Goal: Task Accomplishment & Management: Complete application form

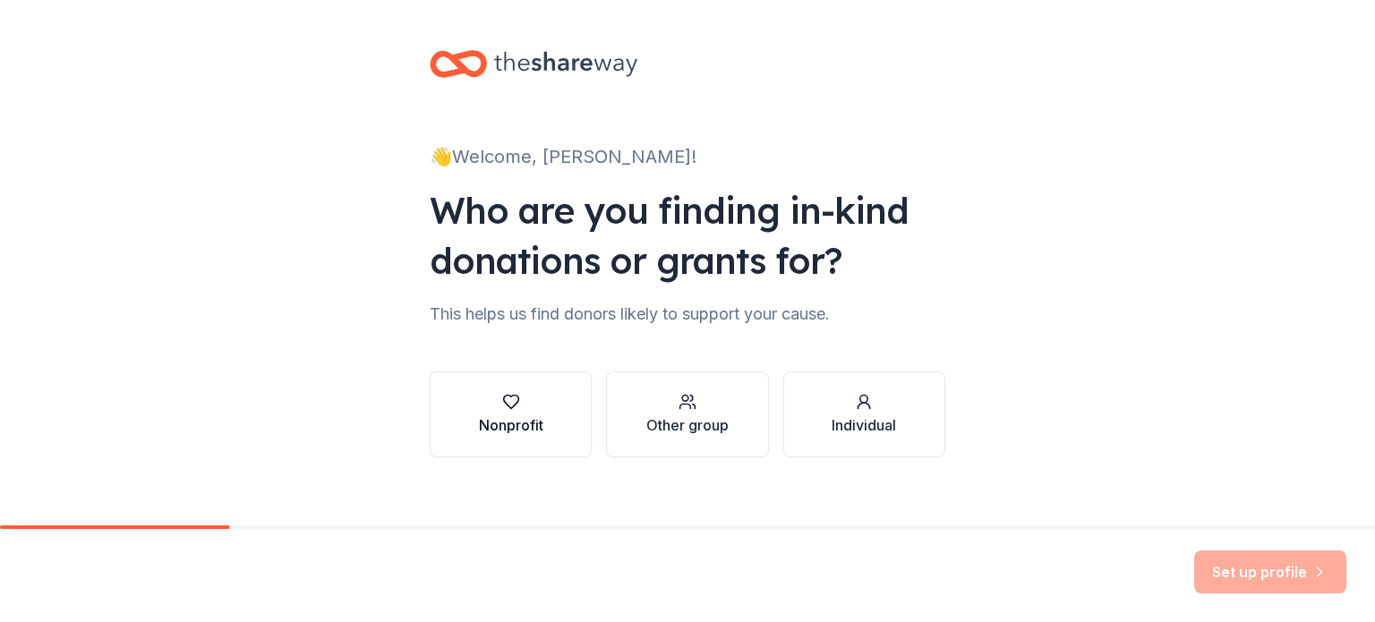
click at [553, 414] on button "Nonprofit" at bounding box center [511, 414] width 162 height 86
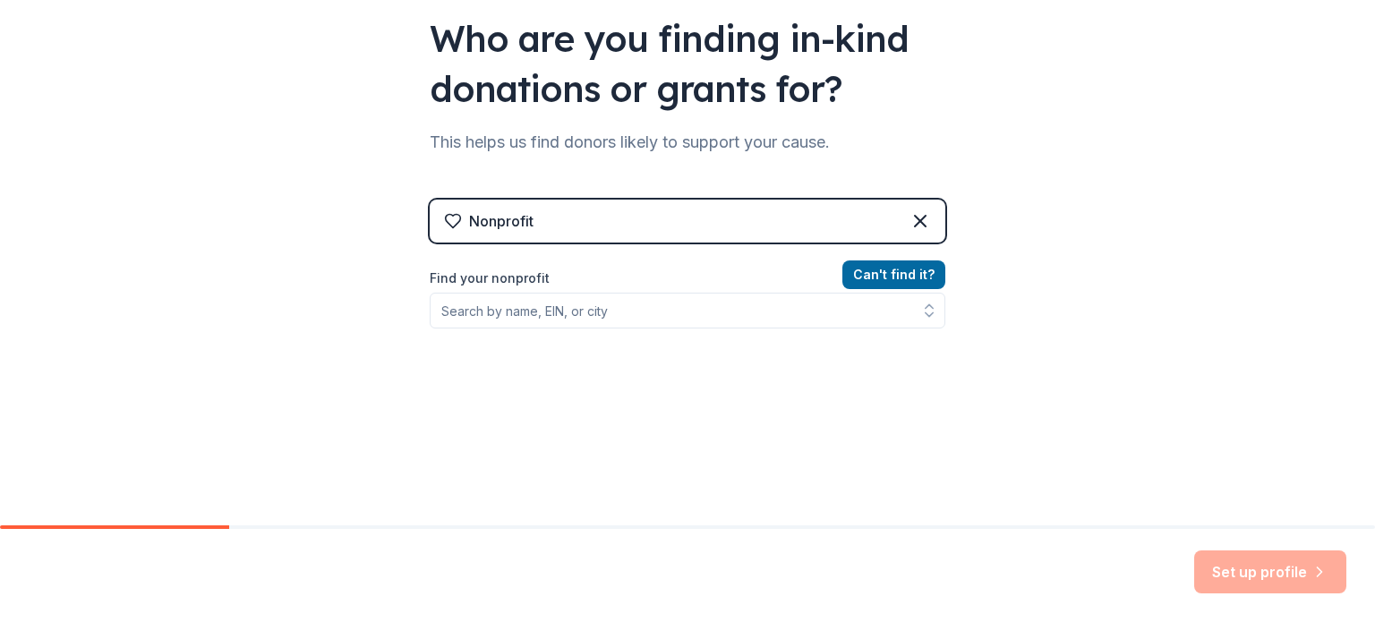
scroll to position [179, 0]
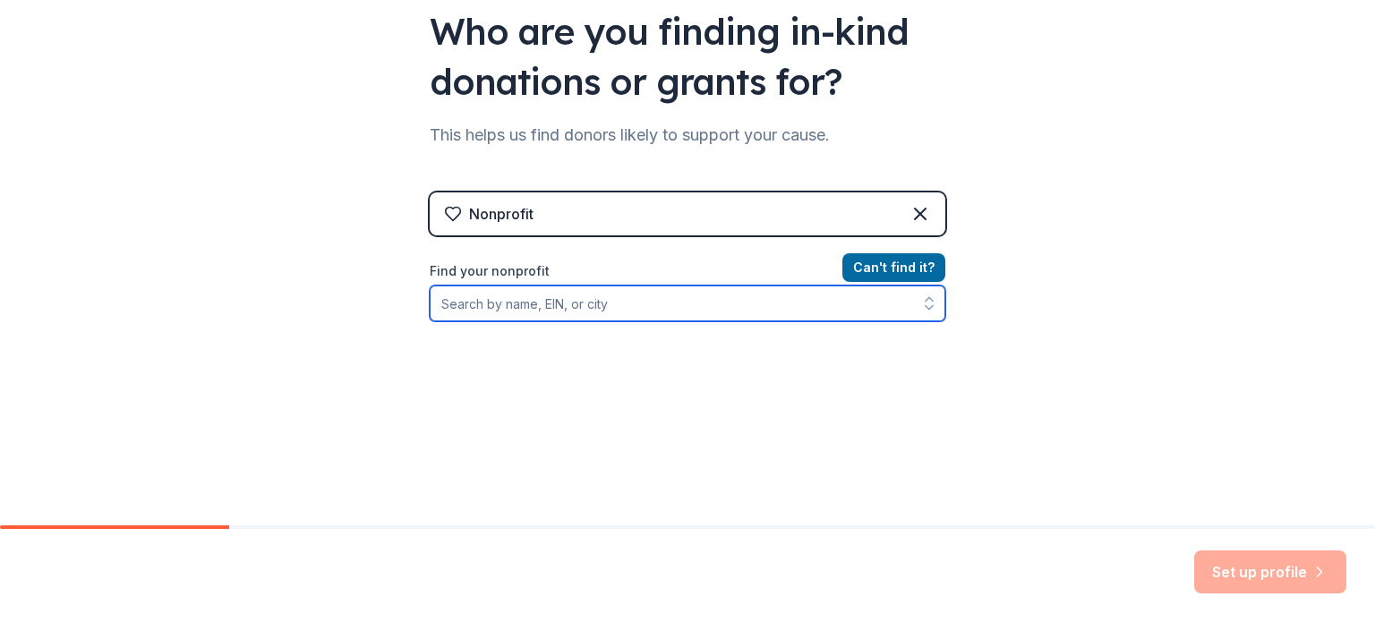
click at [520, 307] on input "Find your nonprofit" at bounding box center [688, 304] width 516 height 36
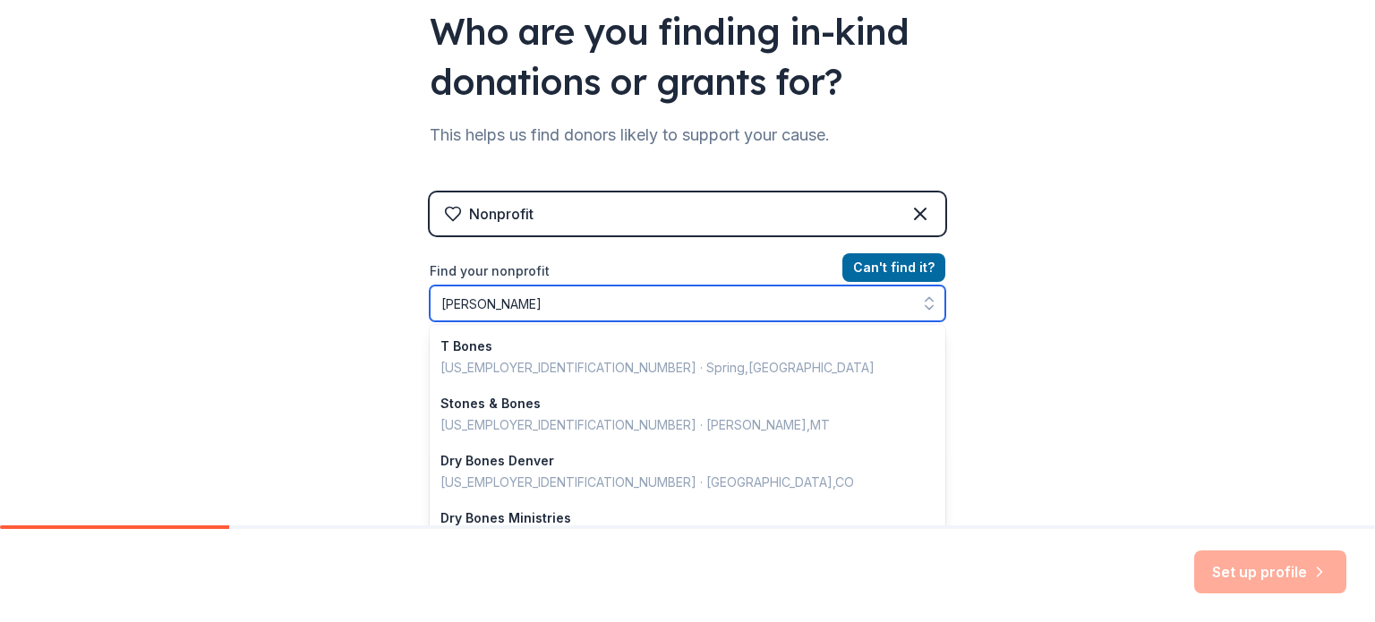
type input "[PERSON_NAME]"
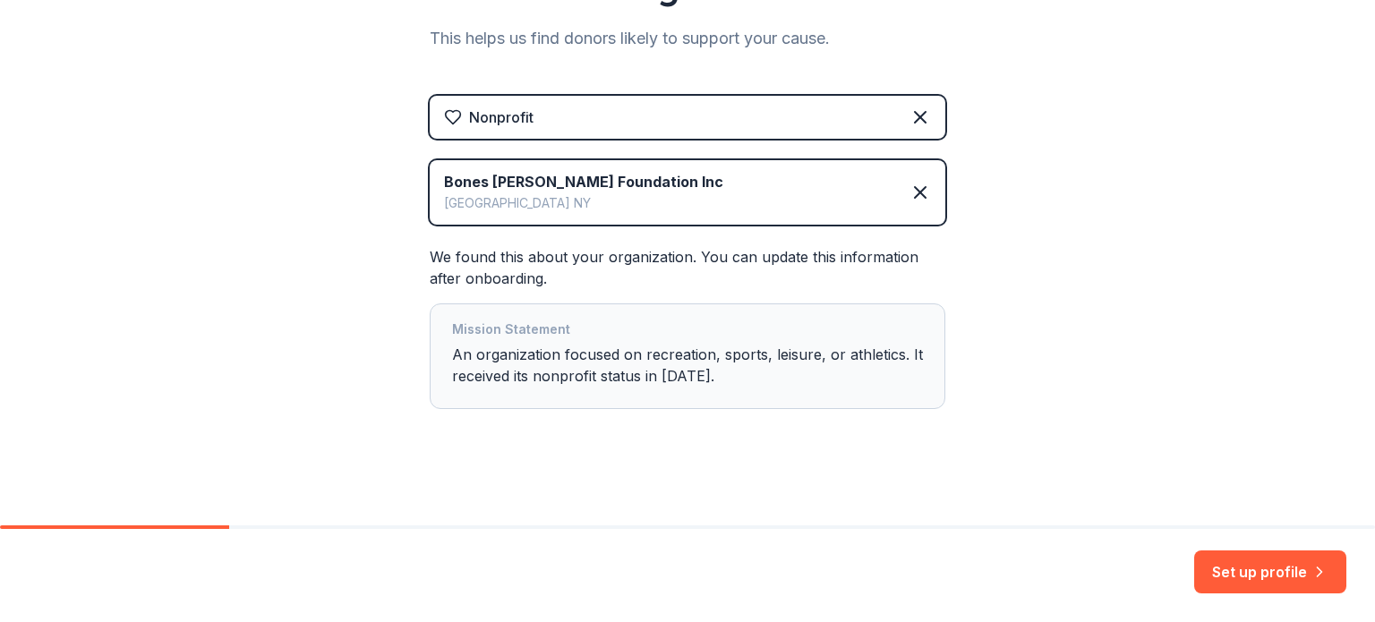
scroll to position [280, 0]
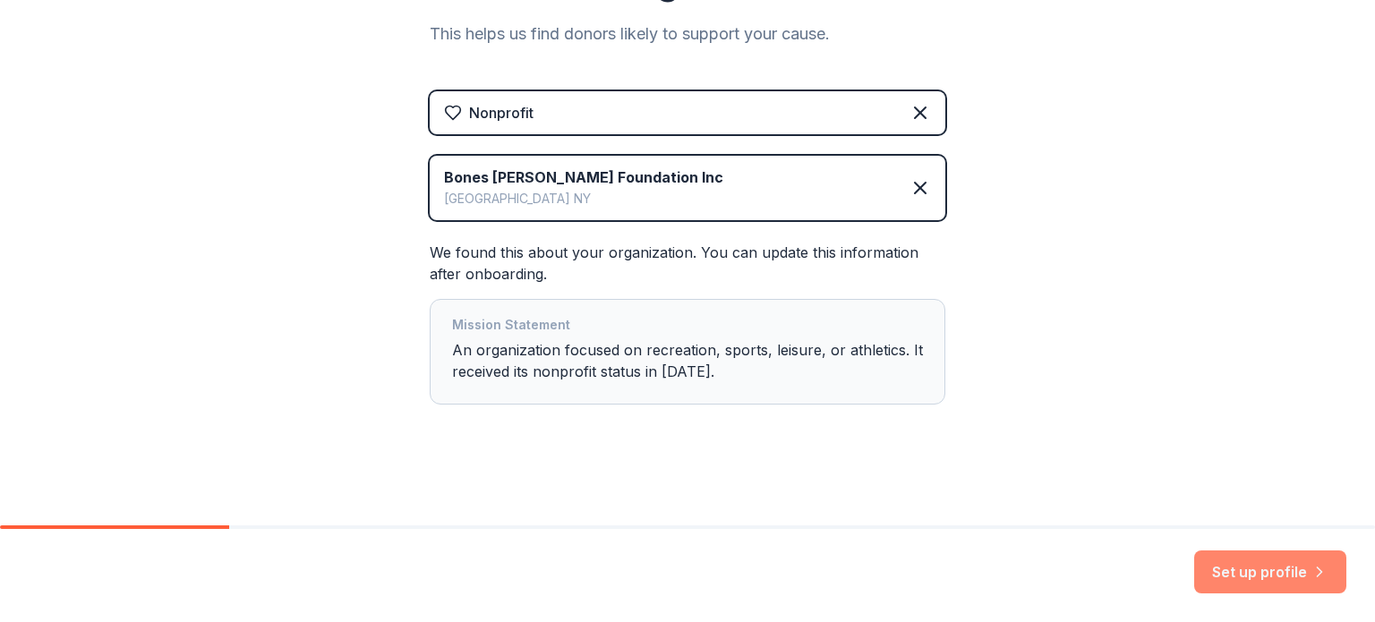
click at [1265, 578] on button "Set up profile" at bounding box center [1270, 571] width 152 height 43
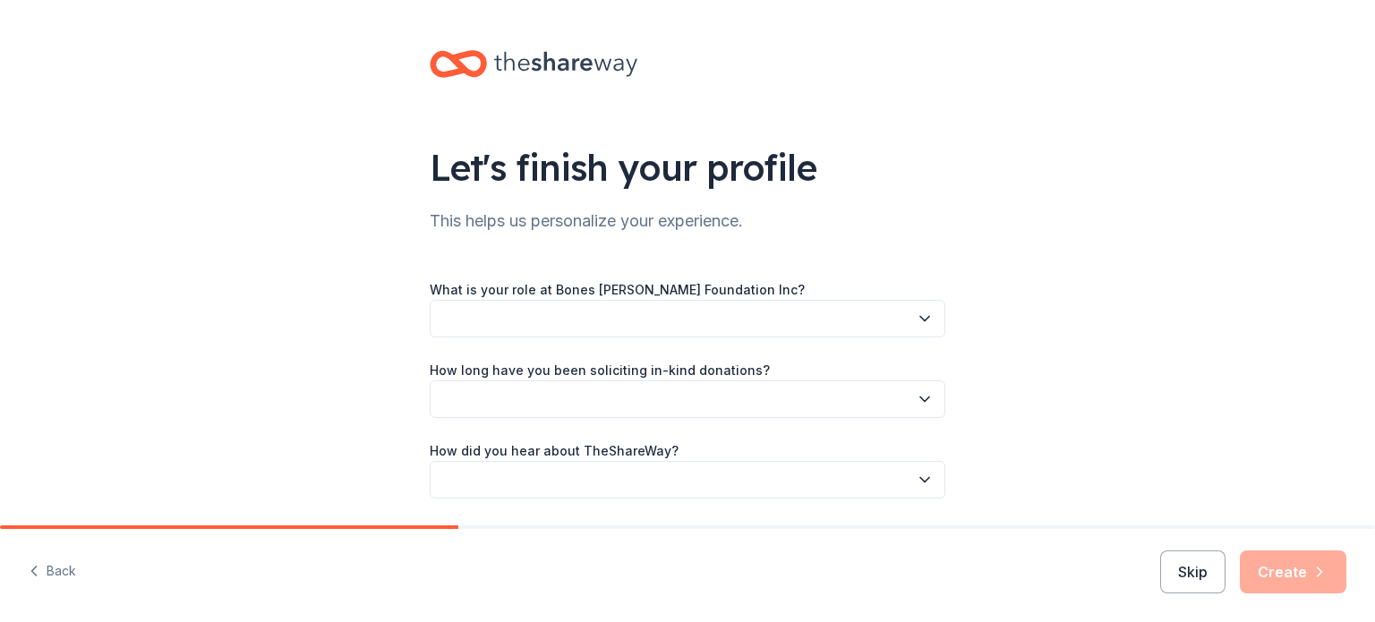
click at [809, 311] on button "button" at bounding box center [688, 319] width 516 height 38
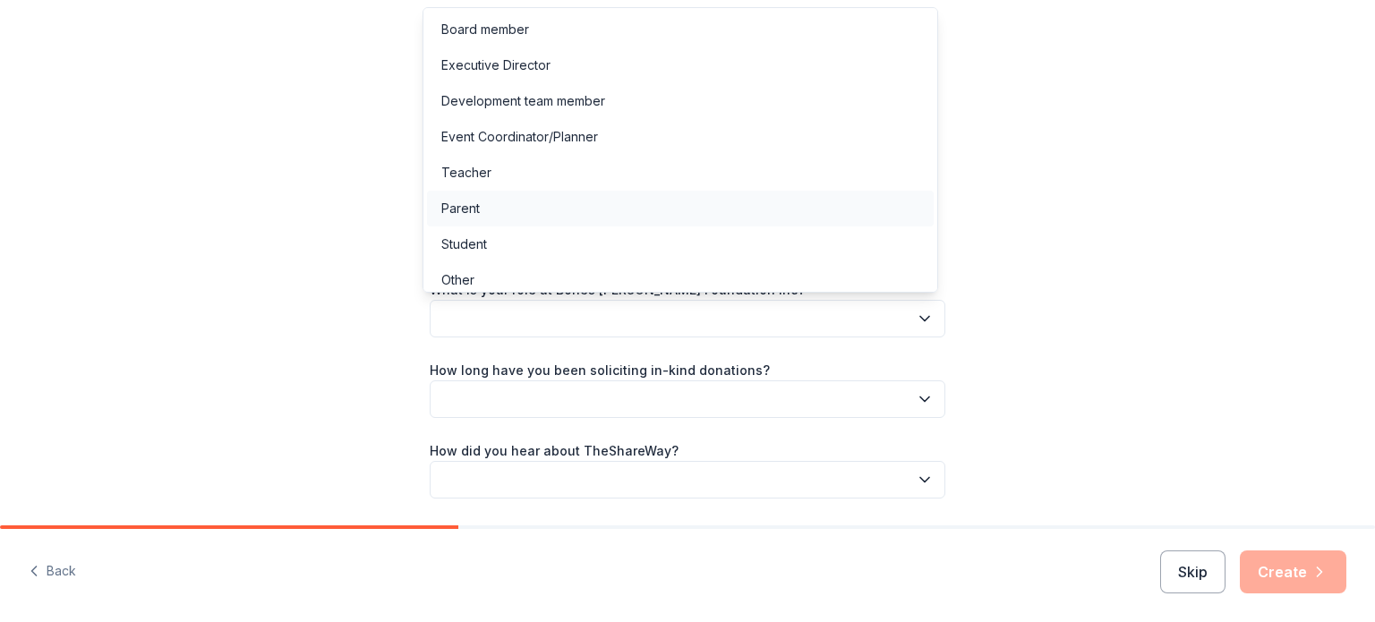
click at [474, 207] on div "Parent" at bounding box center [460, 208] width 38 height 21
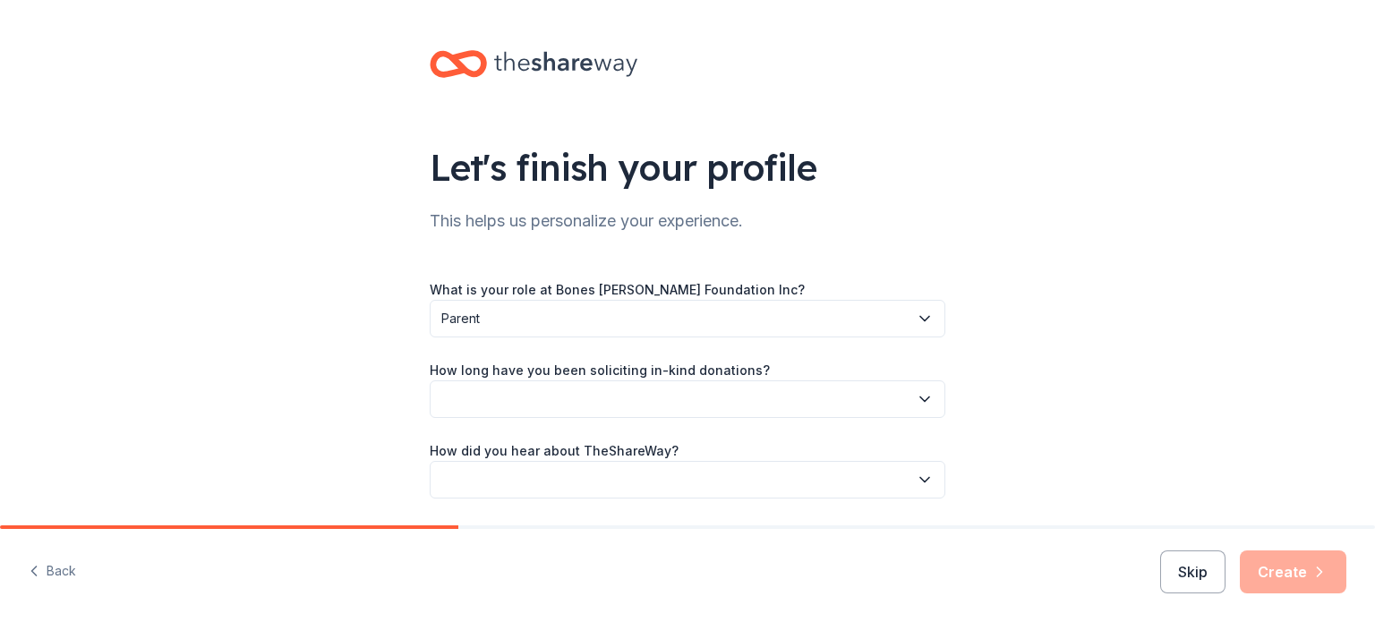
click at [666, 402] on button "button" at bounding box center [688, 399] width 516 height 38
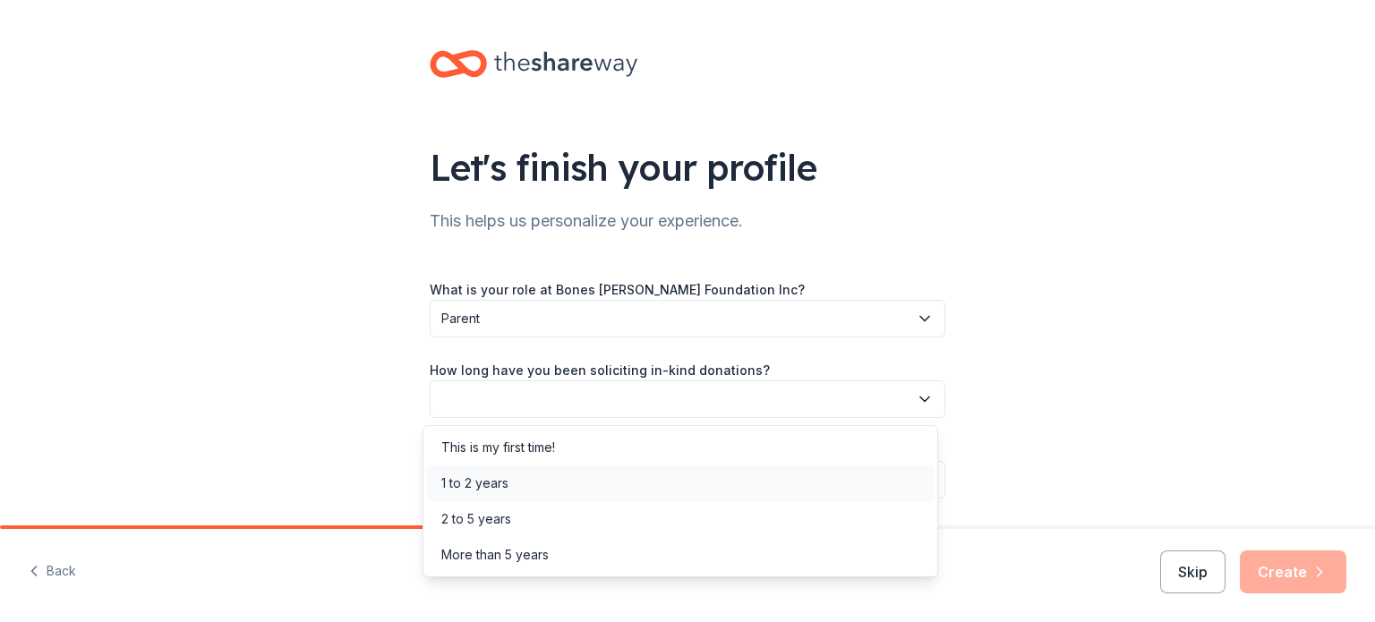
click at [498, 476] on div "1 to 2 years" at bounding box center [474, 483] width 67 height 21
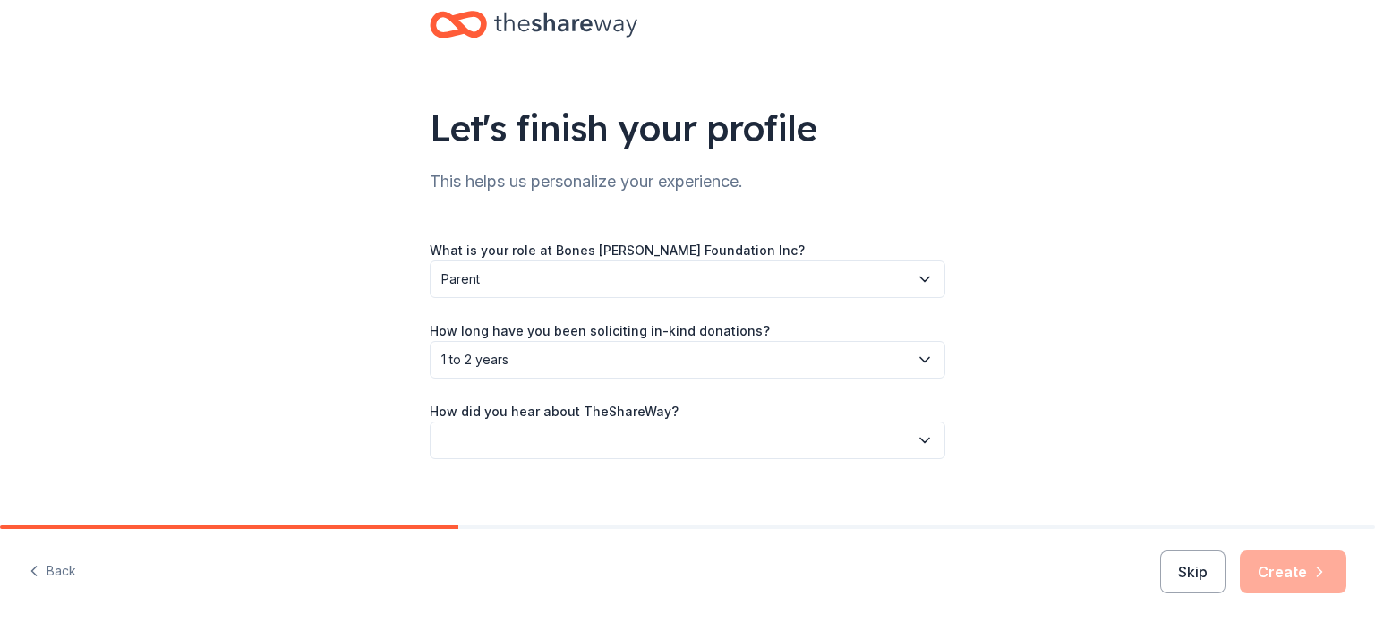
scroll to position [58, 0]
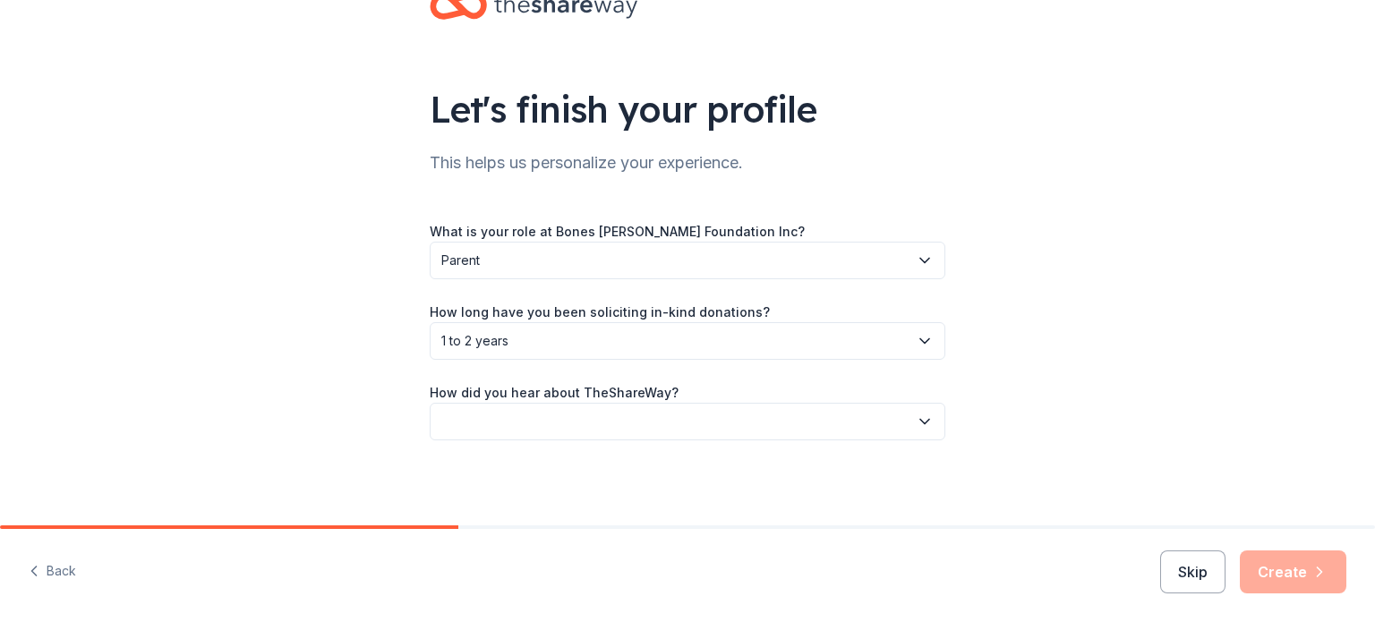
click at [483, 411] on button "button" at bounding box center [688, 422] width 516 height 38
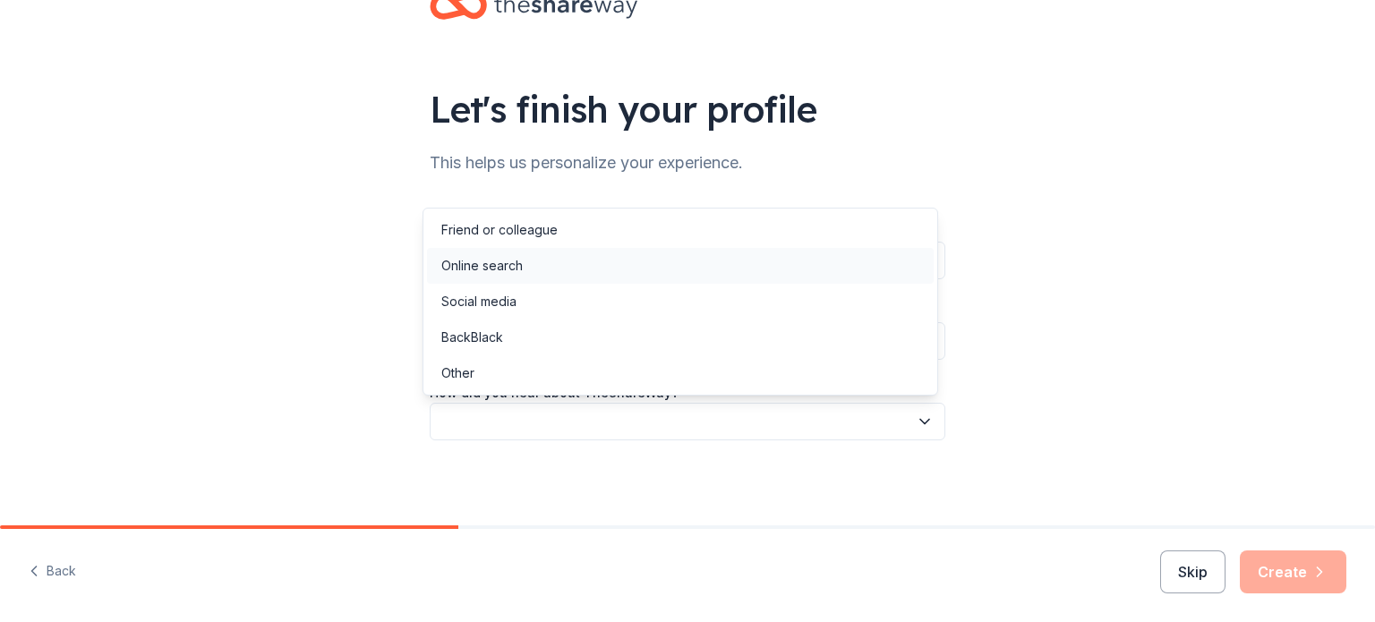
click at [486, 262] on div "Online search" at bounding box center [481, 265] width 81 height 21
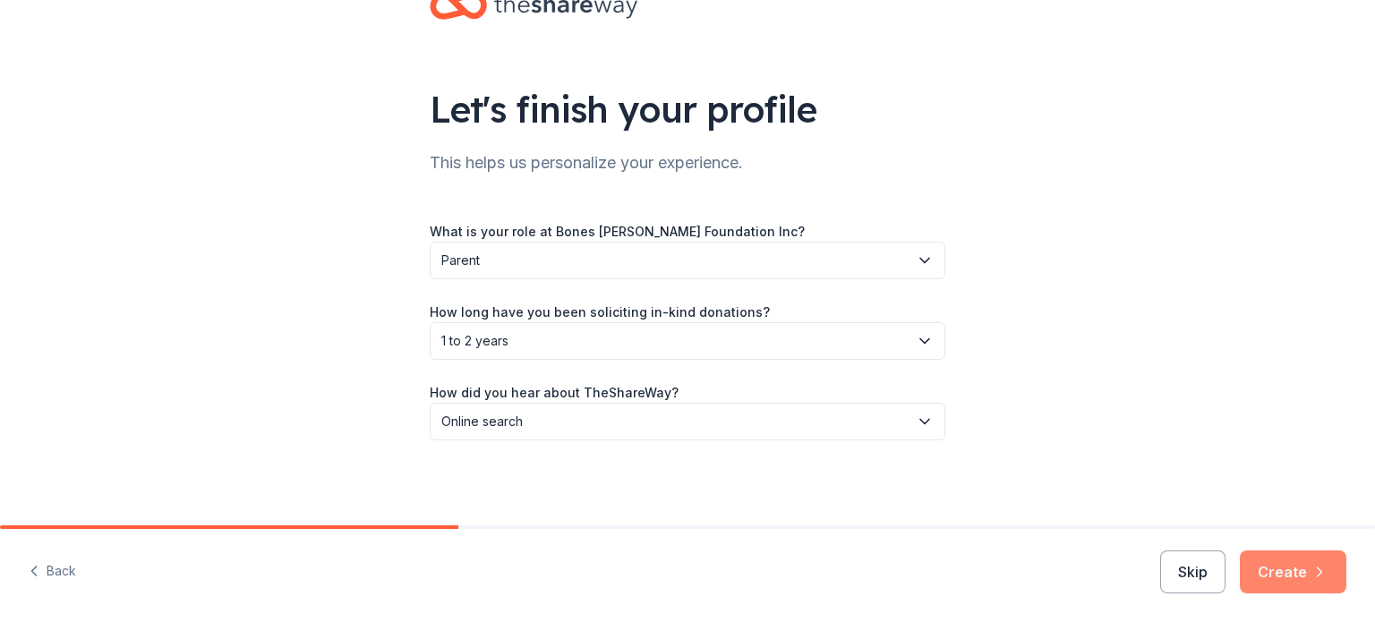
click at [1292, 562] on button "Create" at bounding box center [1293, 571] width 107 height 43
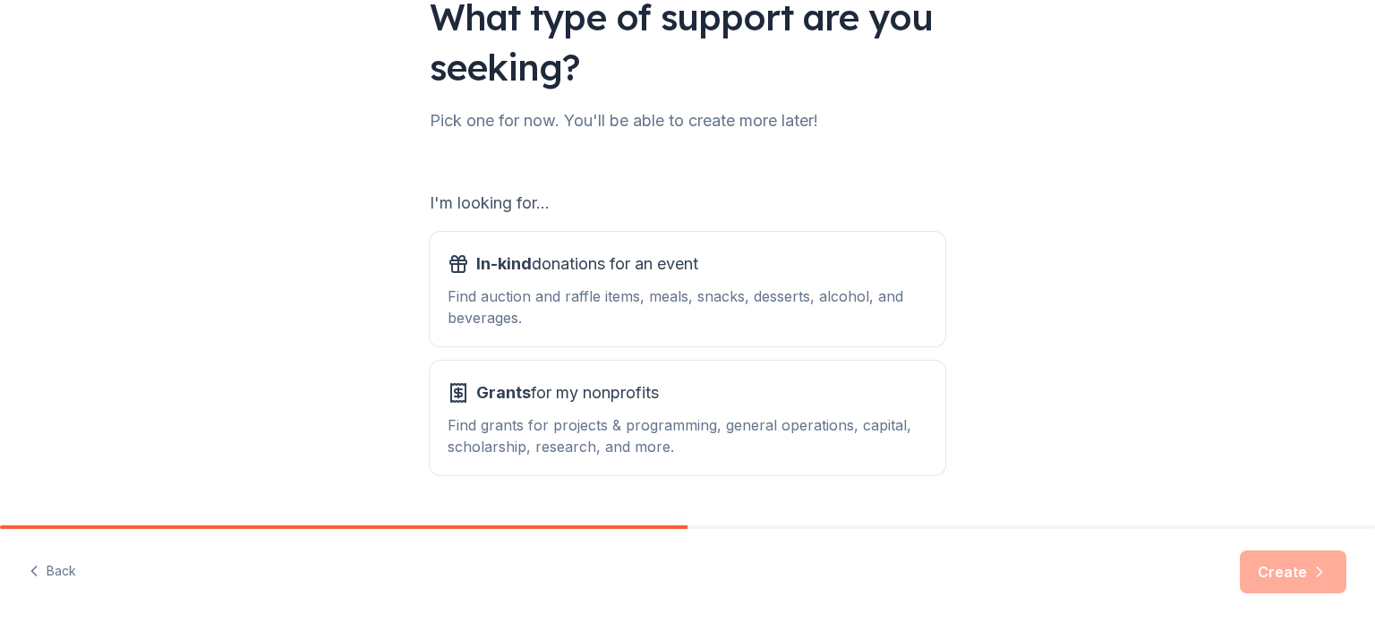
scroll to position [179, 0]
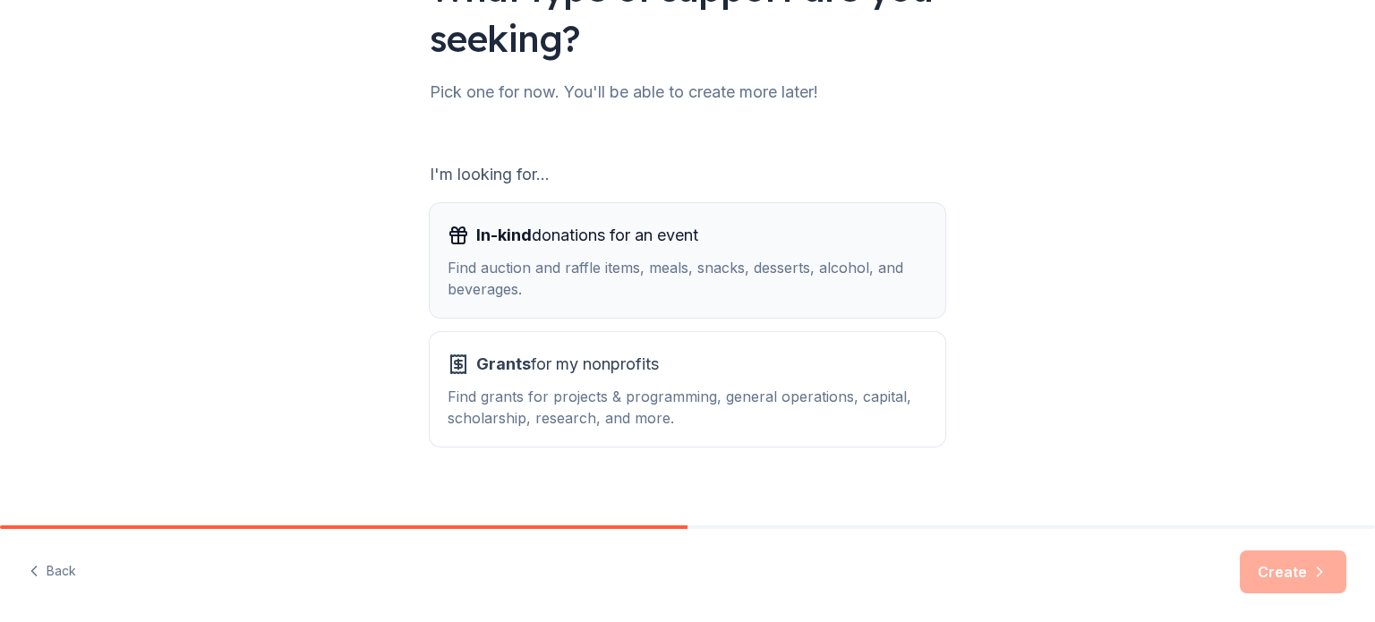
click at [541, 266] on div "Find auction and raffle items, meals, snacks, desserts, alcohol, and beverages." at bounding box center [688, 278] width 480 height 43
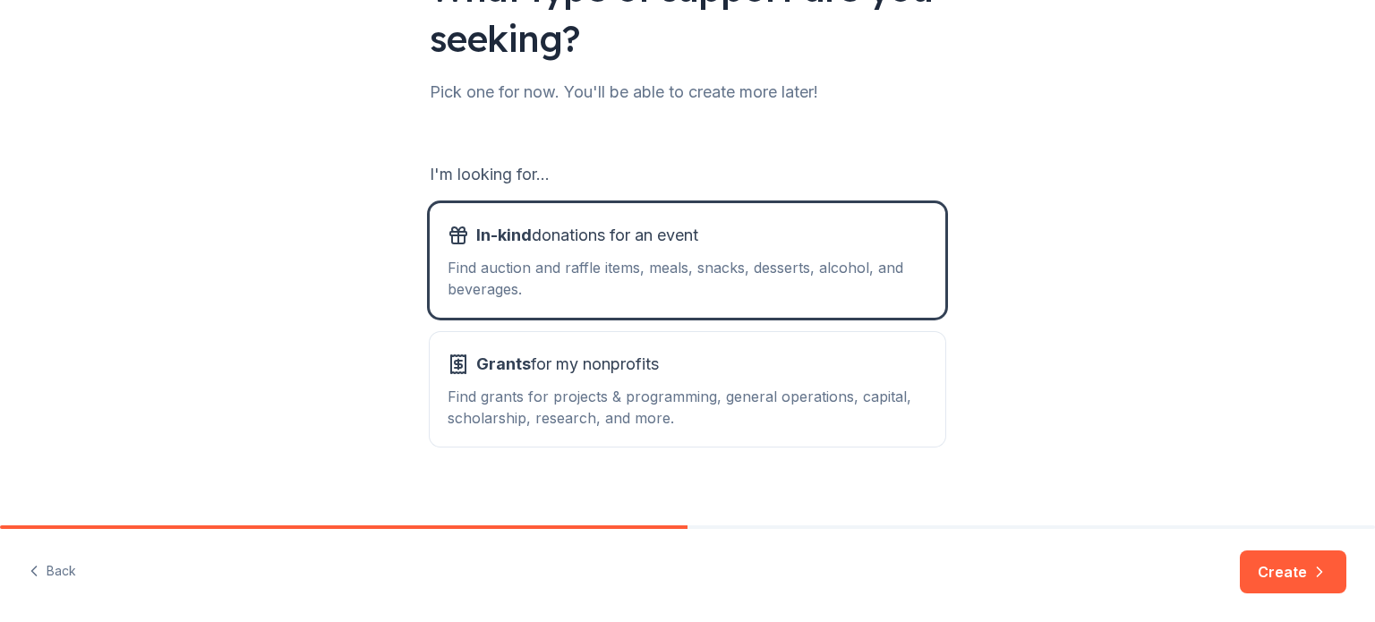
click at [1309, 568] on button "Create" at bounding box center [1293, 571] width 107 height 43
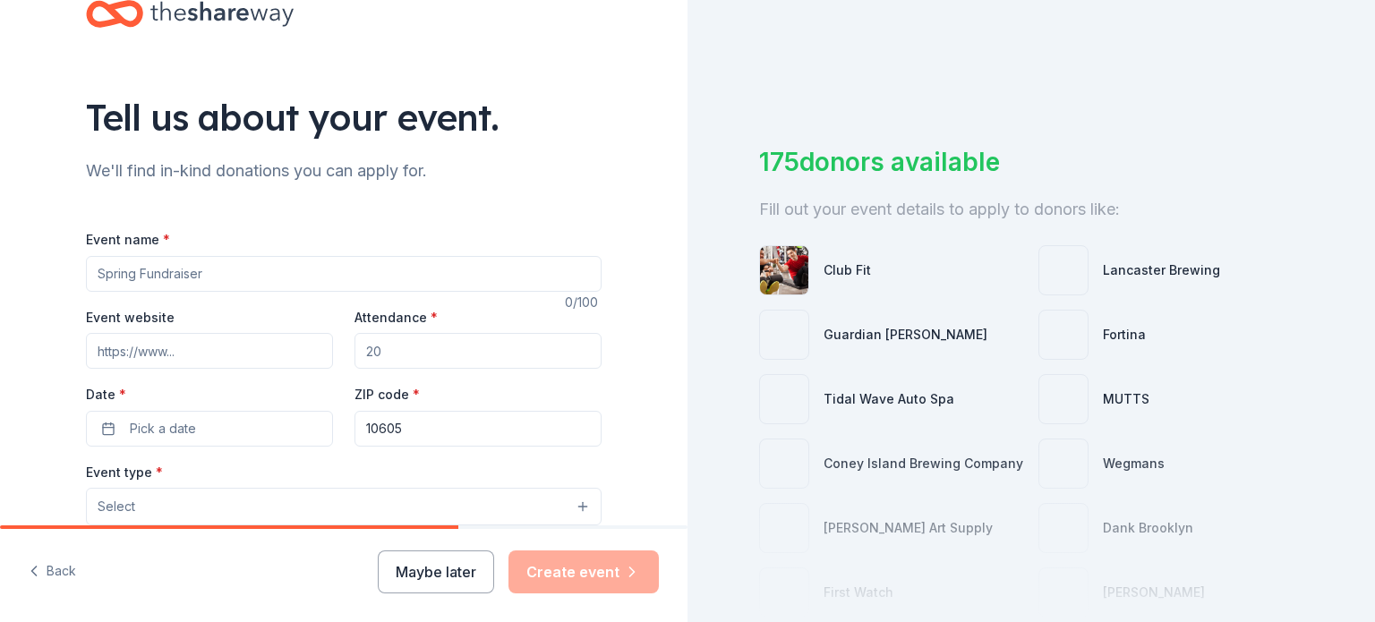
scroll to position [90, 0]
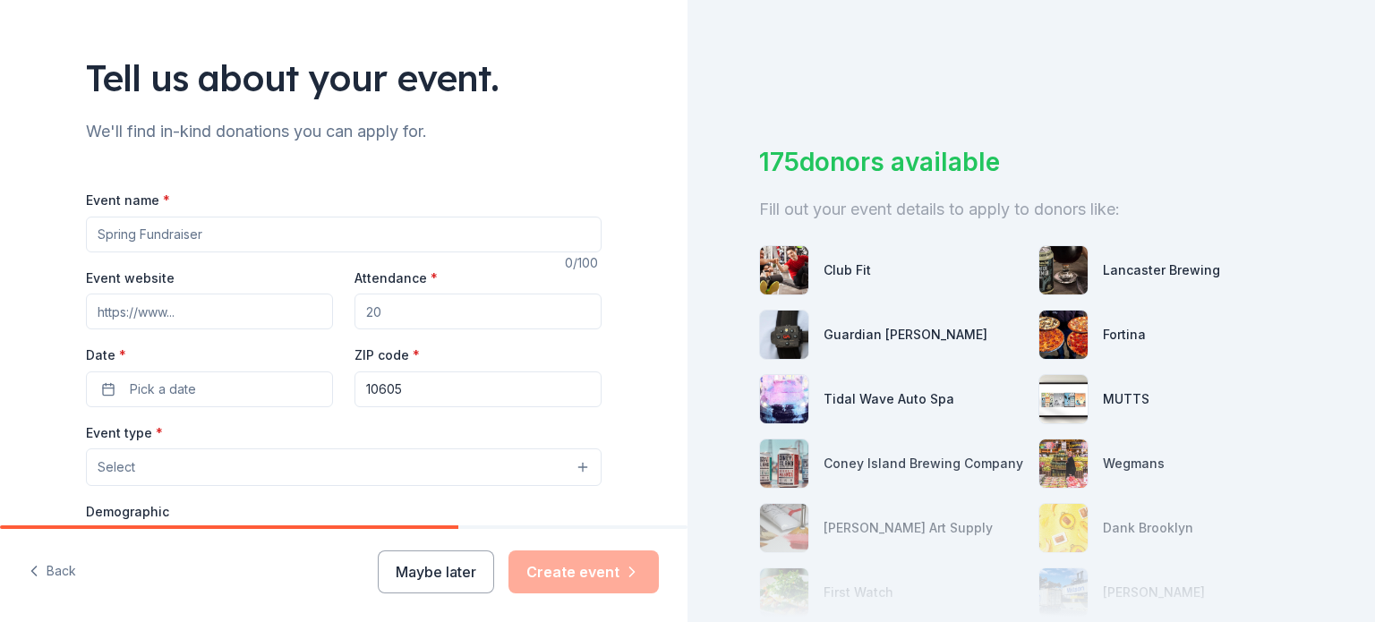
click at [176, 243] on input "Event name *" at bounding box center [344, 235] width 516 height 36
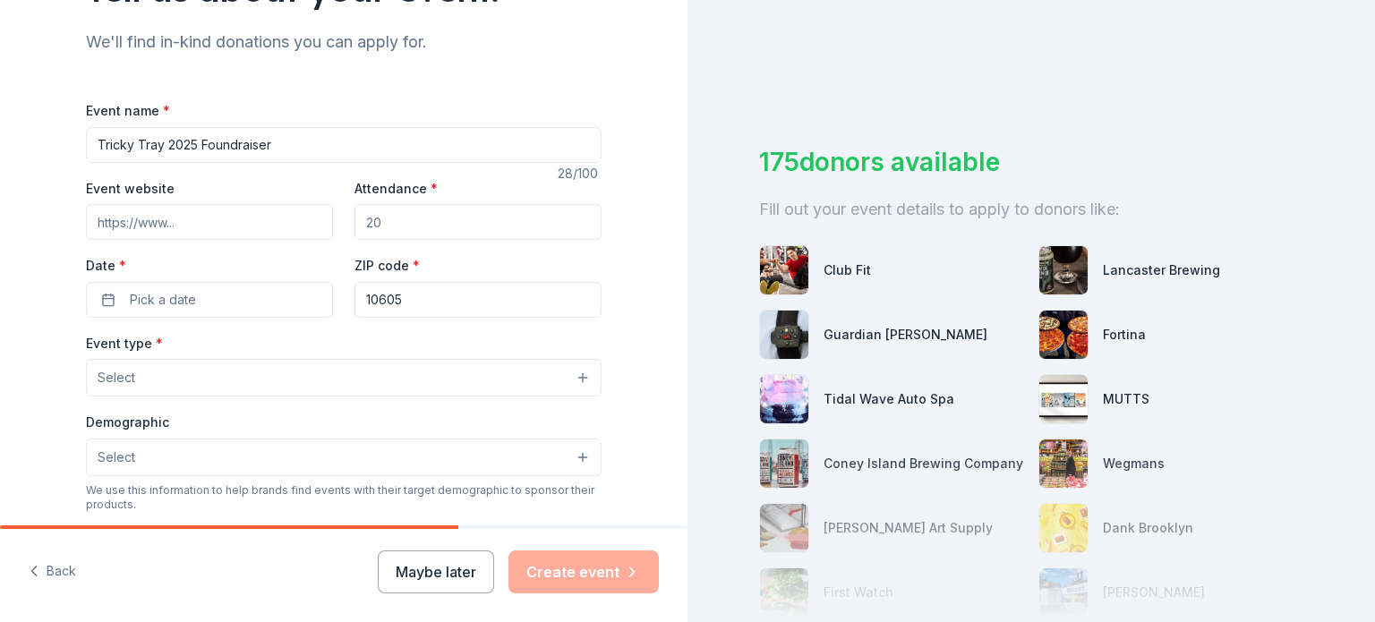
type input "Tricky Tray 2025 Foundraiser"
click at [386, 225] on input "Attendance *" at bounding box center [477, 222] width 247 height 36
click at [179, 295] on span "Pick a date" at bounding box center [163, 299] width 66 height 21
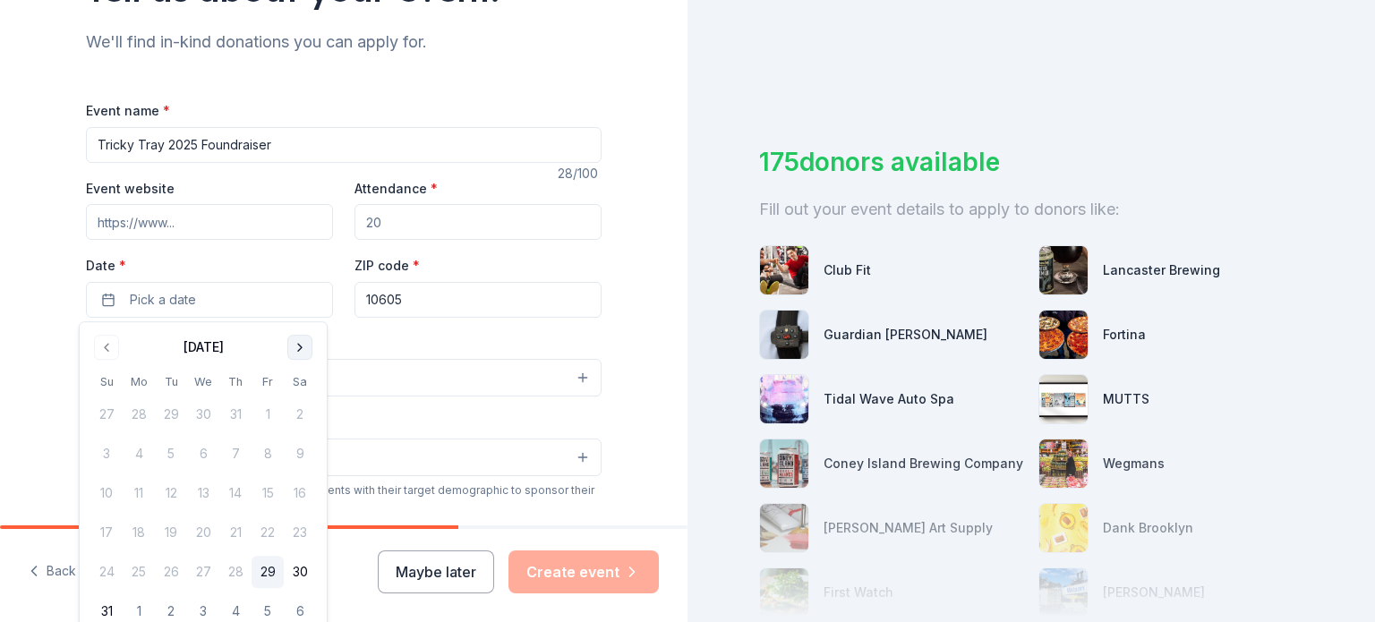
click at [299, 348] on button "Go to next month" at bounding box center [299, 347] width 25 height 25
click at [298, 348] on button "Go to next month" at bounding box center [299, 347] width 25 height 25
click at [301, 461] on button "8" at bounding box center [300, 454] width 32 height 32
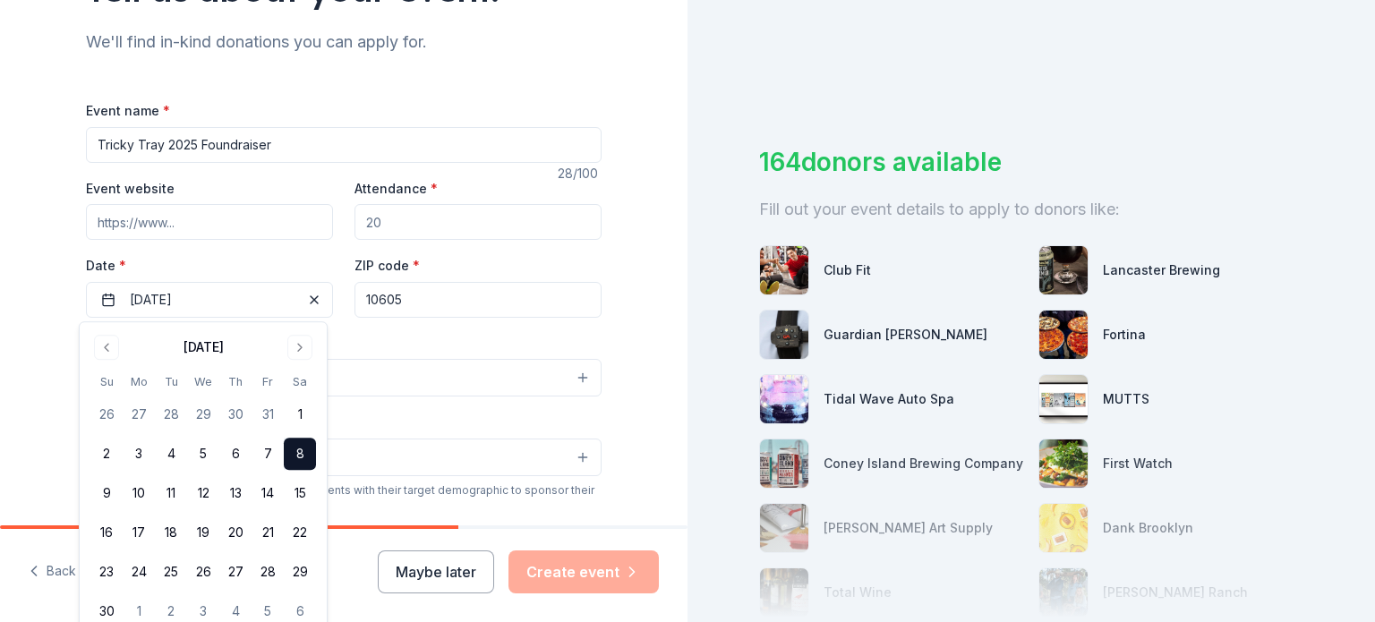
click at [509, 294] on input "10605" at bounding box center [477, 300] width 247 height 36
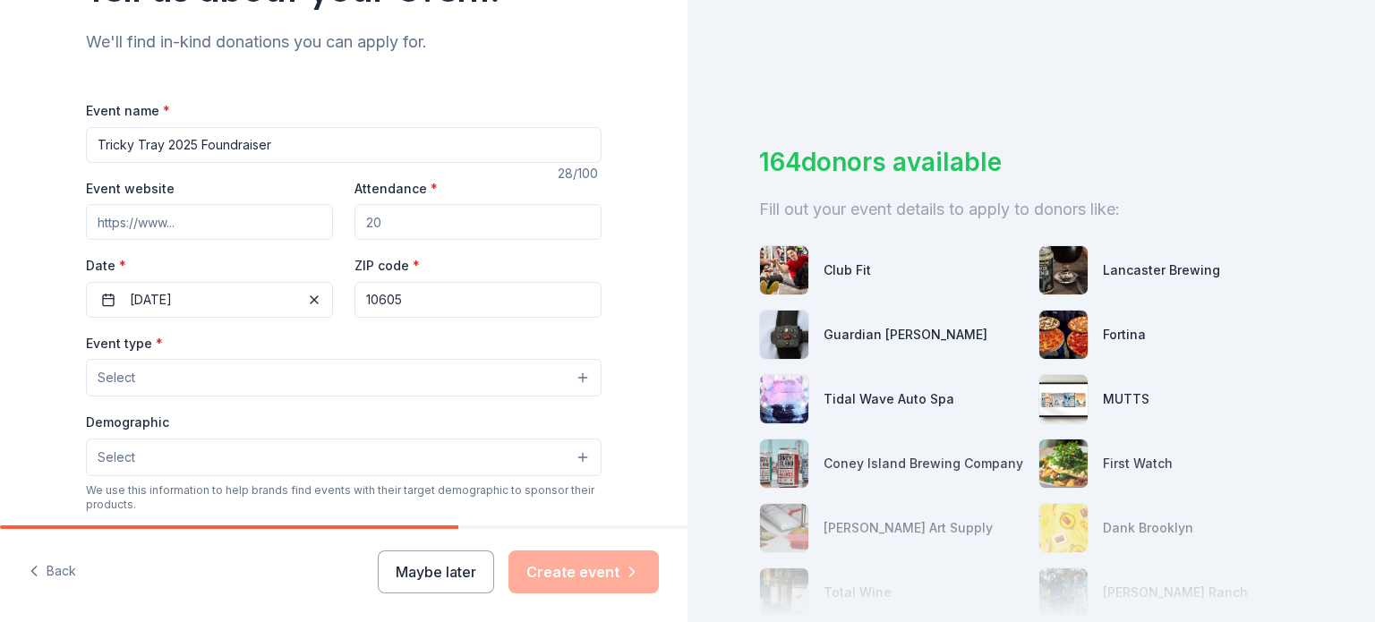
click at [183, 376] on button "Select" at bounding box center [344, 378] width 516 height 38
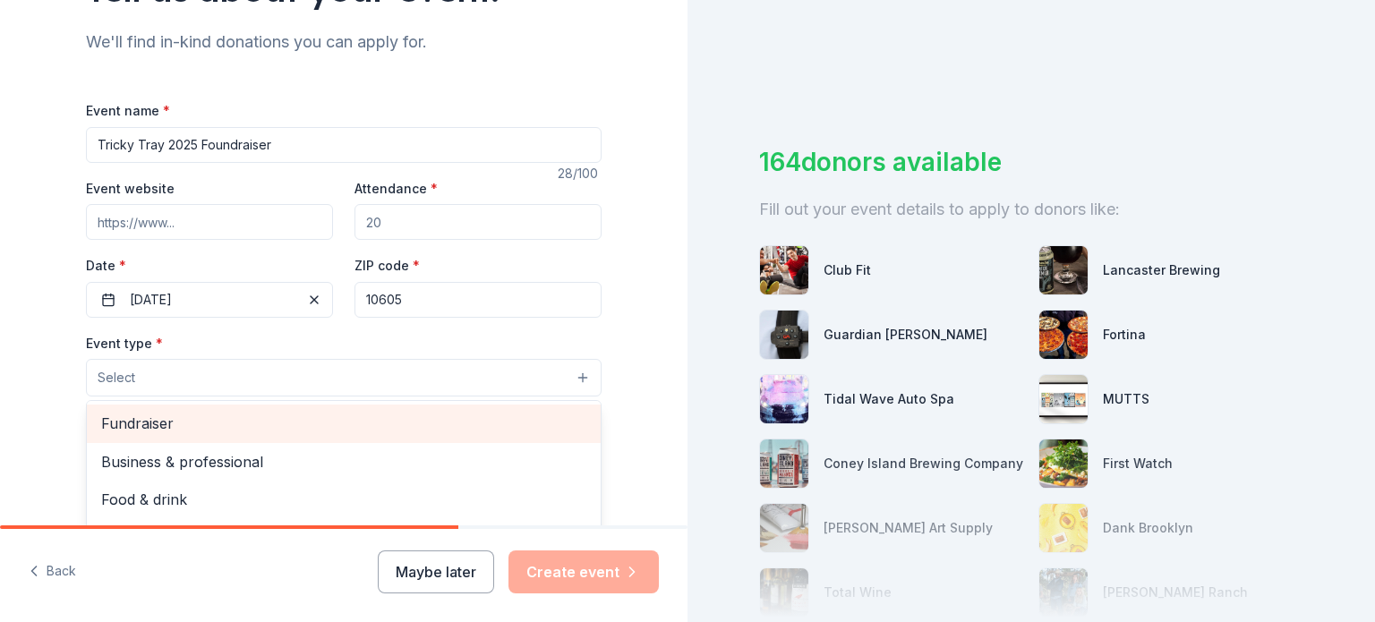
click at [177, 414] on span "Fundraiser" at bounding box center [343, 423] width 485 height 23
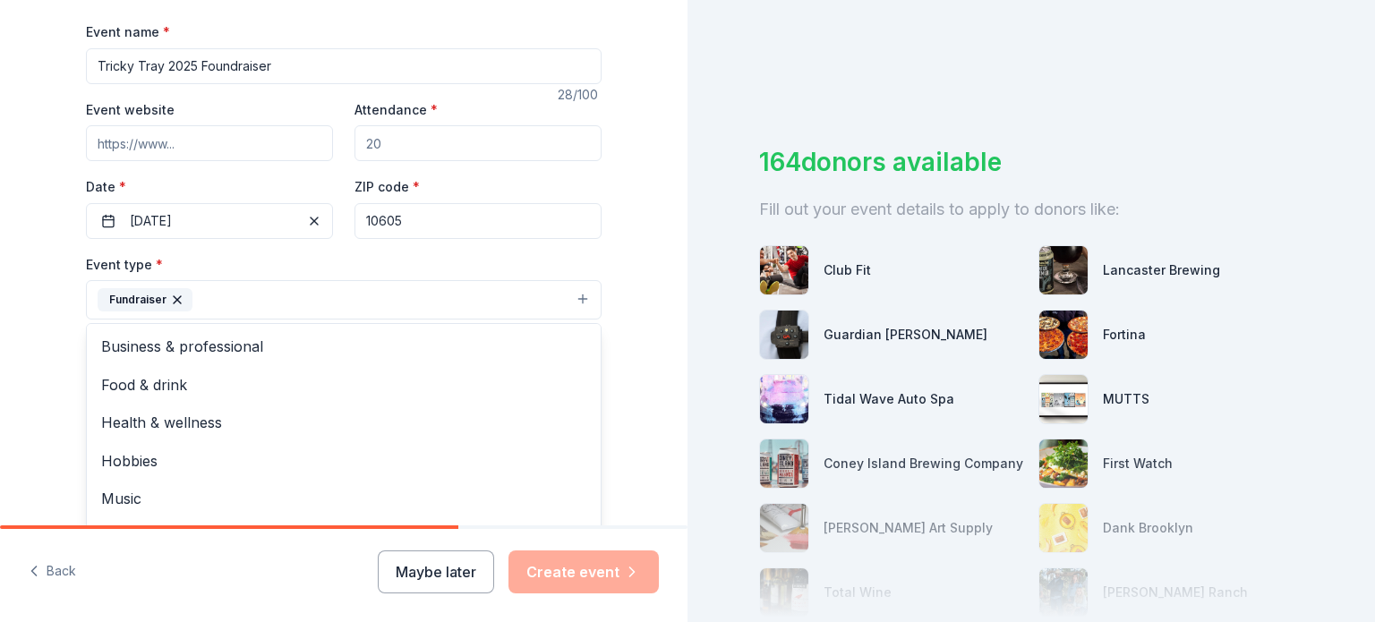
scroll to position [358, 0]
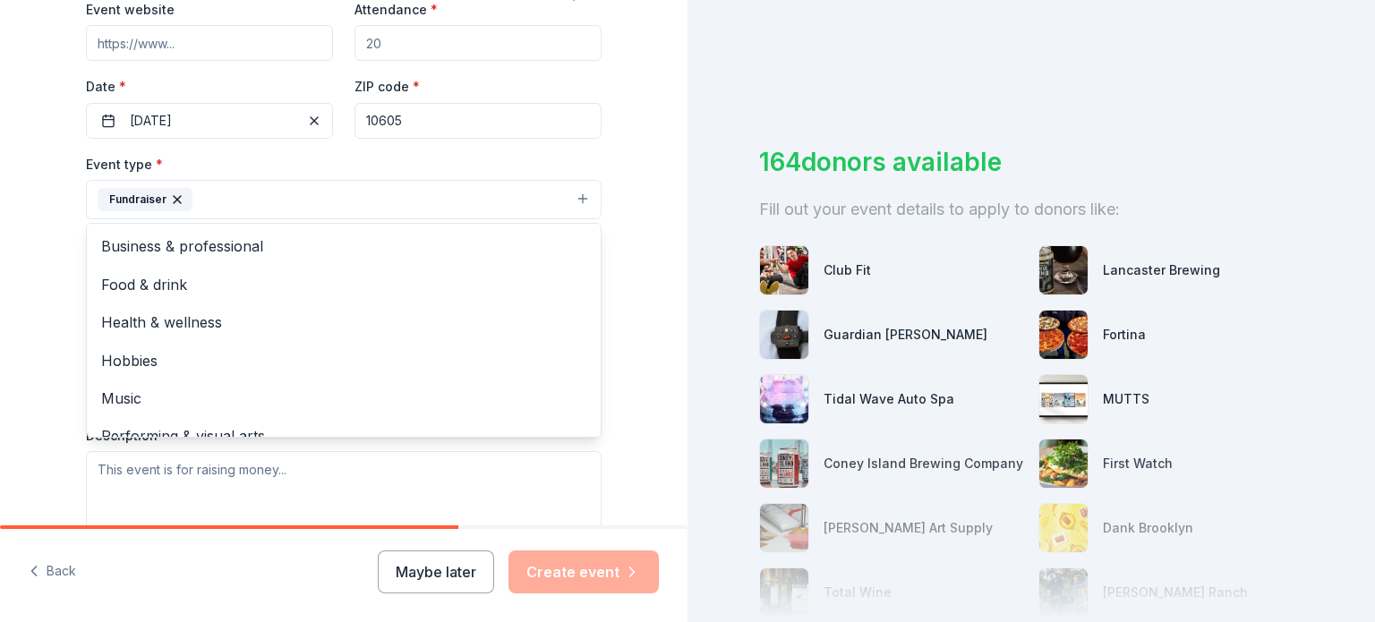
click at [47, 372] on div "Tell us about your event. We'll find in-kind donations you can apply for. Event…" at bounding box center [343, 238] width 687 height 1193
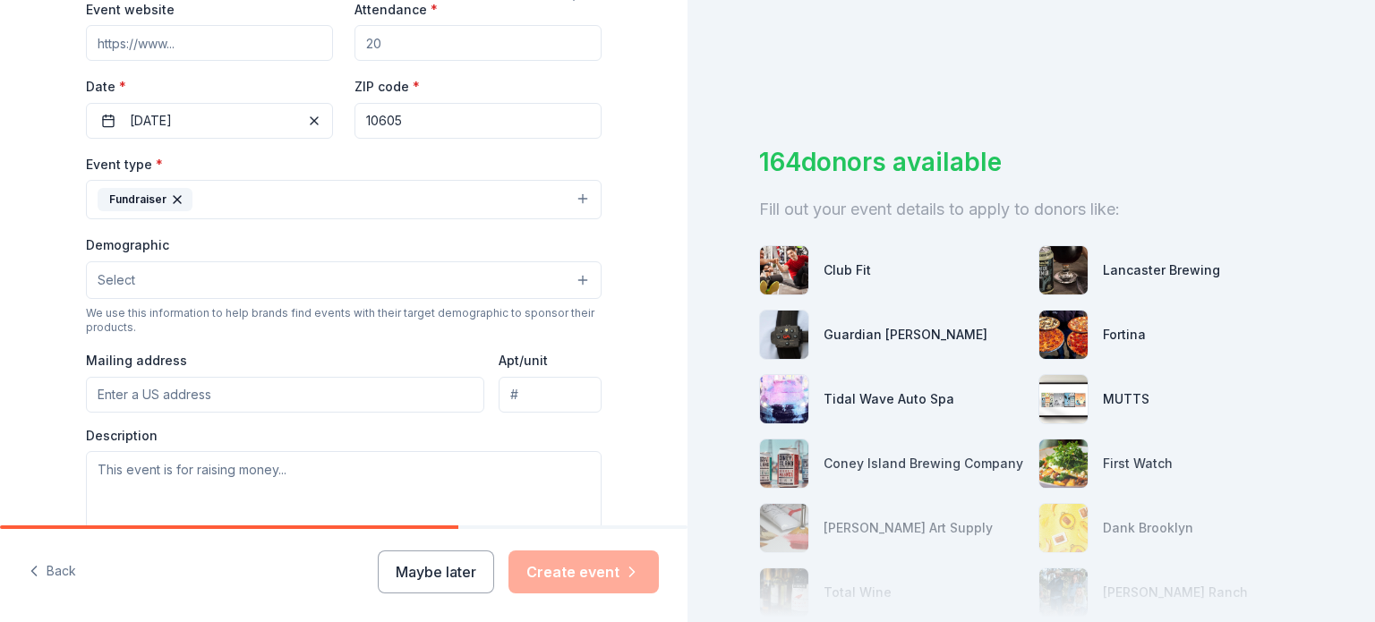
click at [191, 287] on button "Select" at bounding box center [344, 280] width 516 height 38
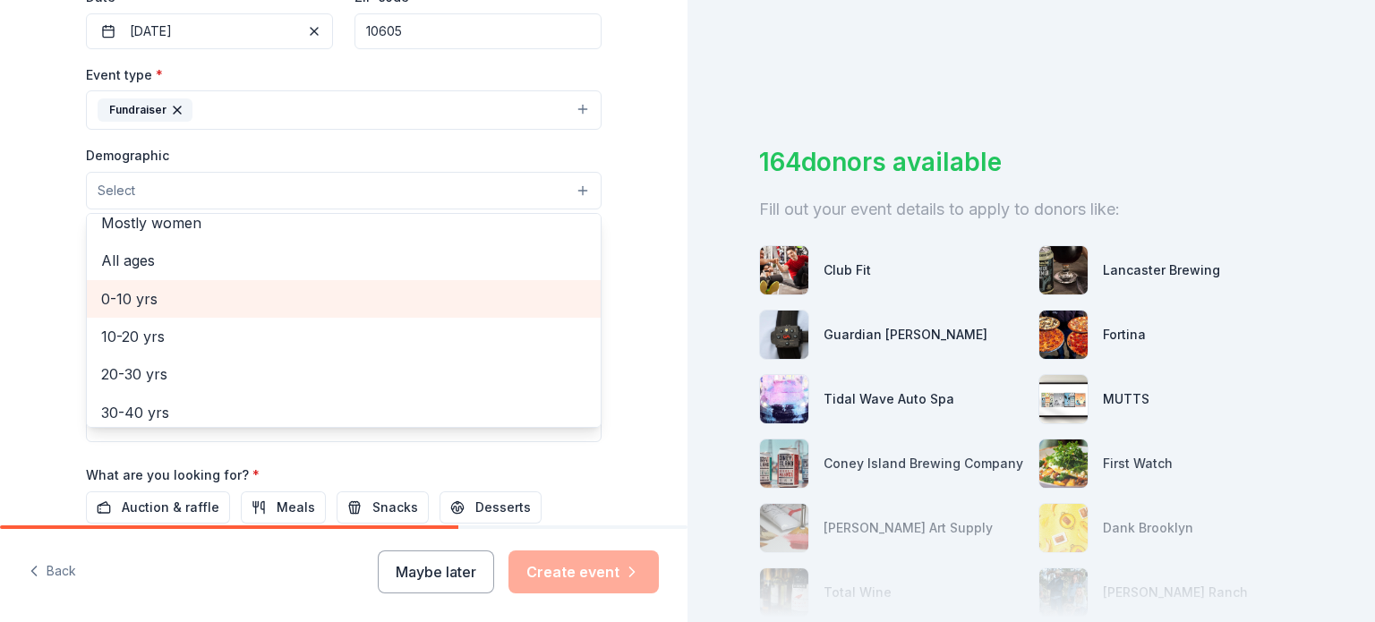
scroll to position [0, 0]
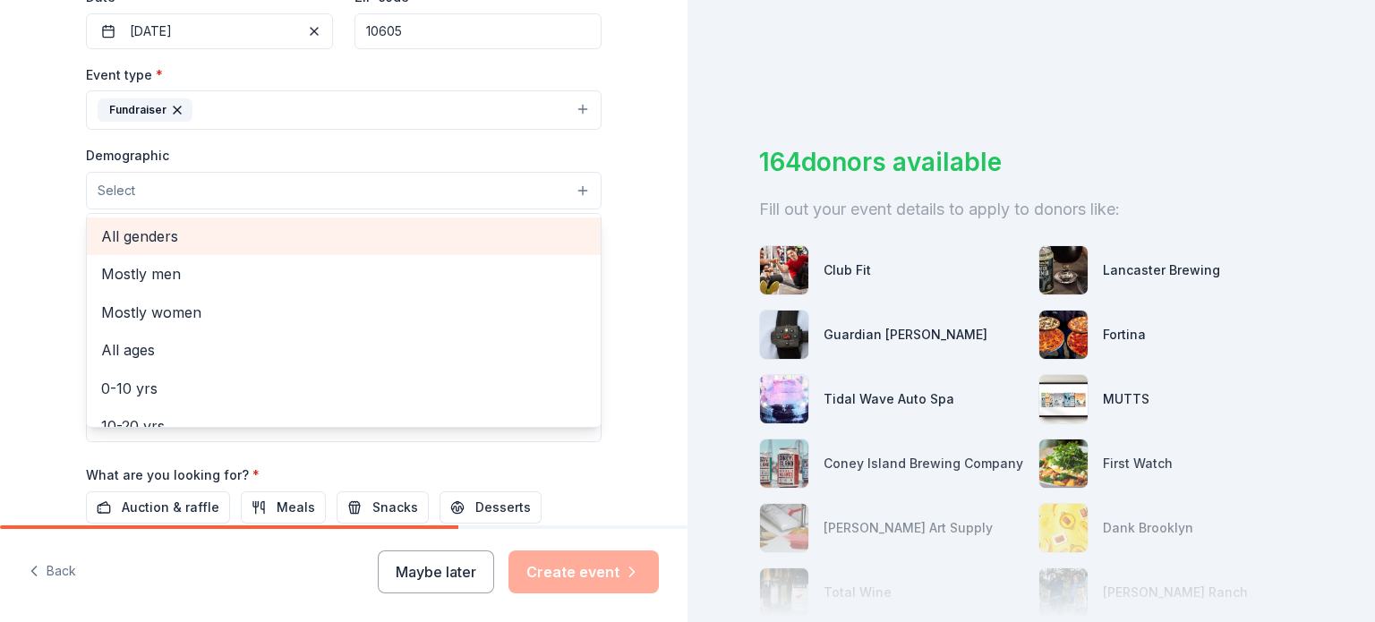
click at [140, 235] on span "All genders" at bounding box center [343, 236] width 485 height 23
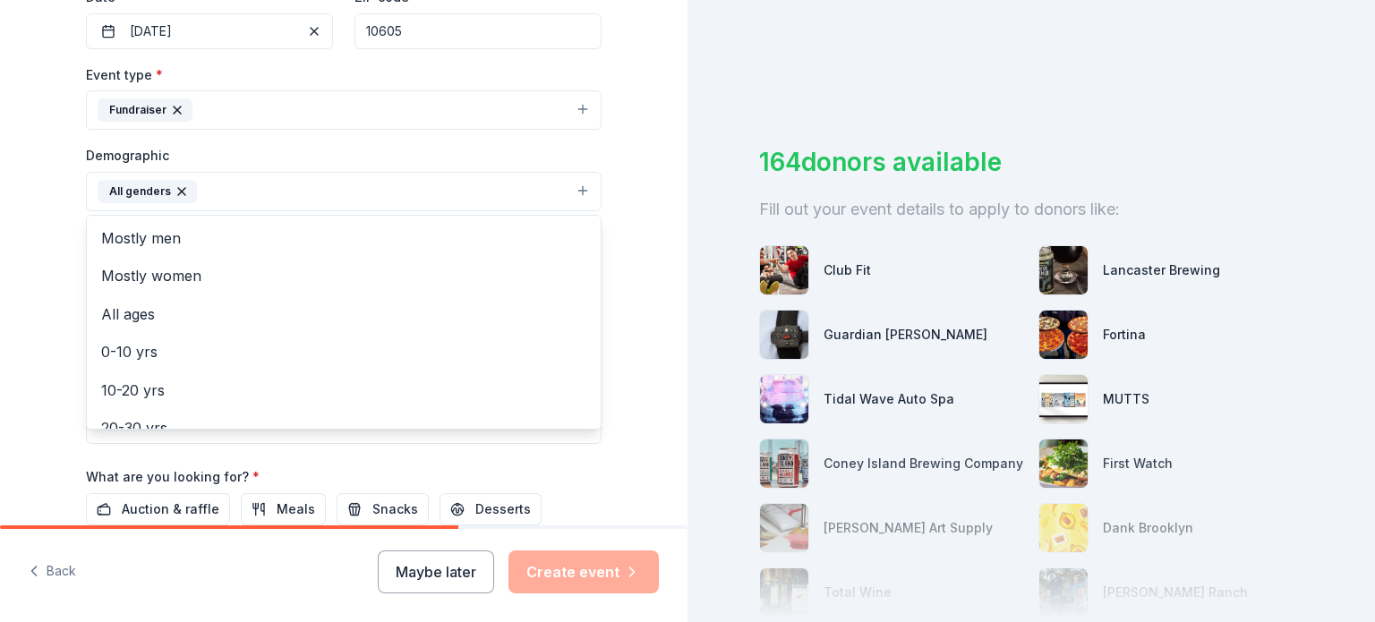
click at [27, 295] on div "Tell us about your event. We'll find in-kind donations you can apply for. Event…" at bounding box center [343, 149] width 687 height 1195
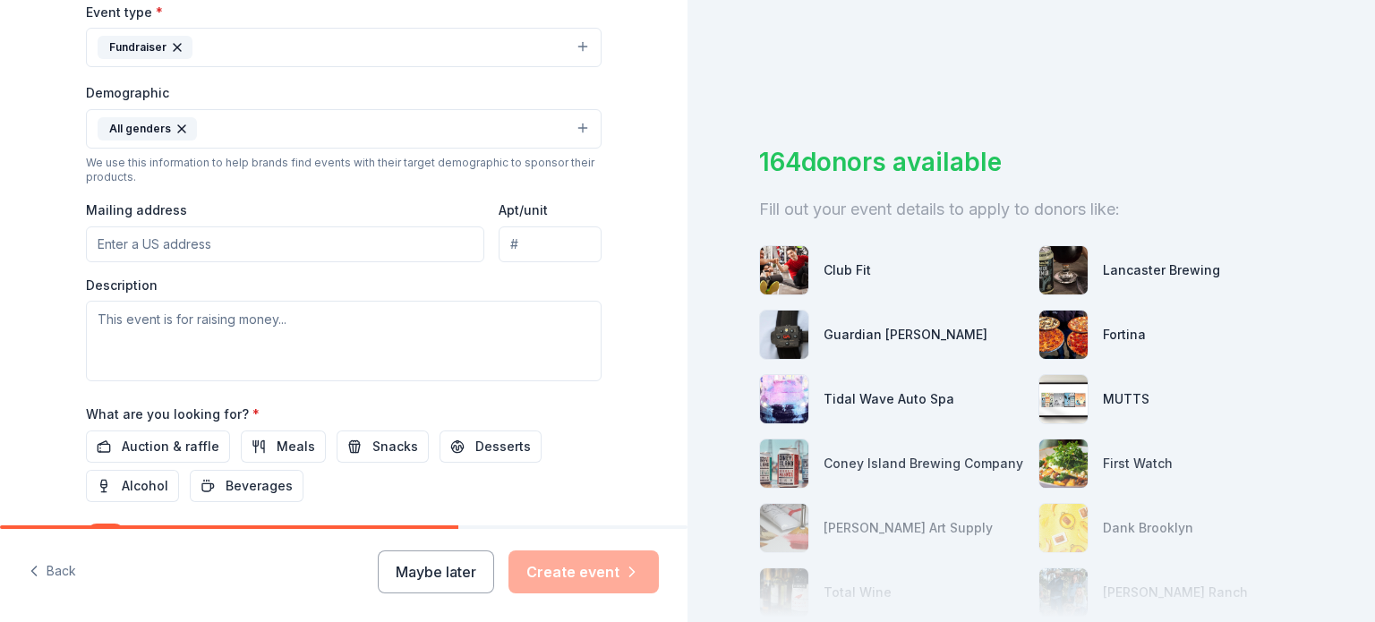
scroll to position [537, 0]
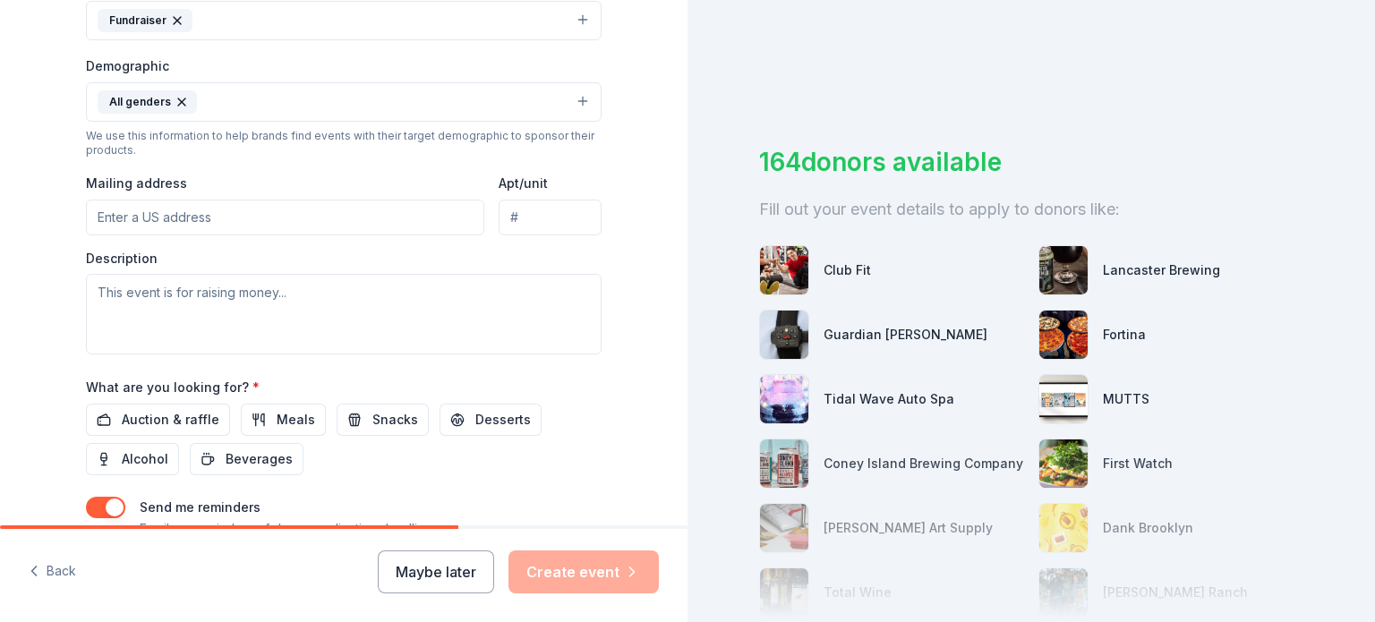
click at [167, 221] on input "Mailing address" at bounding box center [285, 218] width 398 height 36
paste input "O Box 324 T hiells NY 10984"
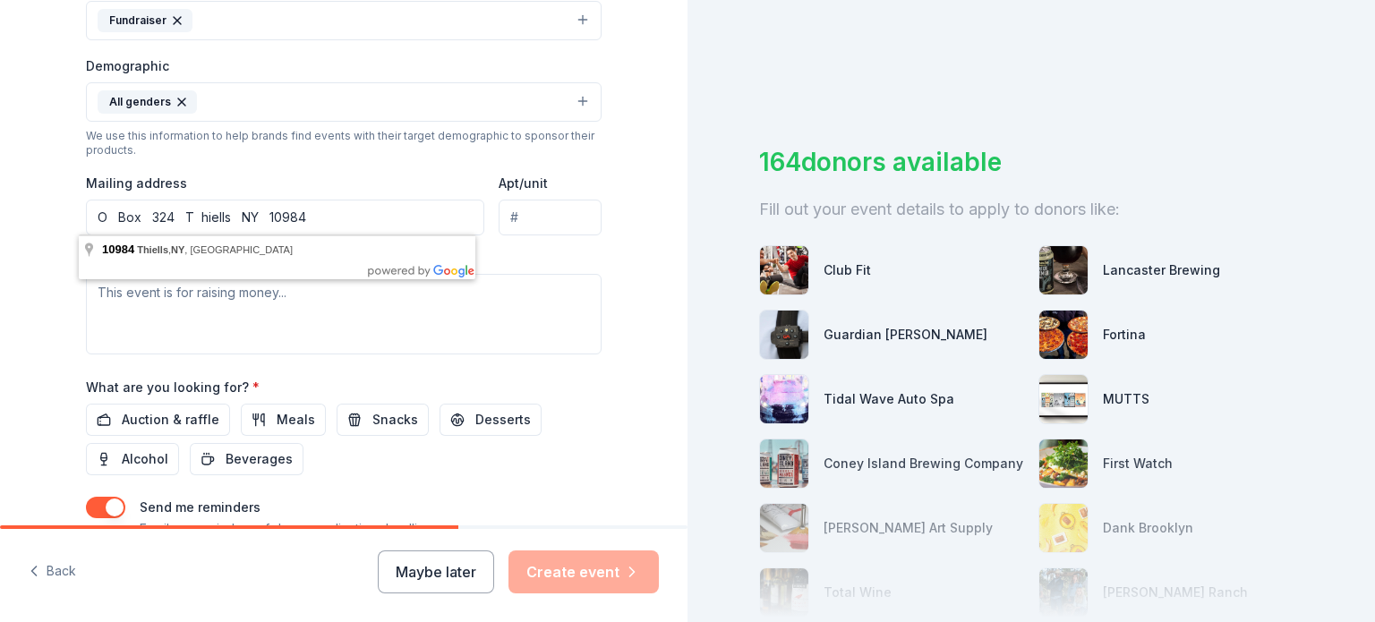
click at [93, 218] on input "O Box 324 T hiells NY 10984" at bounding box center [285, 218] width 398 height 36
click at [121, 218] on input "PO Box 324 T hiells NY 10984" at bounding box center [285, 218] width 398 height 36
click at [154, 213] on input "PO Box 324 T hiells NY 10984" at bounding box center [285, 218] width 398 height 36
click at [149, 213] on input "PO Box 324 T hiells NY 10984" at bounding box center [285, 218] width 398 height 36
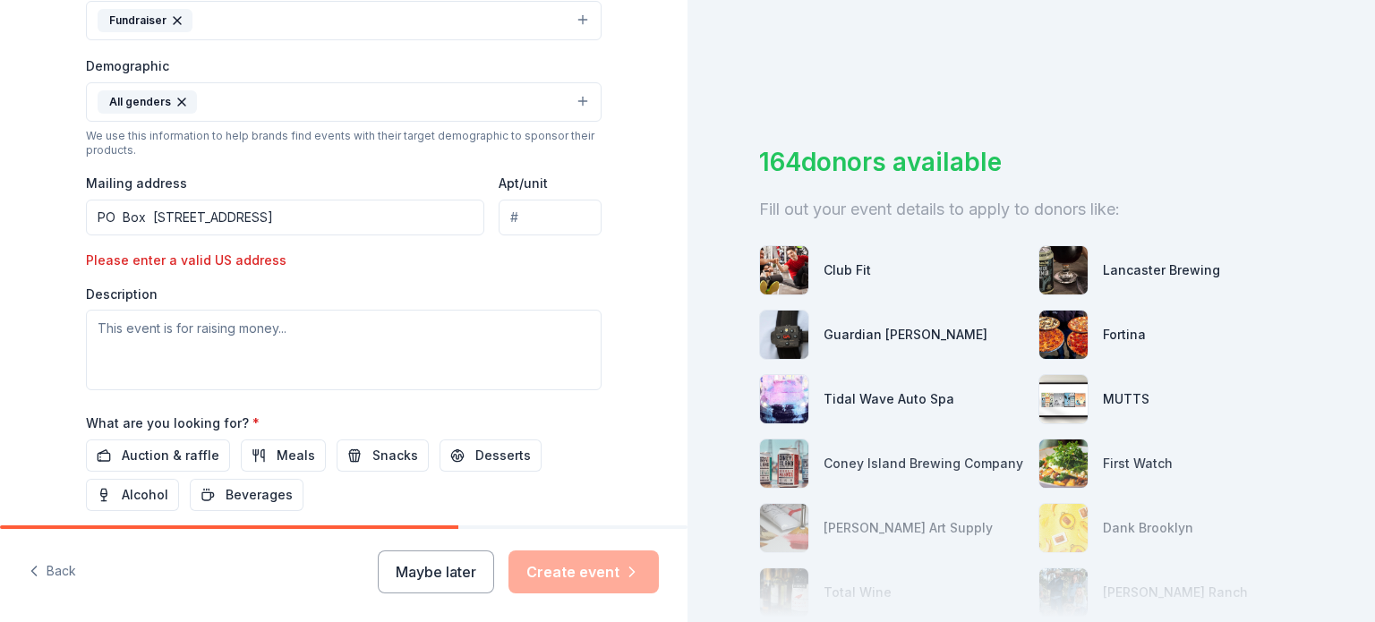
click at [194, 217] on input "PO Box 324 T hiells NY 10984" at bounding box center [285, 218] width 398 height 36
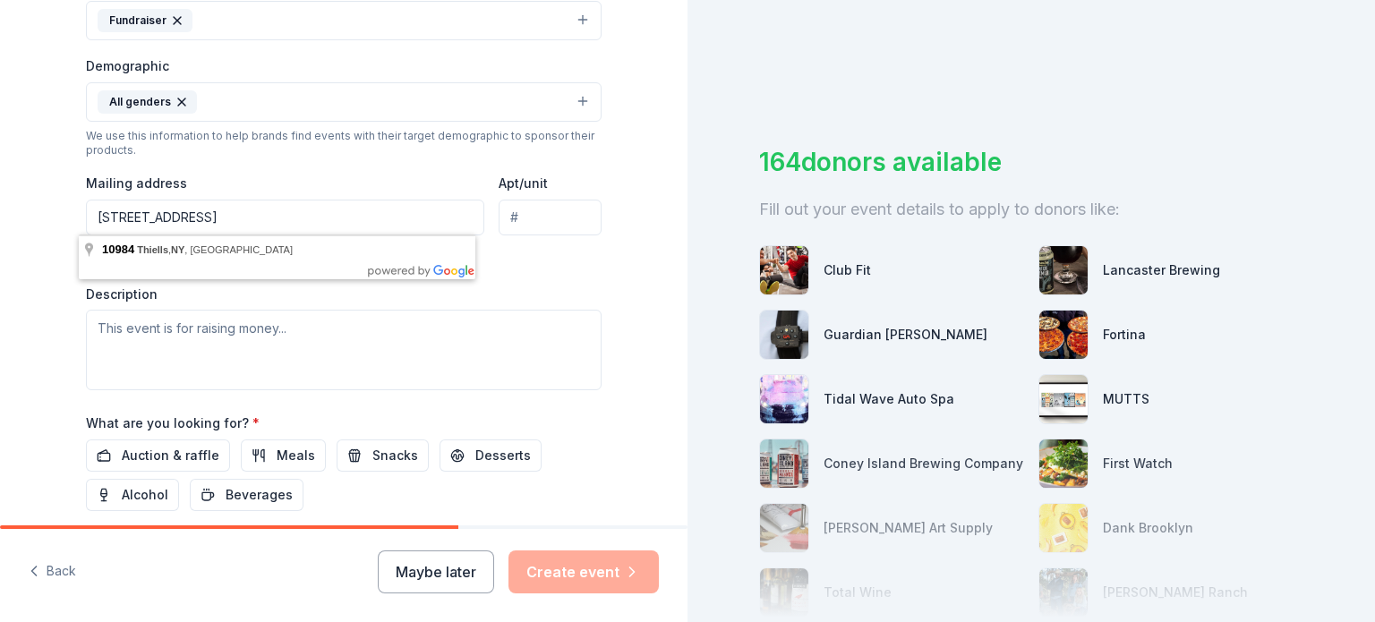
click at [180, 216] on input "PO Box 324 Thiells NY 10984" at bounding box center [285, 218] width 398 height 36
click at [222, 217] on input "PO Box 324 Thiells NY 10984" at bounding box center [285, 218] width 398 height 36
click at [246, 215] on input "PO Box 324 Thiells NY 10984" at bounding box center [285, 218] width 398 height 36
click at [116, 215] on input "PO Box 324 Thiells NY 10984" at bounding box center [285, 218] width 398 height 36
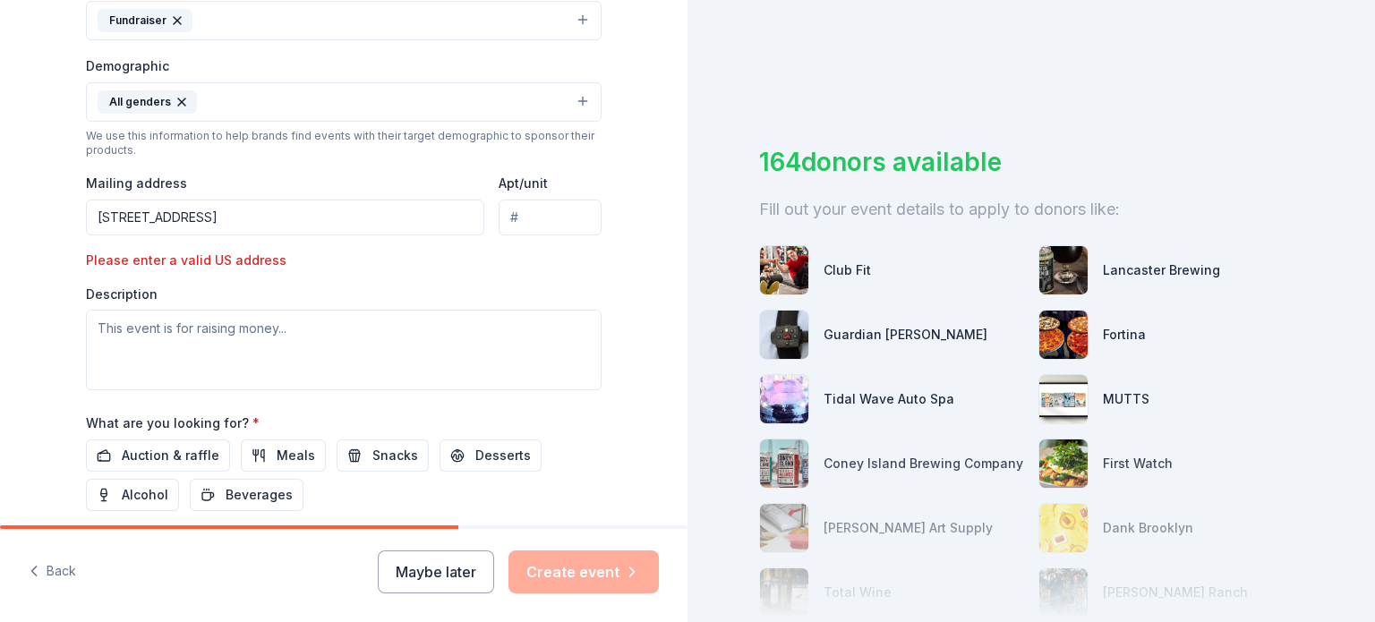
click at [34, 259] on div "Tell us about your event. We'll find in-kind donations you can apply for. Event…" at bounding box center [343, 78] width 687 height 1231
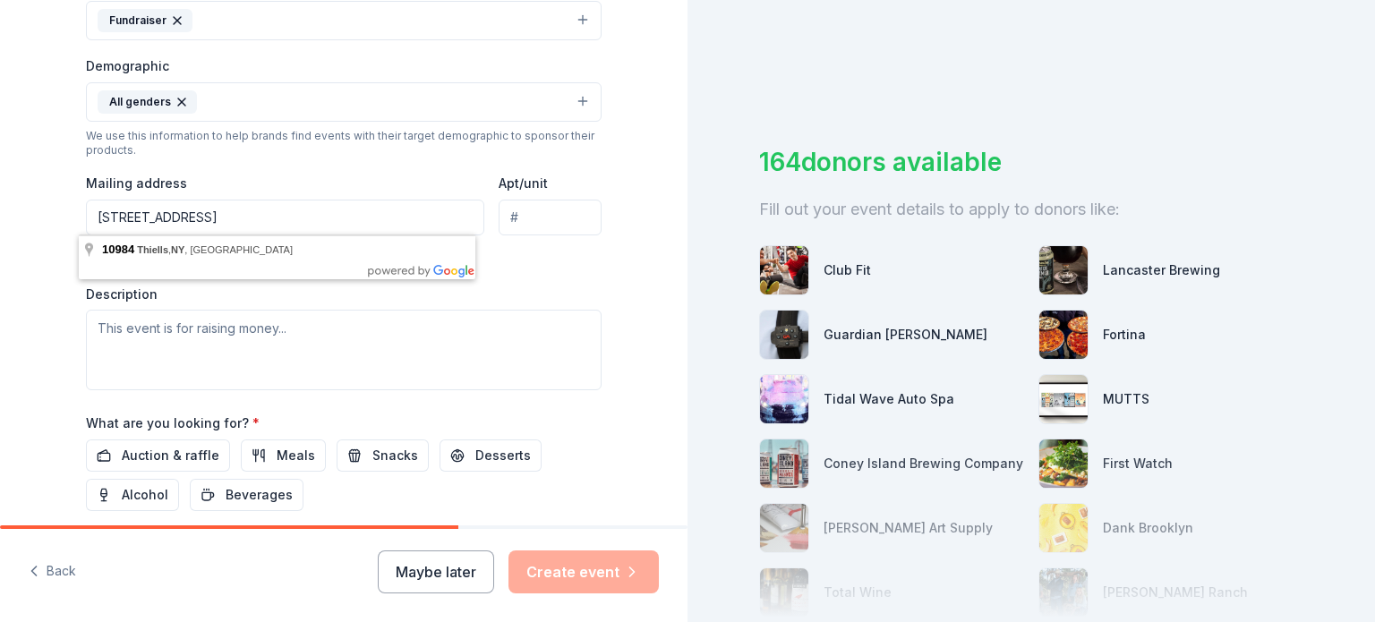
click at [139, 218] on input "PO Box 324 Thiells NY 10984" at bounding box center [285, 218] width 398 height 36
click at [286, 217] on input "PO Box 324 Thiells NY 10984" at bounding box center [285, 218] width 398 height 36
drag, startPoint x: 286, startPoint y: 217, endPoint x: 46, endPoint y: 203, distance: 241.2
click at [46, 203] on div "Tell us about your event. We'll find in-kind donations you can apply for. Event…" at bounding box center [343, 78] width 687 height 1231
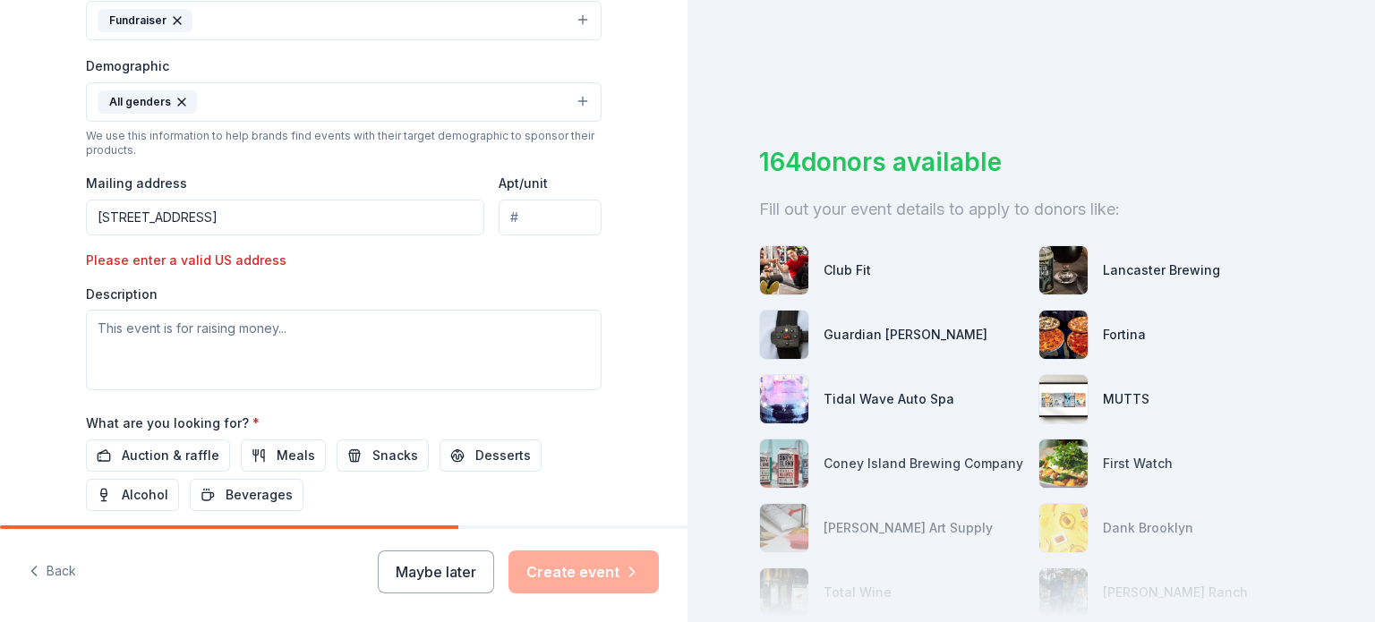
type input "267 Parkside Drive, Suffern, NY, 10901"
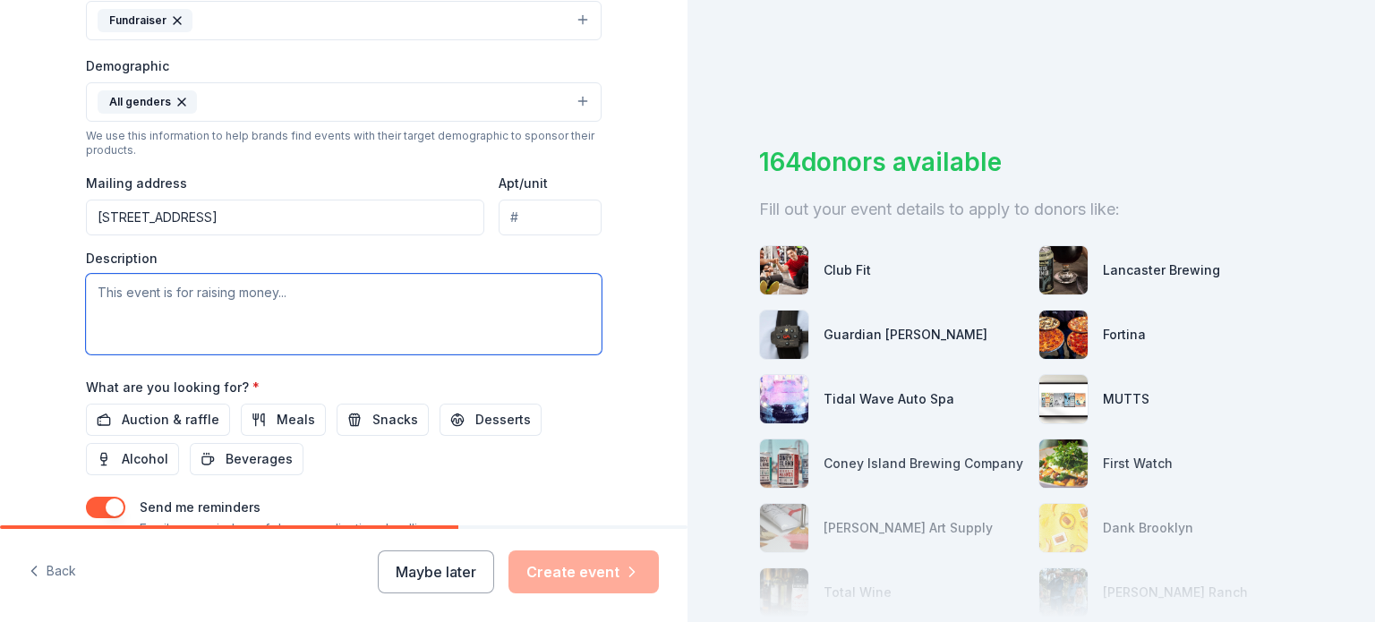
click at [313, 289] on textarea at bounding box center [344, 314] width 516 height 81
click at [304, 286] on textarea at bounding box center [344, 314] width 516 height 81
type textarea "This event is for raising money for our Special Olympic Athletes"
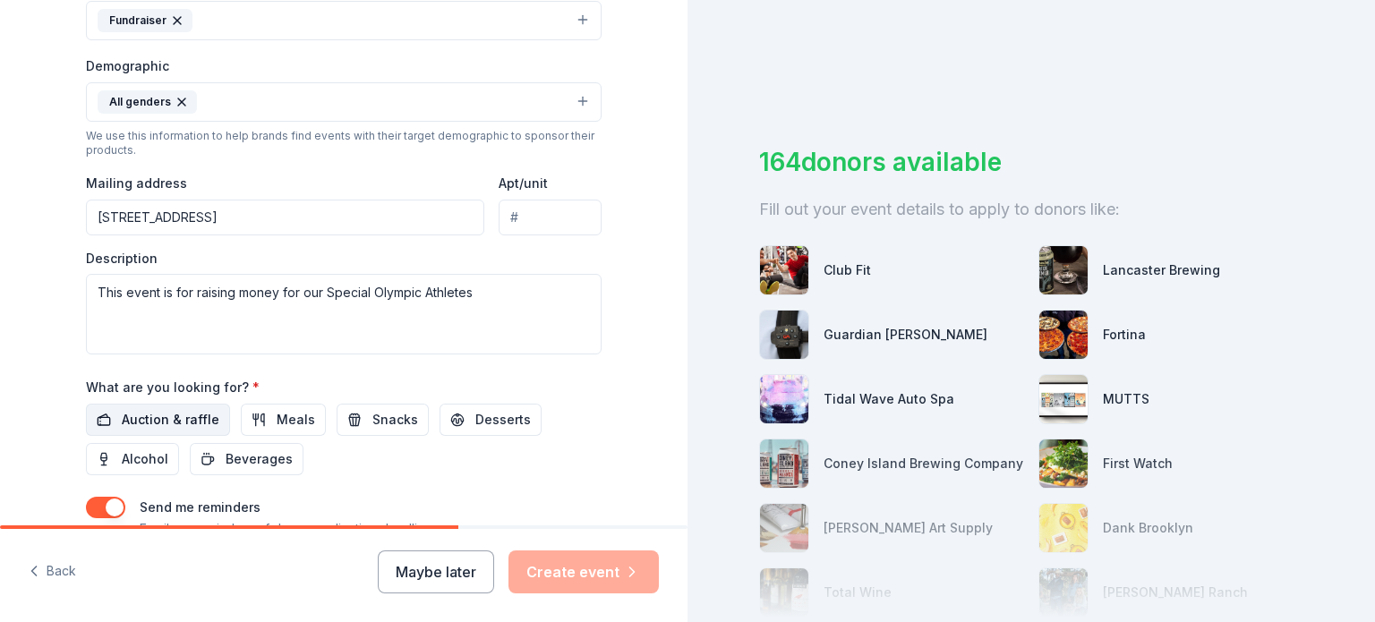
click at [160, 422] on span "Auction & raffle" at bounding box center [171, 419] width 98 height 21
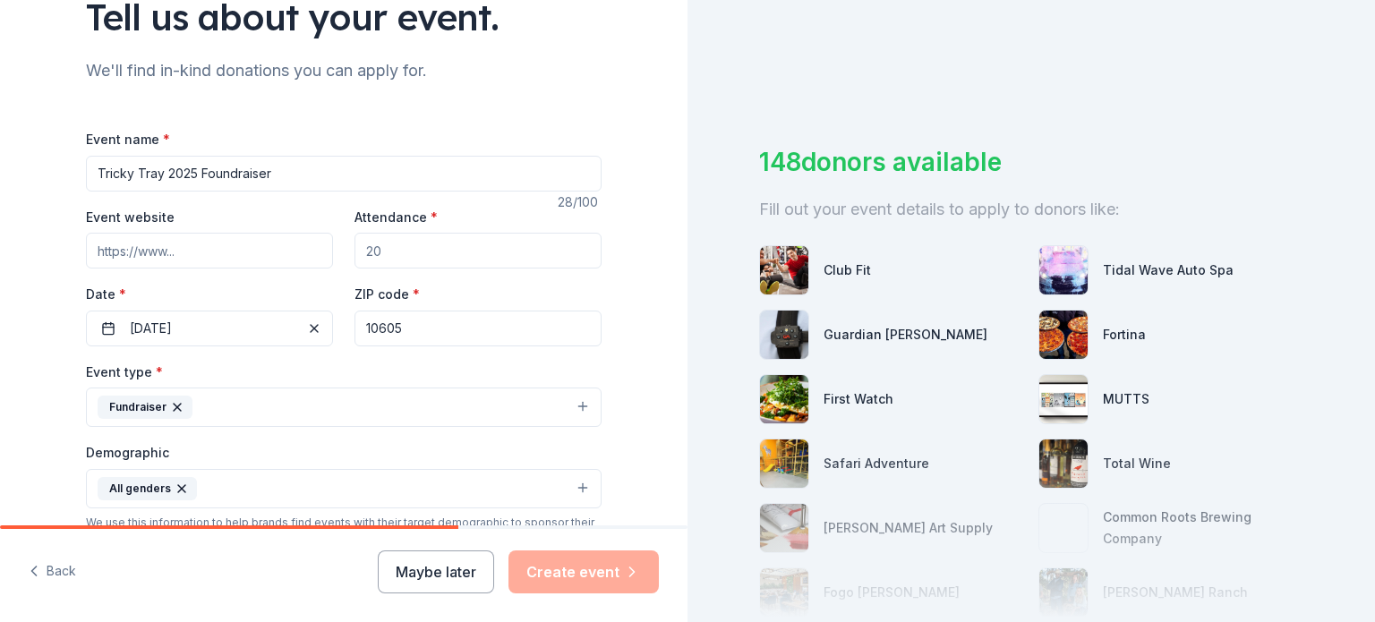
scroll to position [179, 0]
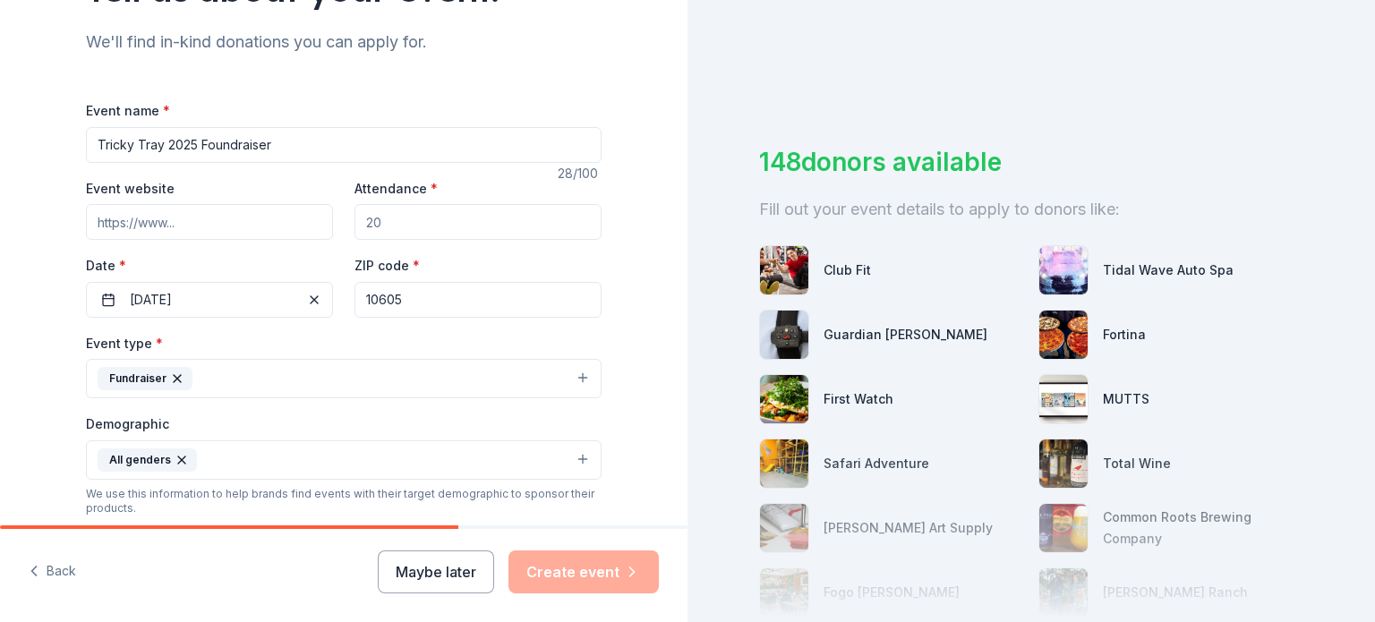
click at [460, 214] on input "Attendance *" at bounding box center [477, 222] width 247 height 36
type input "100"
drag, startPoint x: 437, startPoint y: 301, endPoint x: 345, endPoint y: 295, distance: 91.5
click at [345, 295] on div "Event website Attendance * 100 Date * 11/08/2025 ZIP code * 10605" at bounding box center [344, 247] width 516 height 141
paste input "993"
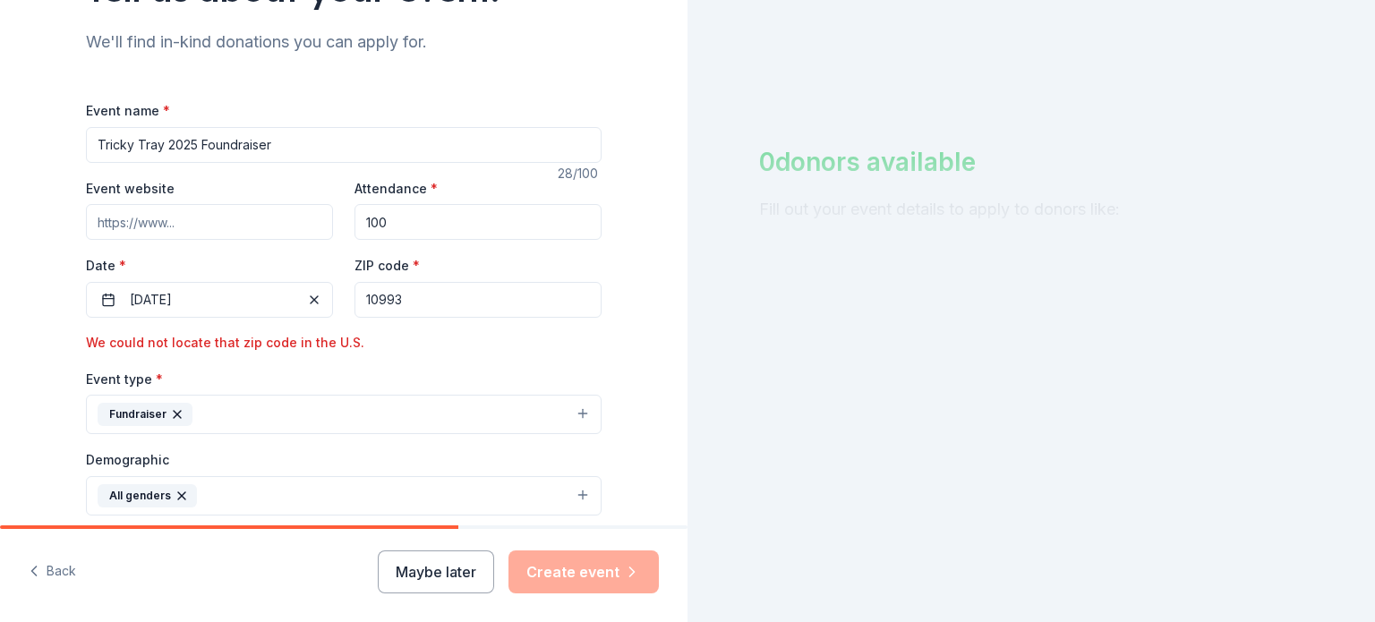
click at [414, 311] on input "10993" at bounding box center [477, 300] width 247 height 36
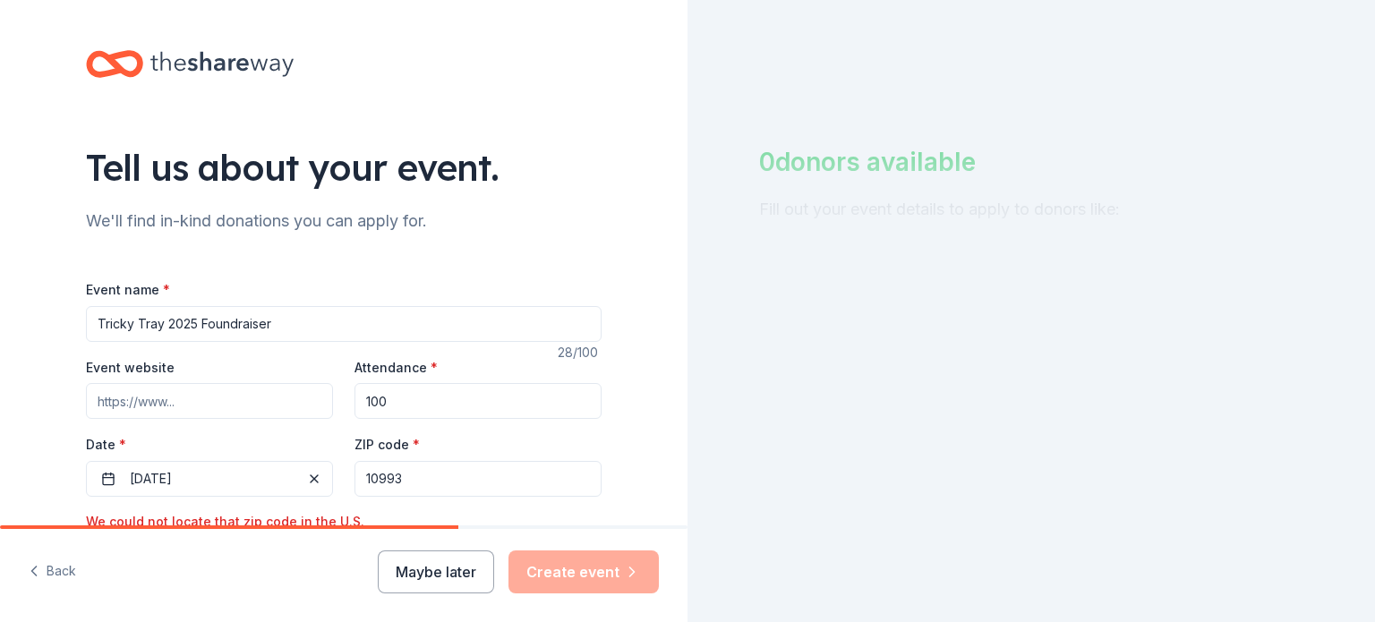
scroll to position [269, 0]
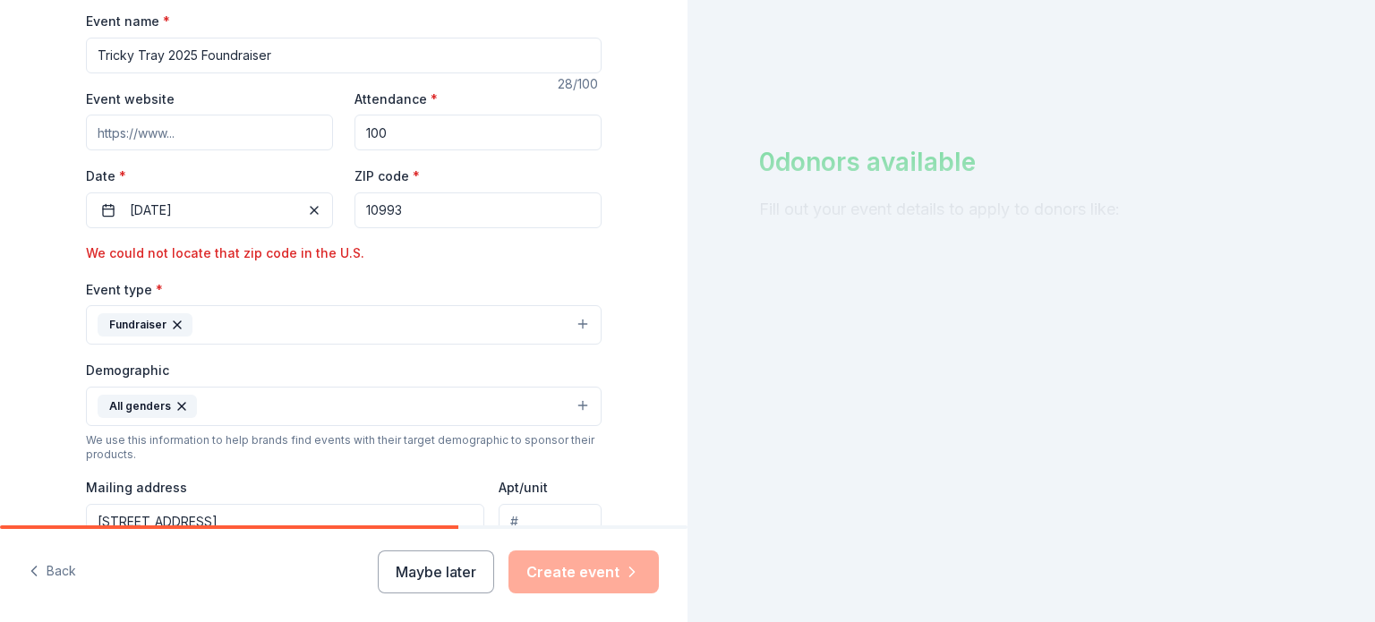
click at [390, 188] on div "ZIP code * 10993" at bounding box center [477, 197] width 247 height 64
click at [360, 204] on input "10993" at bounding box center [477, 210] width 247 height 36
drag, startPoint x: 377, startPoint y: 204, endPoint x: 334, endPoint y: 203, distance: 43.0
click at [334, 203] on div "Event website Attendance * 100 Date * 11/08/2025 ZIP code * 10993 We could not …" at bounding box center [344, 176] width 516 height 176
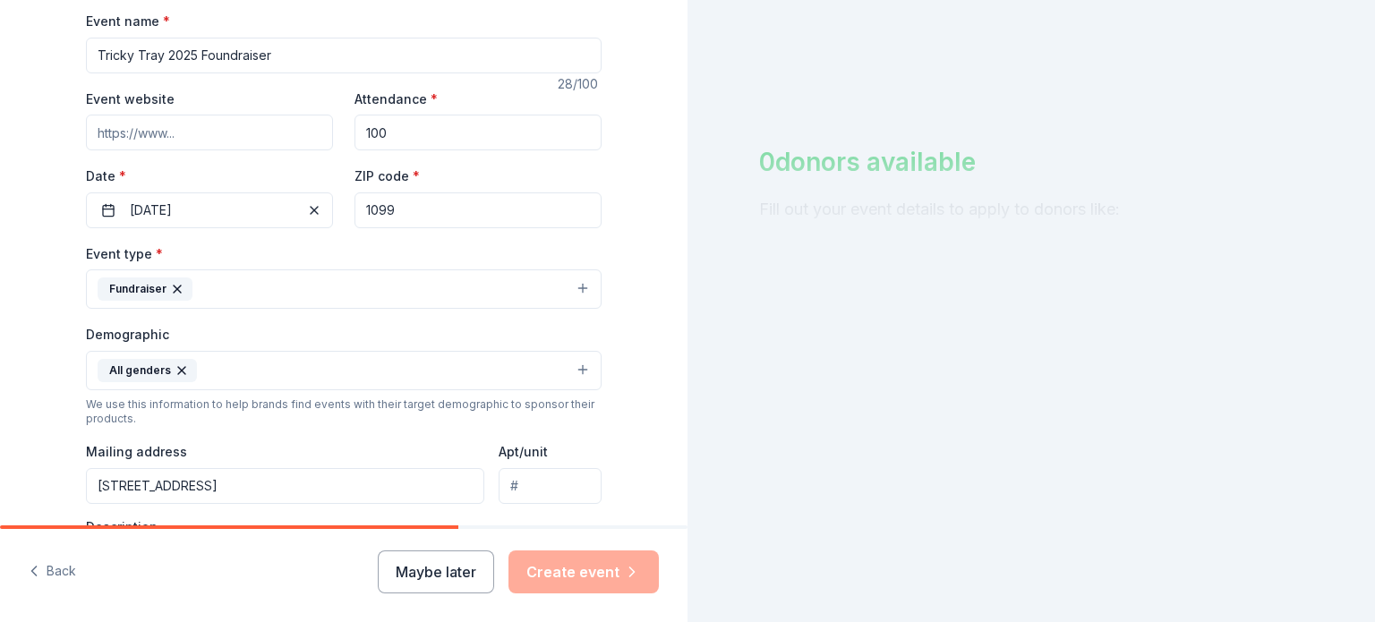
type input "10993"
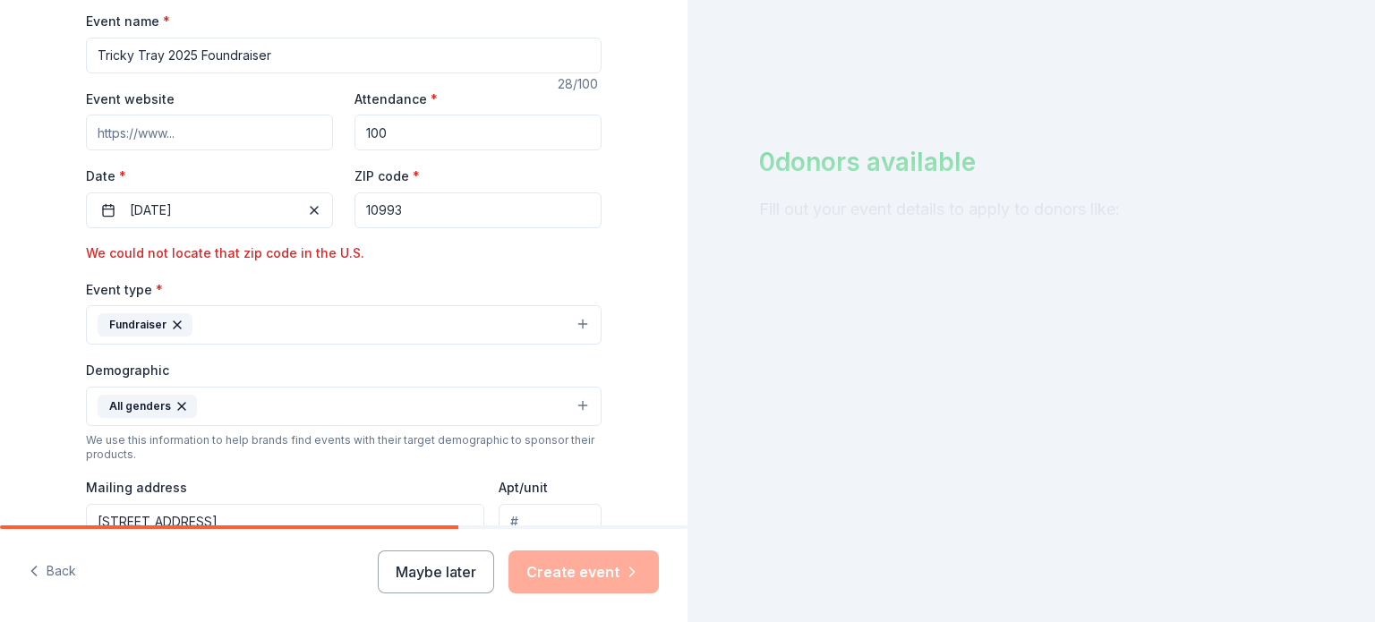
click at [441, 206] on input "10993" at bounding box center [477, 210] width 247 height 36
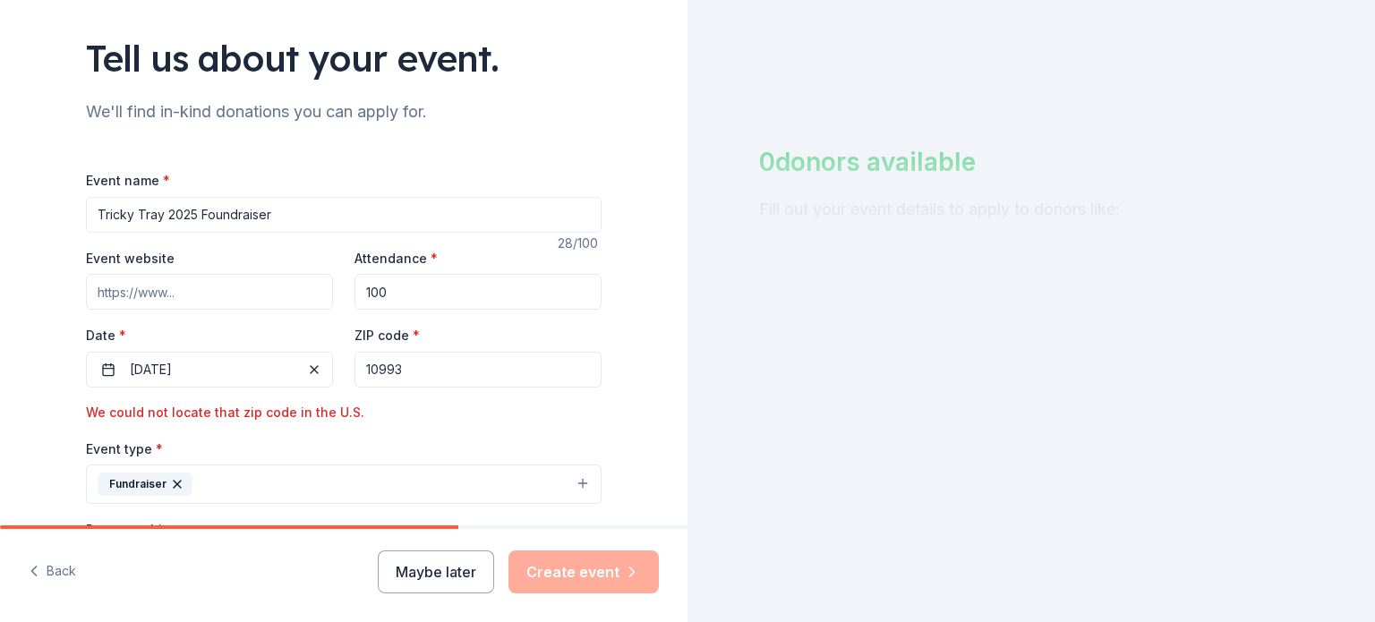
scroll to position [78, 0]
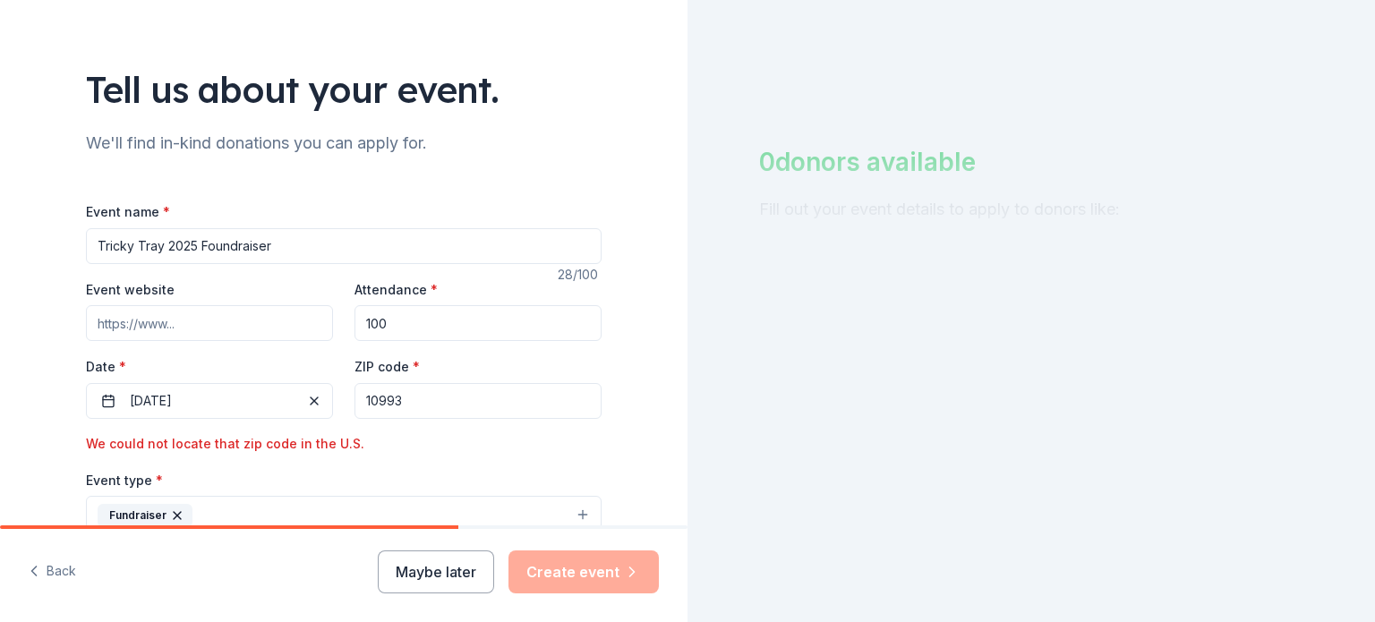
drag, startPoint x: 421, startPoint y: 400, endPoint x: 328, endPoint y: 400, distance: 93.1
click at [328, 400] on div "Event website Attendance * 100 Date * 11/08/2025 ZIP code * 10993 We could not …" at bounding box center [344, 366] width 516 height 176
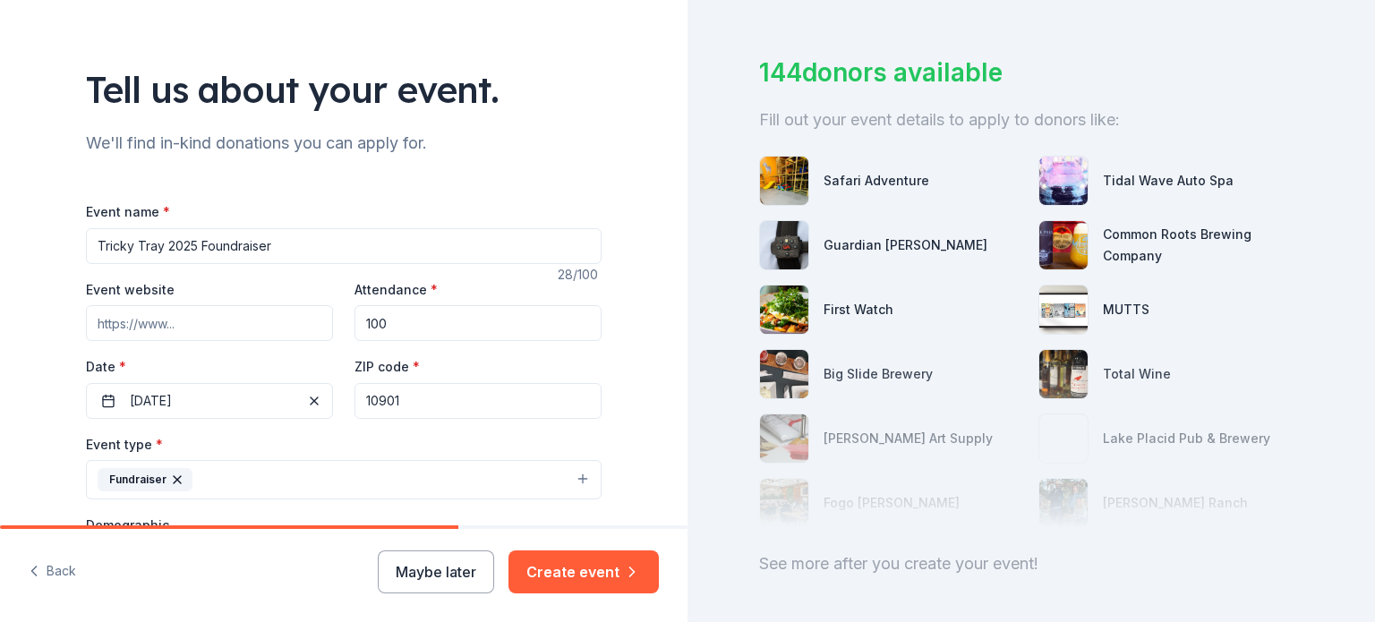
scroll to position [174, 0]
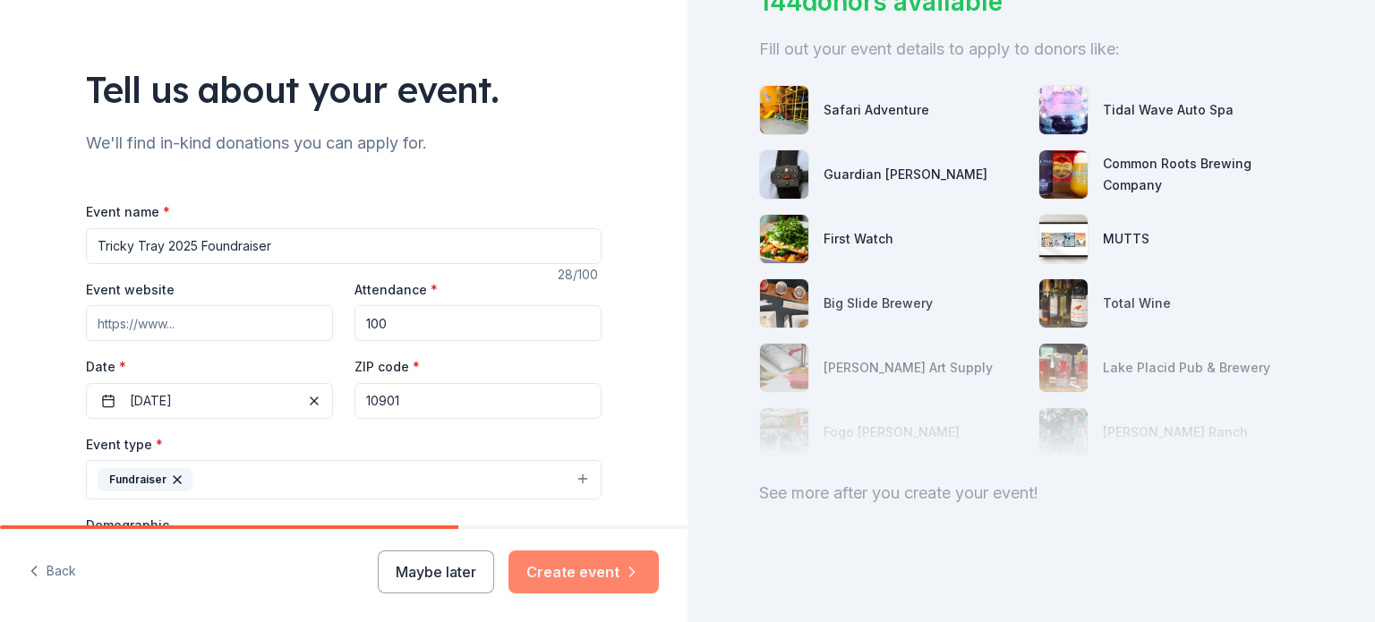
type input "10901"
click at [589, 572] on button "Create event" at bounding box center [583, 571] width 150 height 43
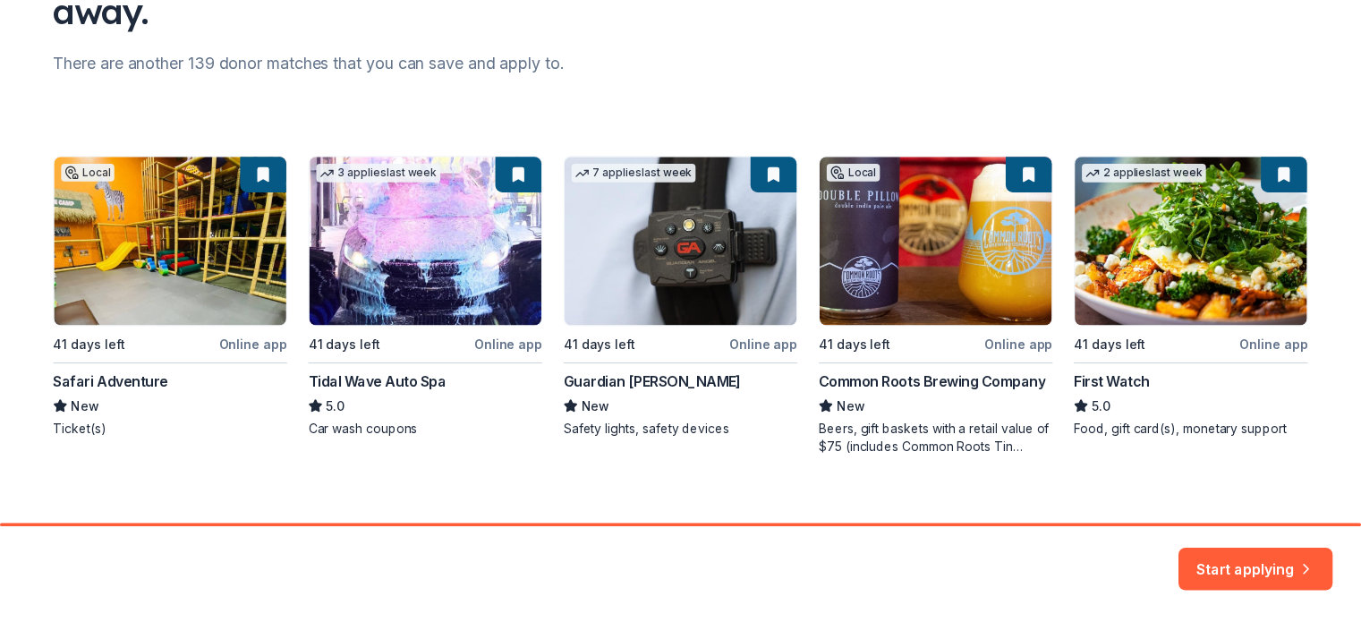
scroll to position [226, 0]
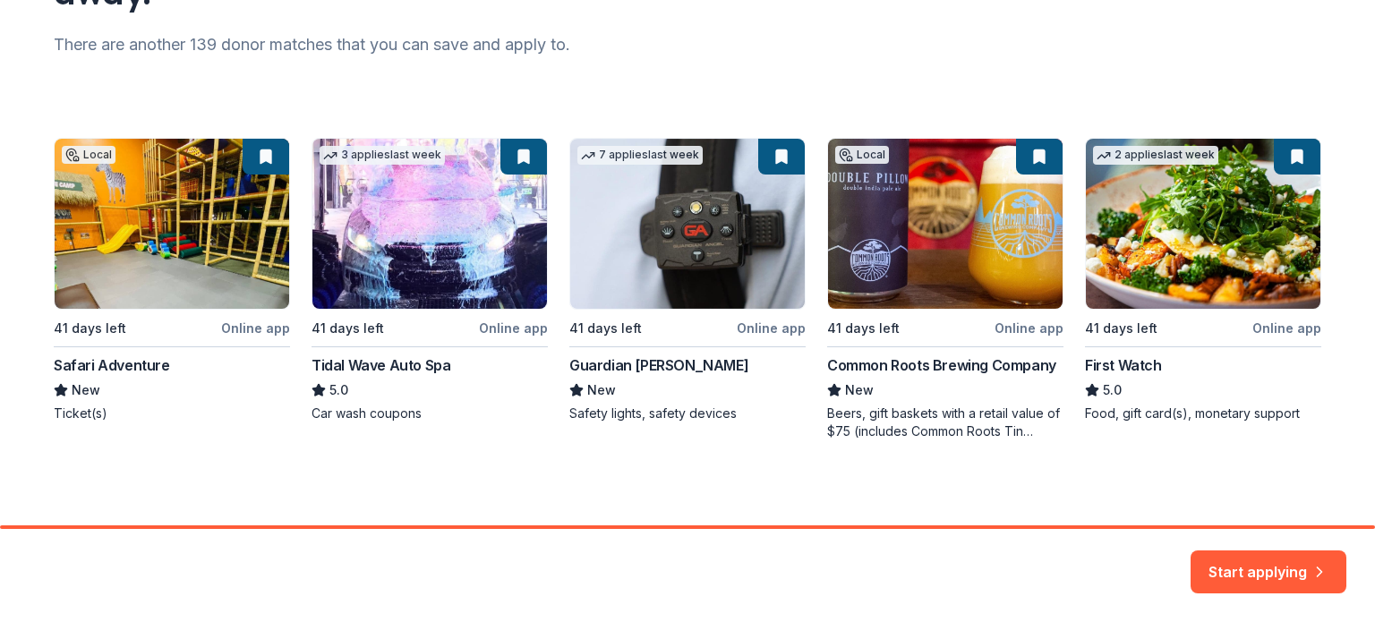
click at [405, 295] on div "Local 41 days left Online app Safari Adventure New Ticket(s) 3 applies last wee…" at bounding box center [687, 289] width 1267 height 303
click at [1276, 556] on button "Start applying" at bounding box center [1268, 561] width 156 height 43
click at [1269, 567] on div "Start applying" at bounding box center [1268, 571] width 156 height 43
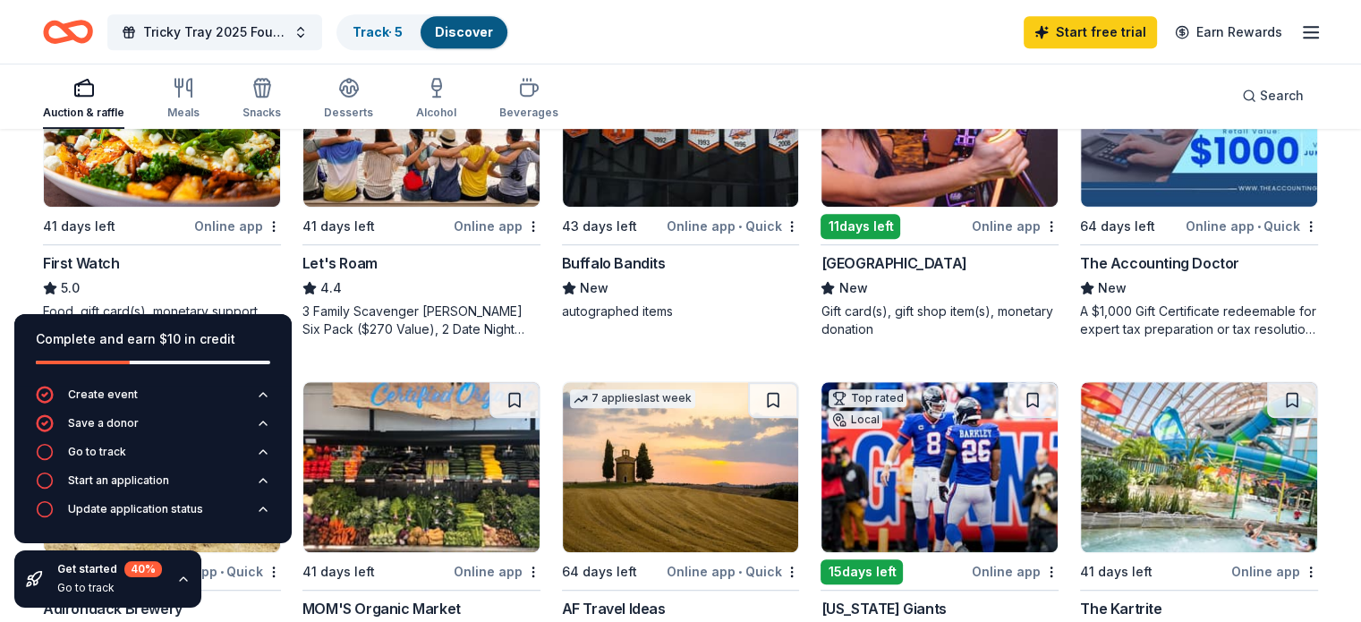
scroll to position [895, 0]
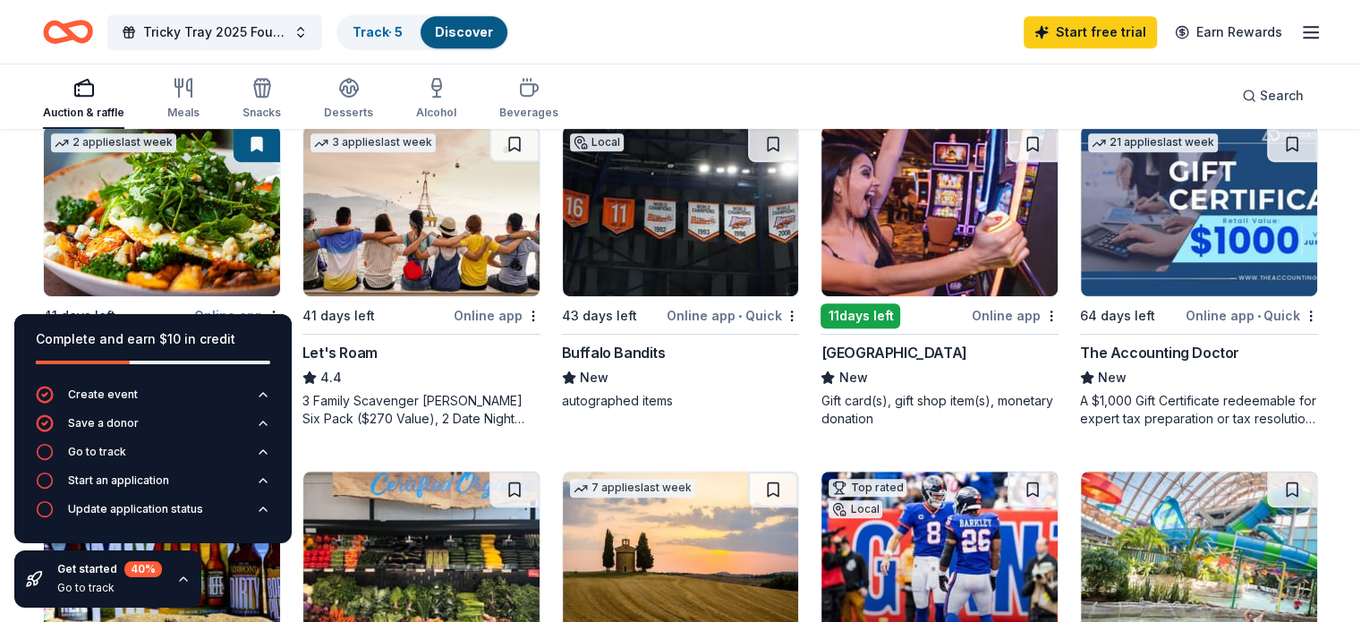
click at [928, 241] on img at bounding box center [940, 211] width 236 height 170
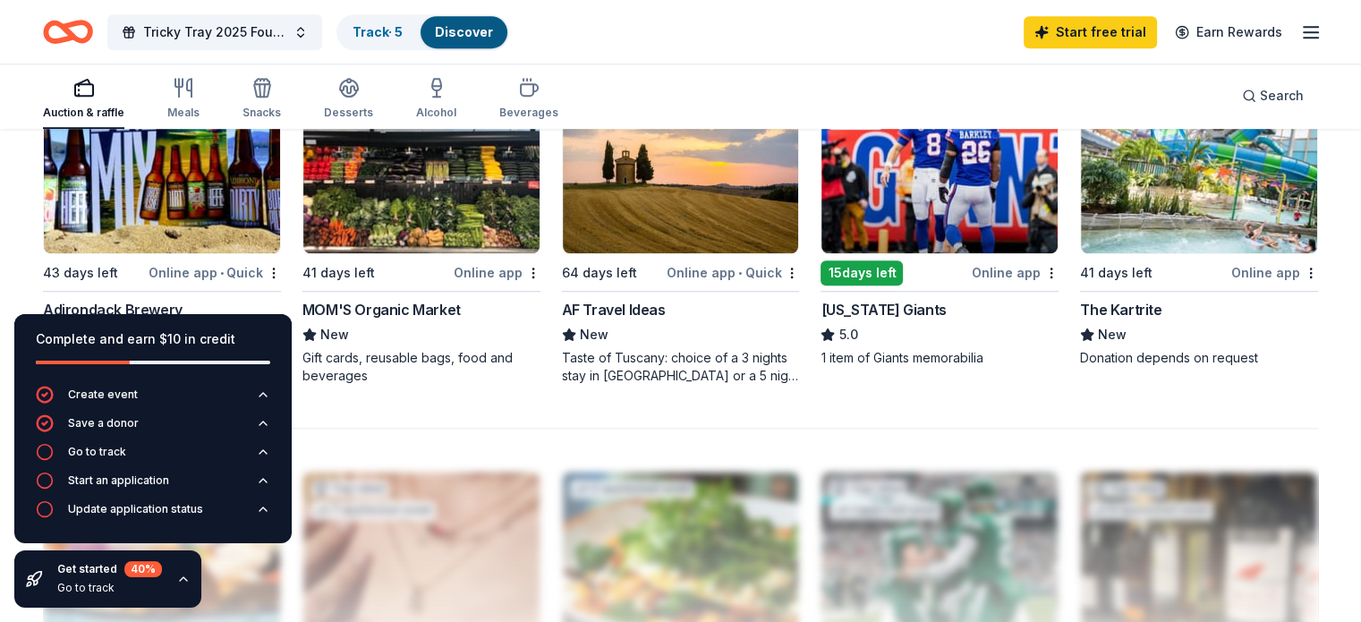
scroll to position [1253, 0]
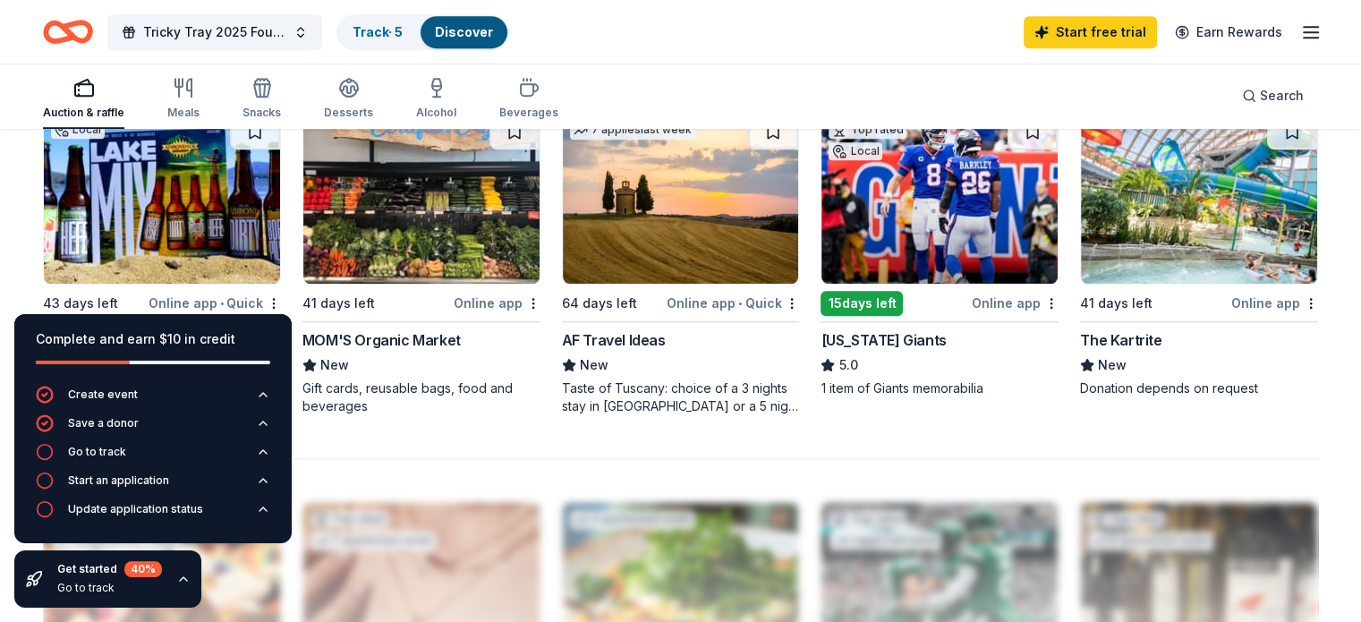
click at [867, 312] on div "15 days left" at bounding box center [862, 303] width 82 height 25
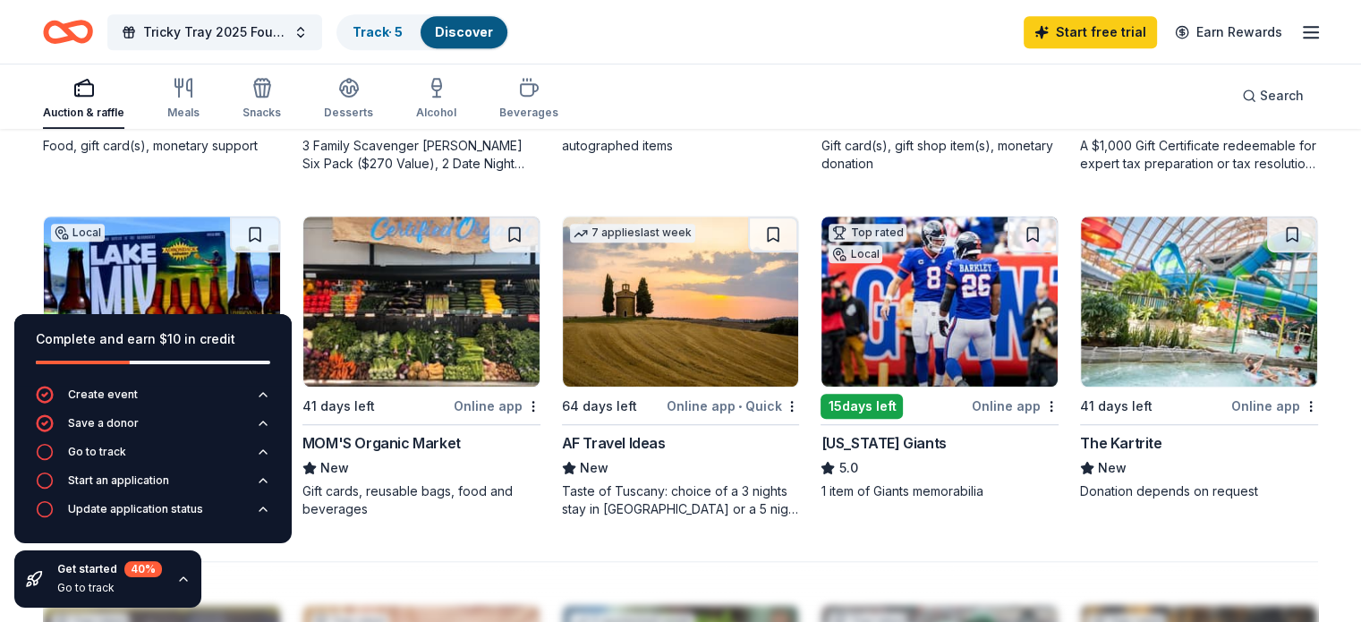
scroll to position [1088, 0]
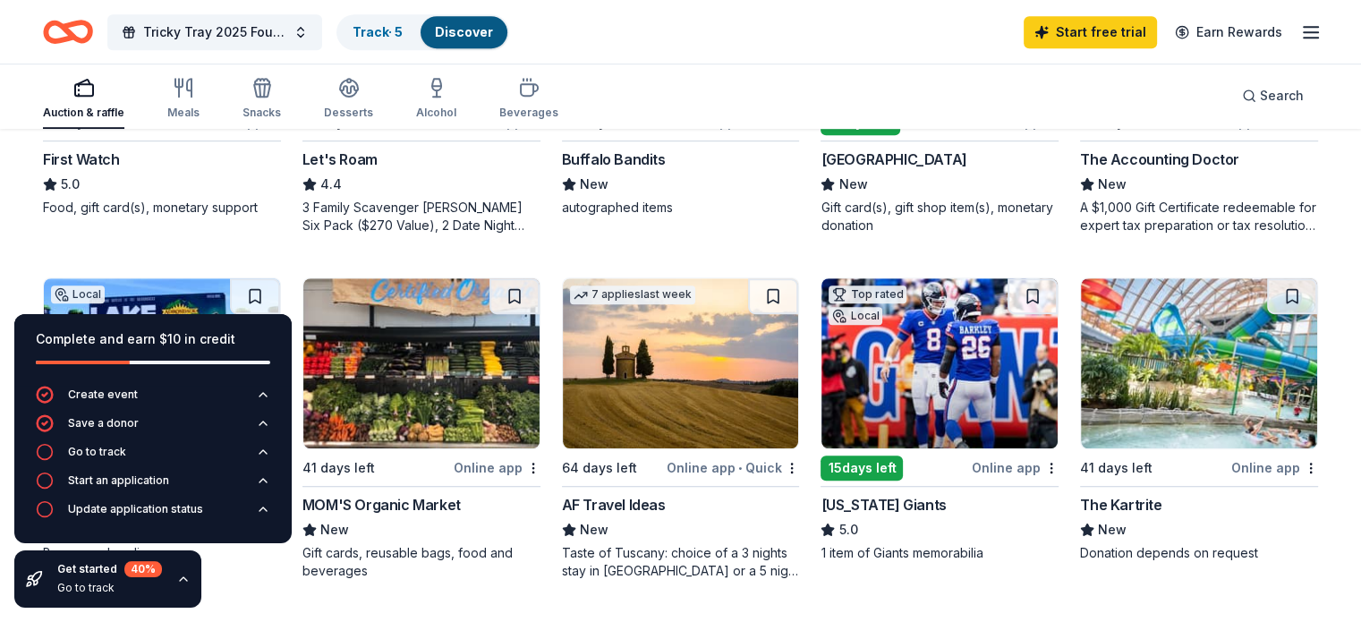
click at [1155, 403] on img at bounding box center [1199, 363] width 236 height 170
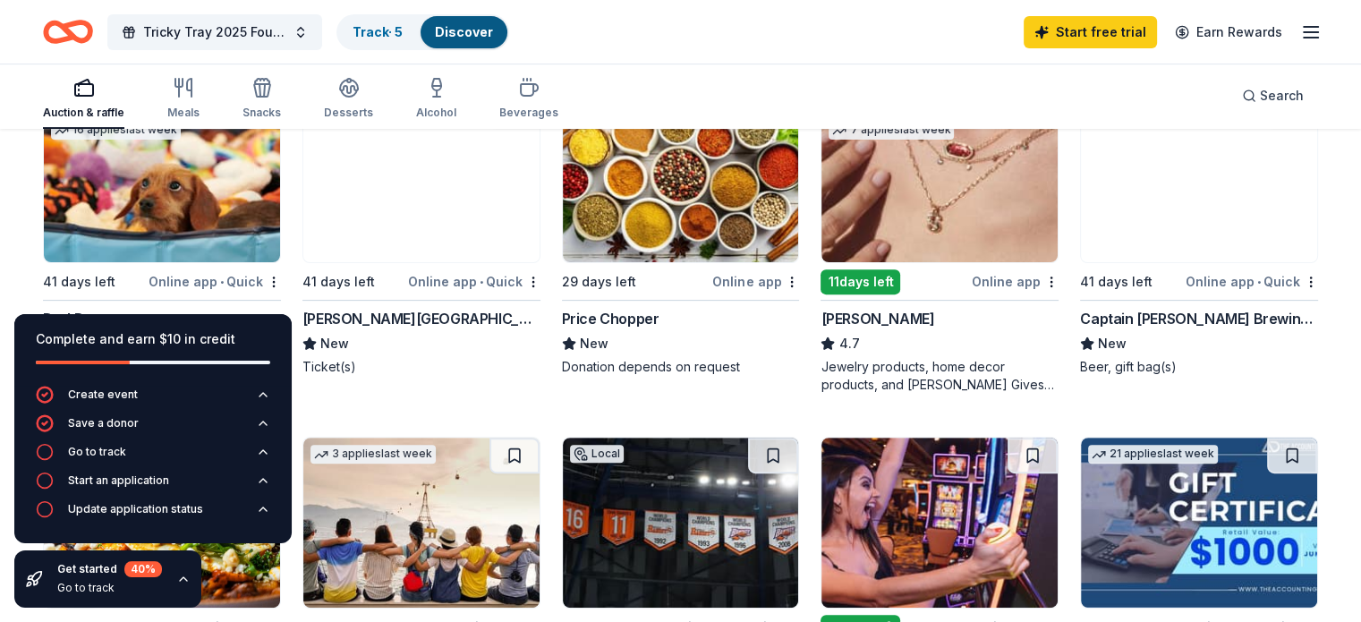
scroll to position [551, 0]
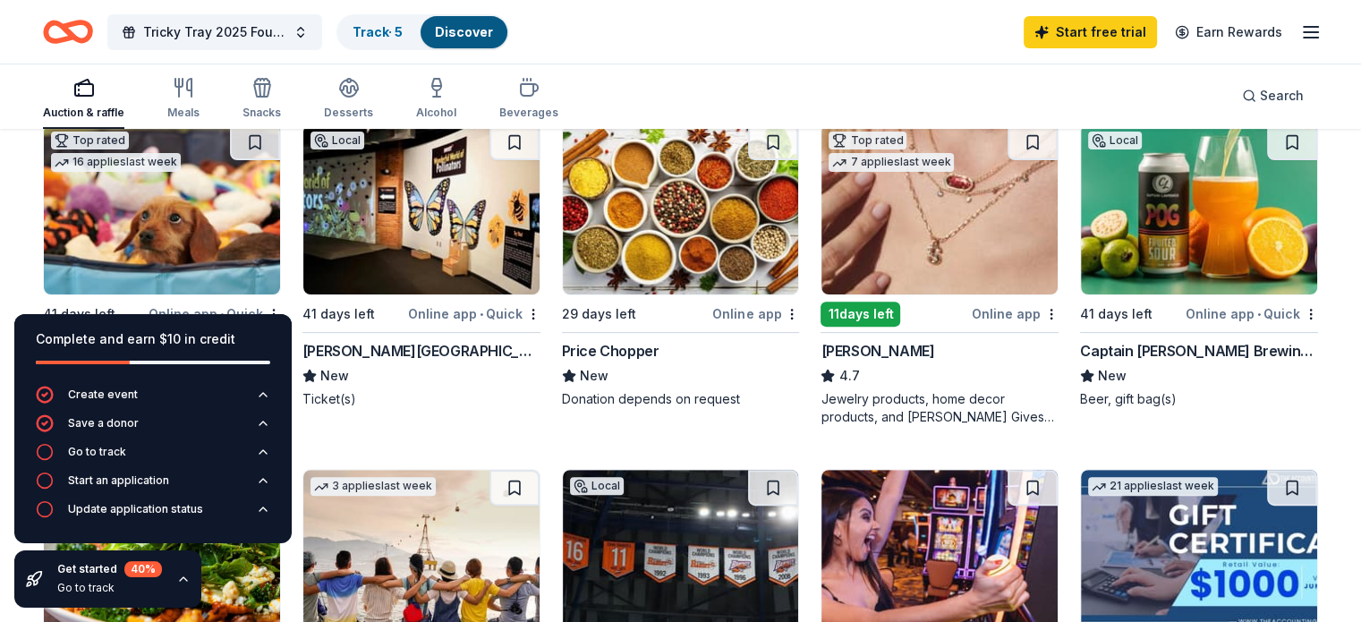
click at [958, 233] on img at bounding box center [940, 209] width 236 height 170
click at [1151, 244] on img at bounding box center [1199, 209] width 236 height 170
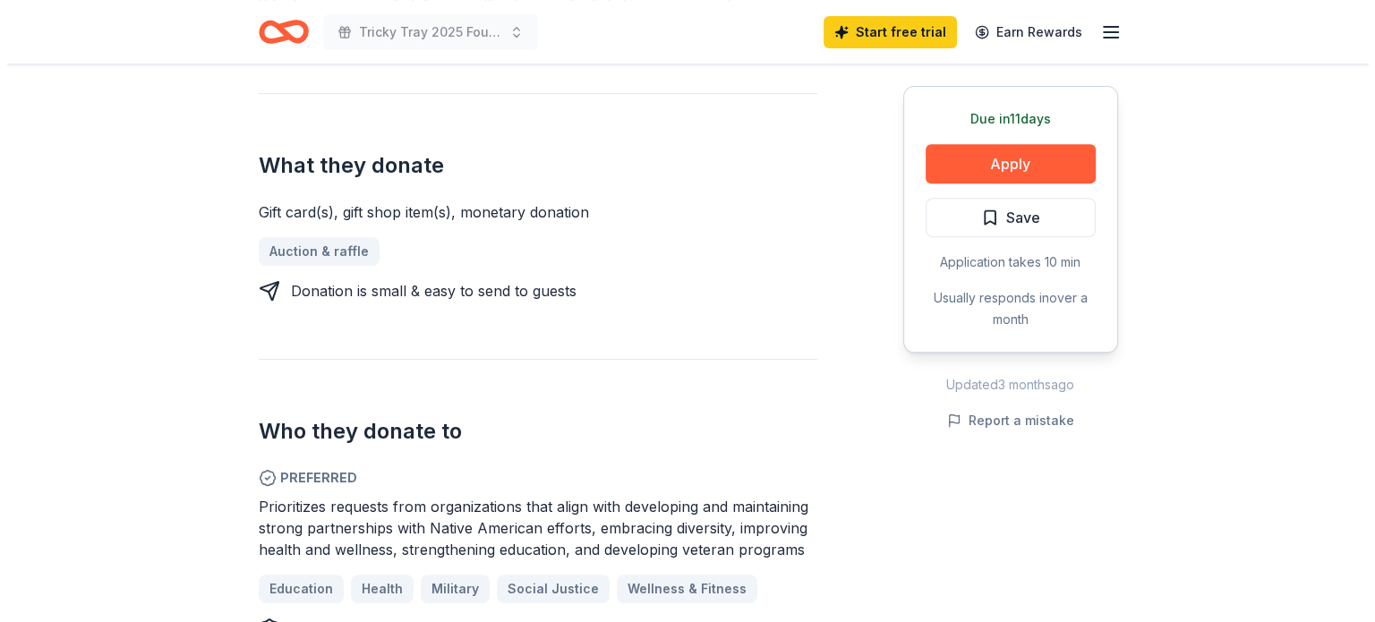
scroll to position [537, 0]
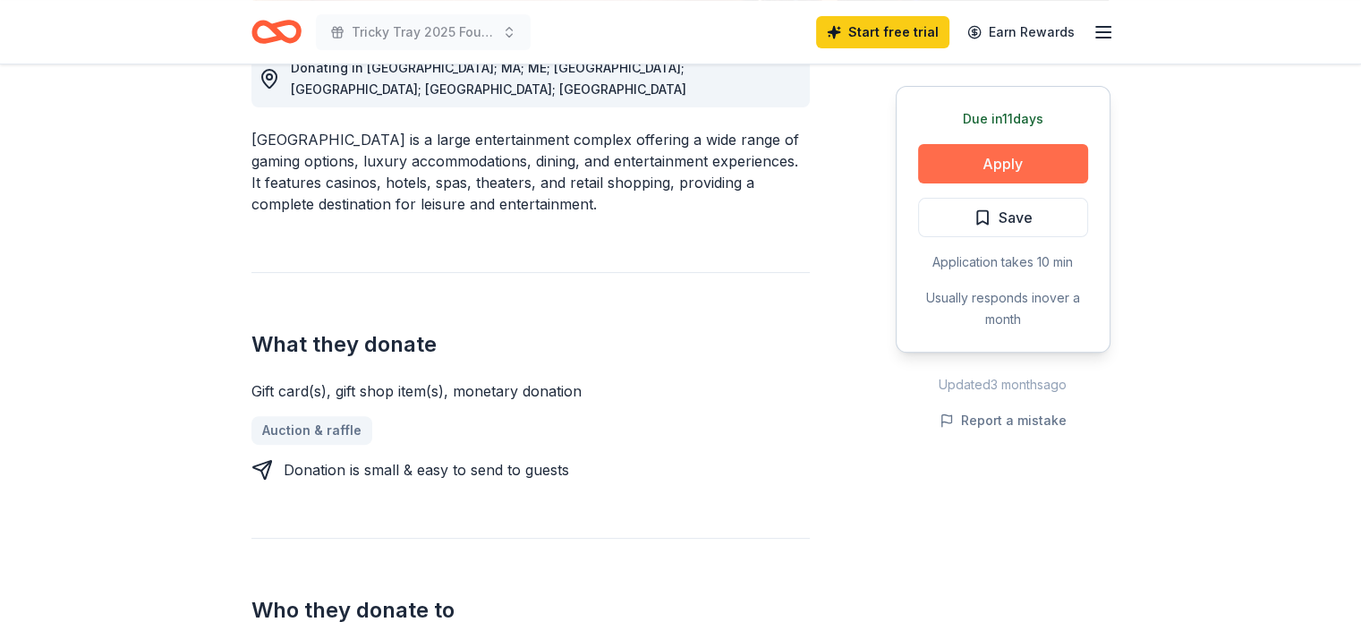
click at [985, 160] on button "Apply" at bounding box center [1003, 163] width 170 height 39
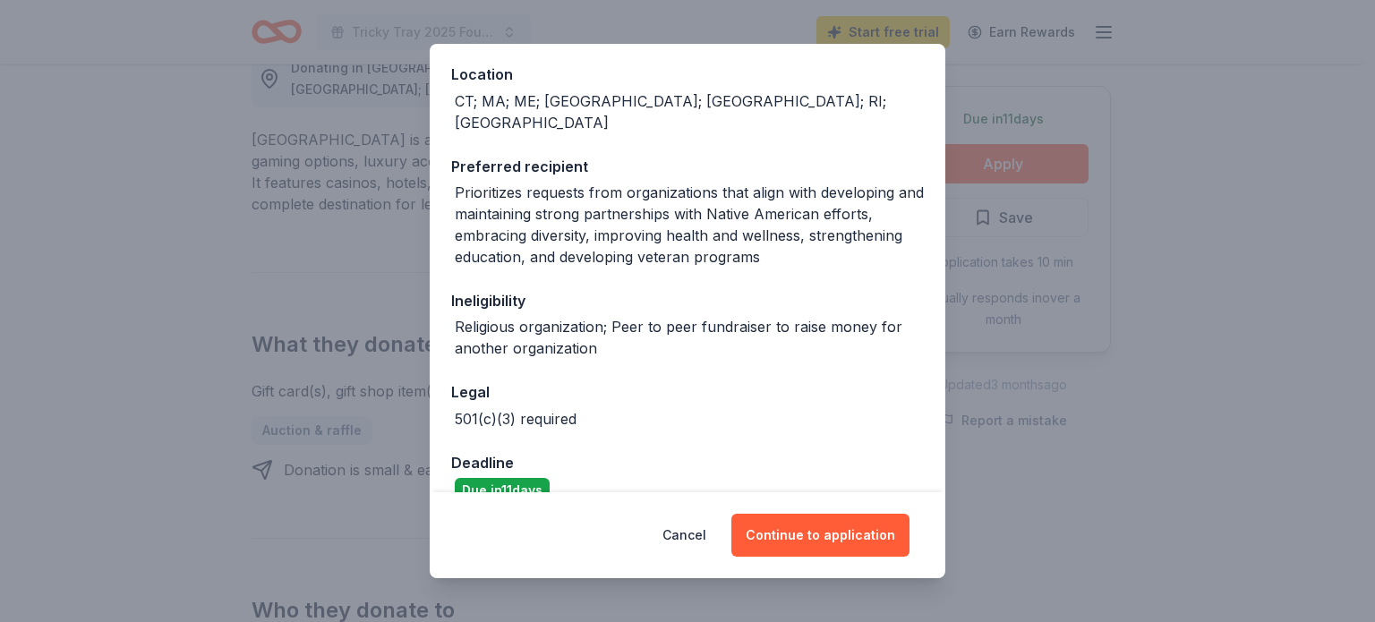
scroll to position [207, 0]
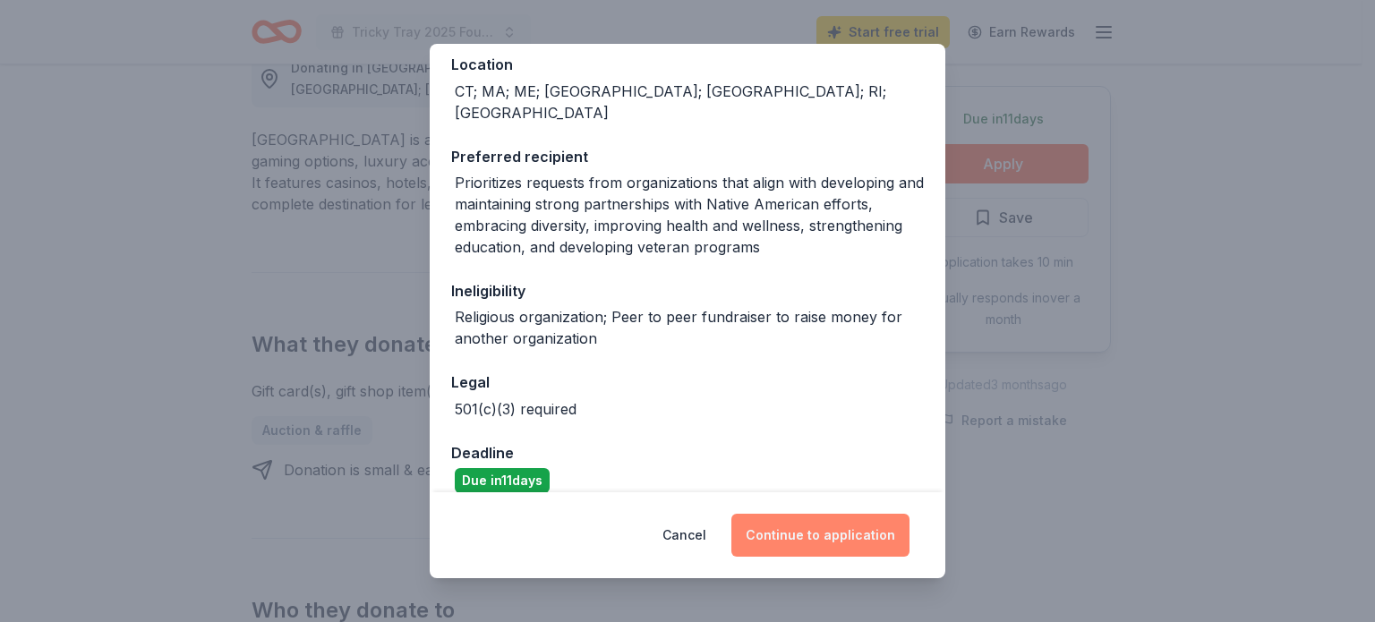
click at [833, 536] on button "Continue to application" at bounding box center [820, 535] width 178 height 43
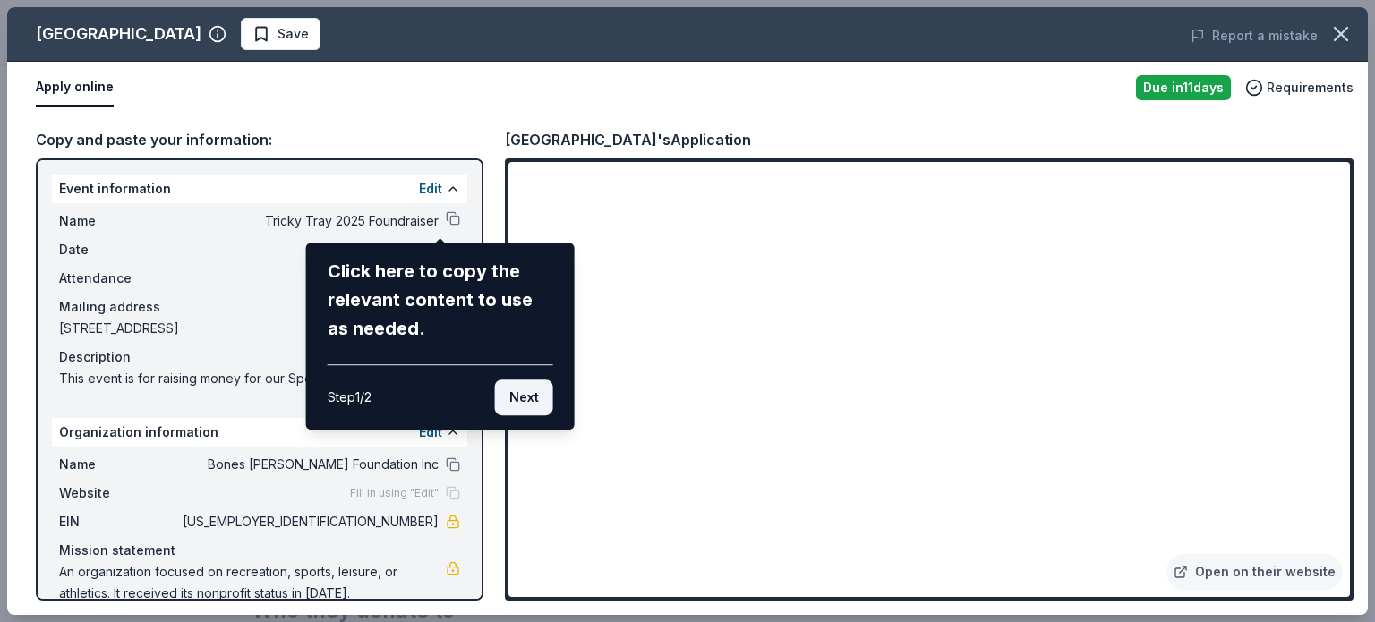
click at [528, 397] on button "Next" at bounding box center [524, 397] width 58 height 36
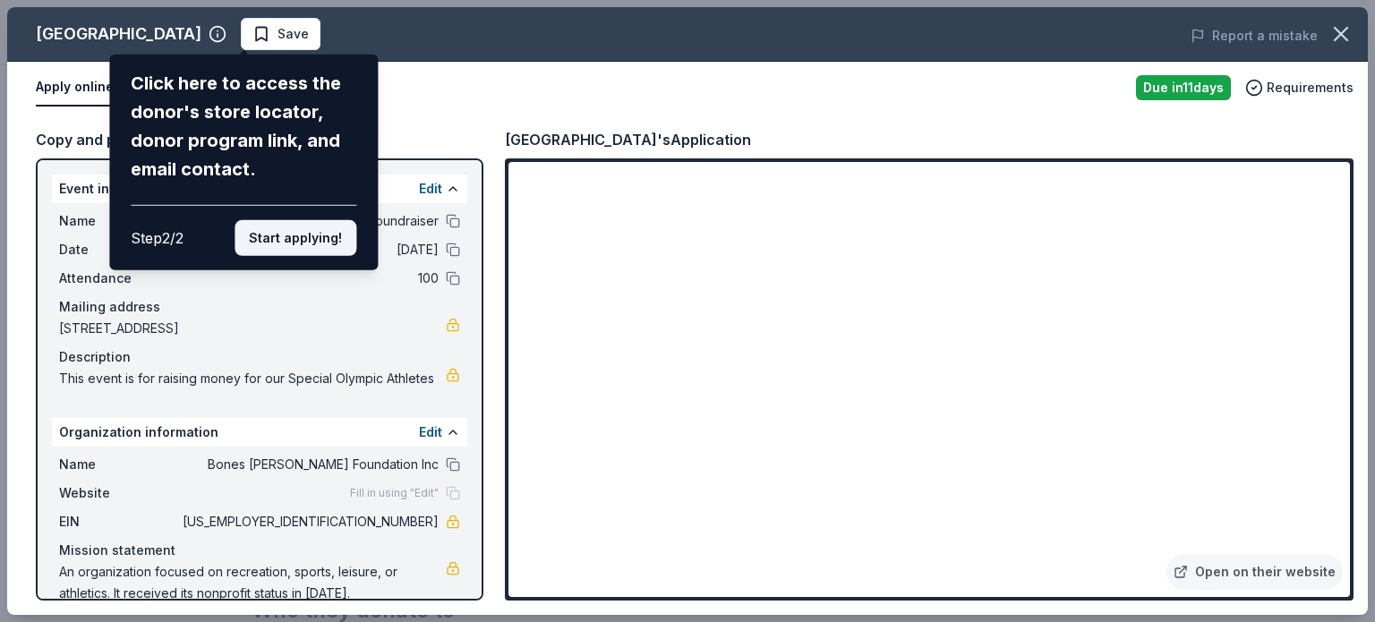
click at [304, 245] on button "Start applying!" at bounding box center [296, 238] width 122 height 36
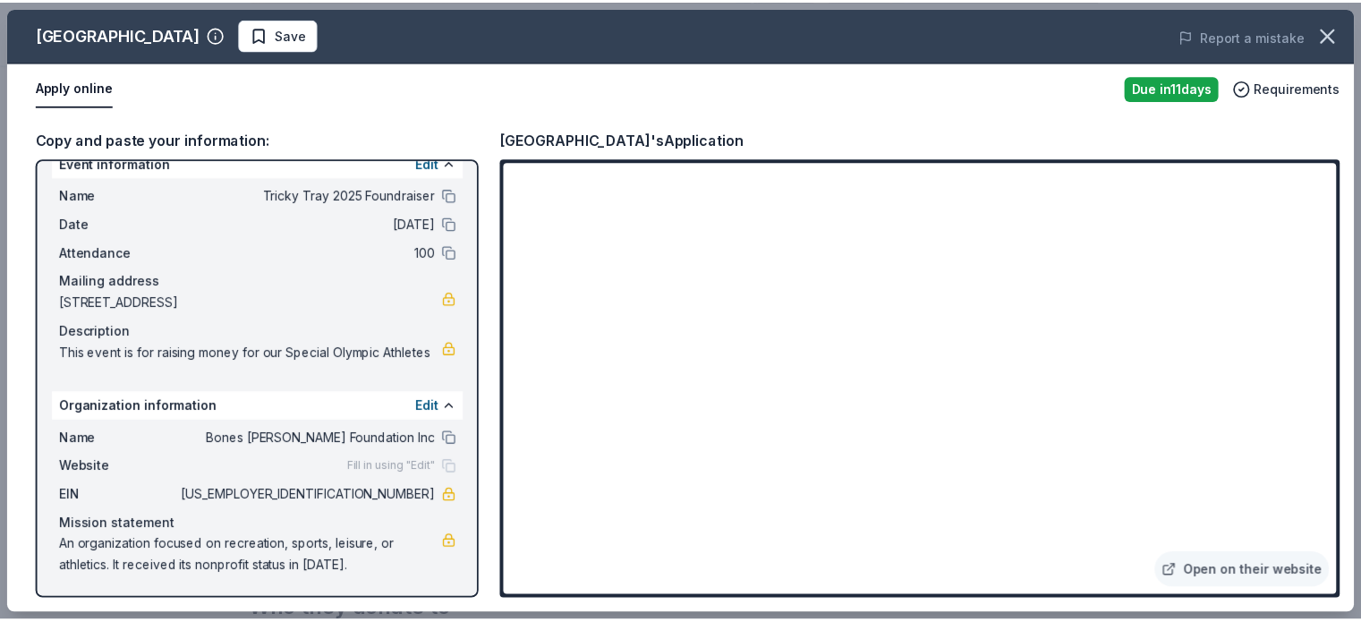
scroll to position [47, 0]
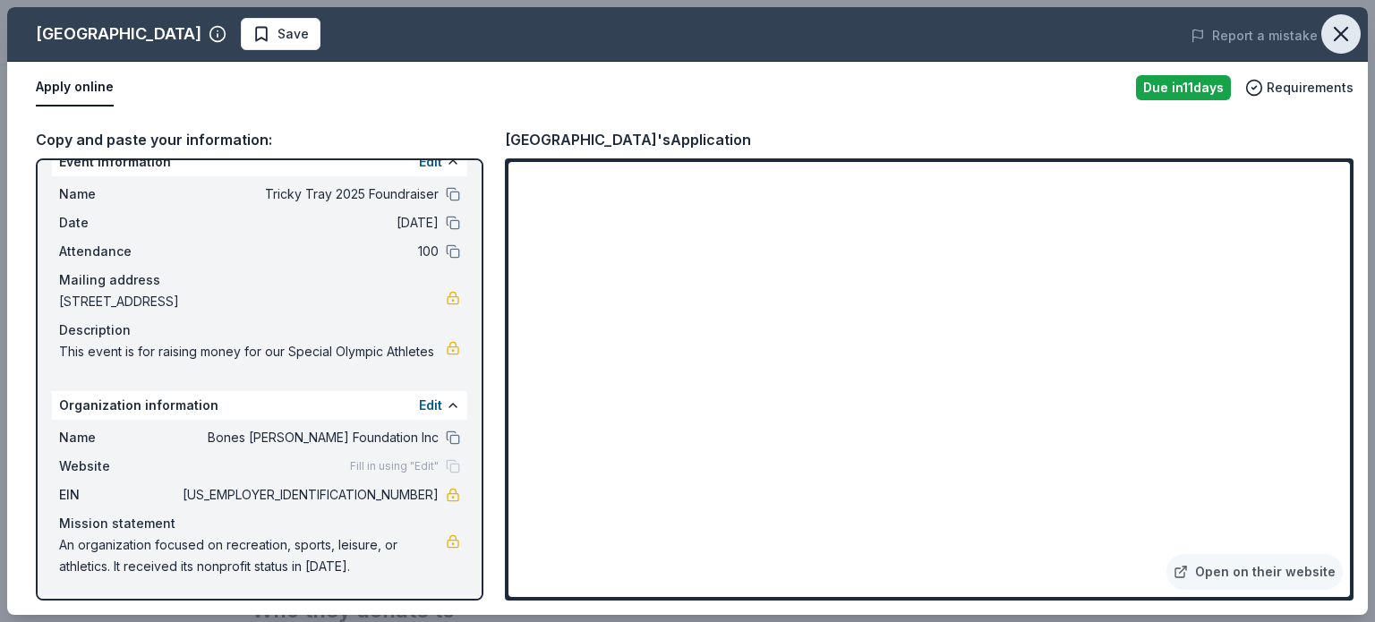
click at [1355, 29] on button "button" at bounding box center [1340, 33] width 39 height 39
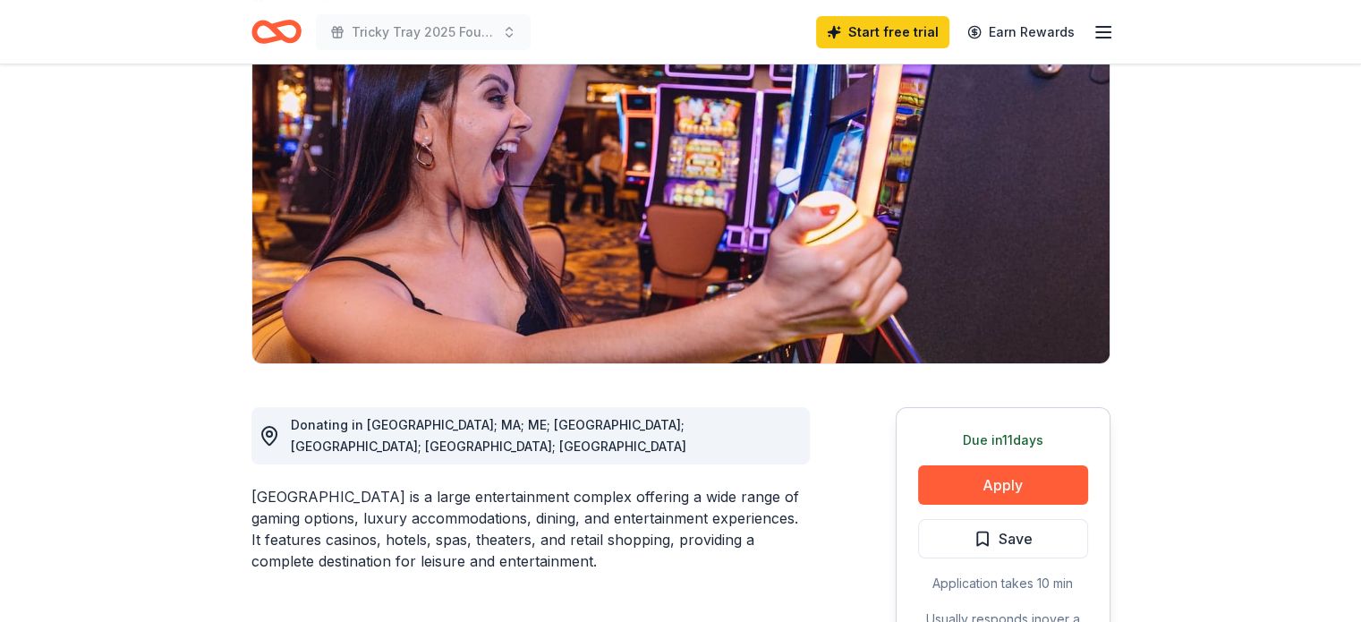
scroll to position [90, 0]
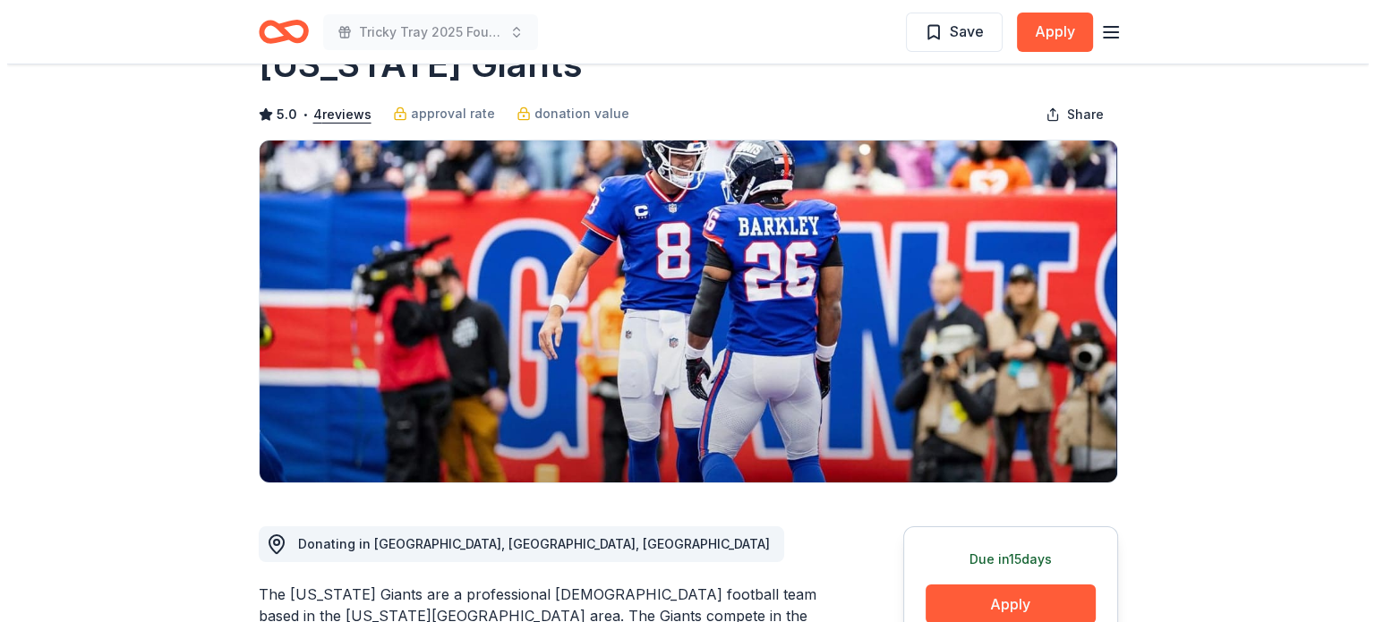
scroll to position [179, 0]
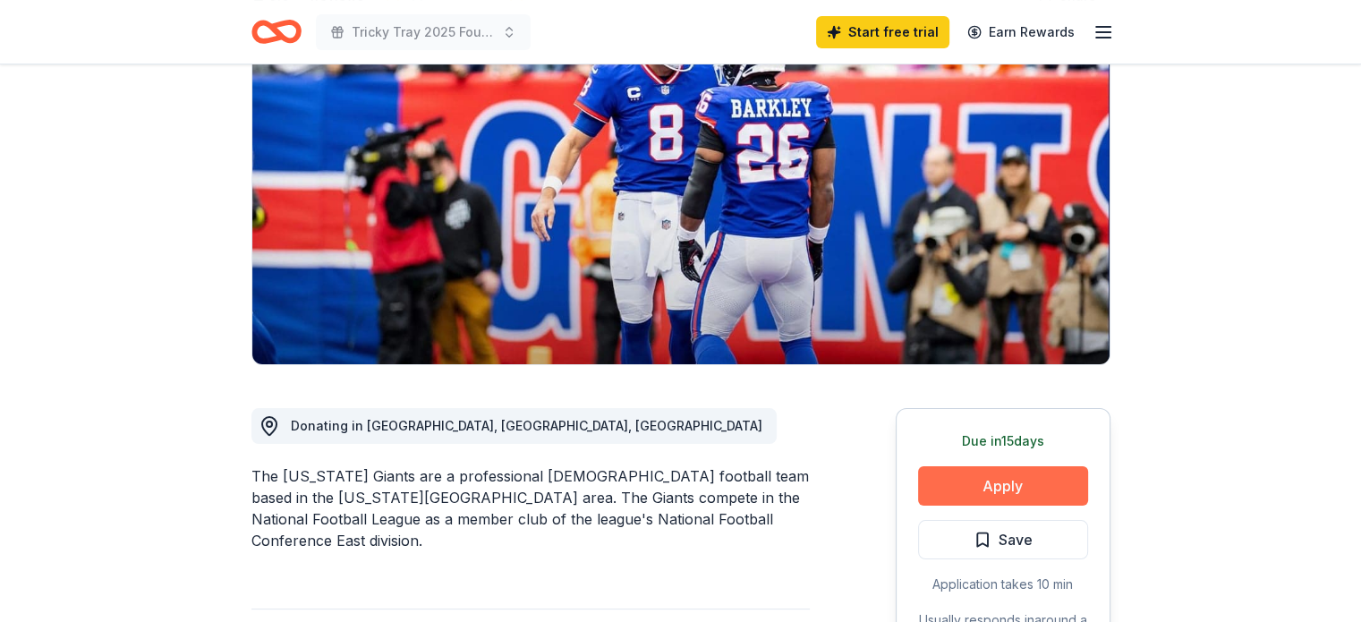
click at [1028, 482] on button "Apply" at bounding box center [1003, 485] width 170 height 39
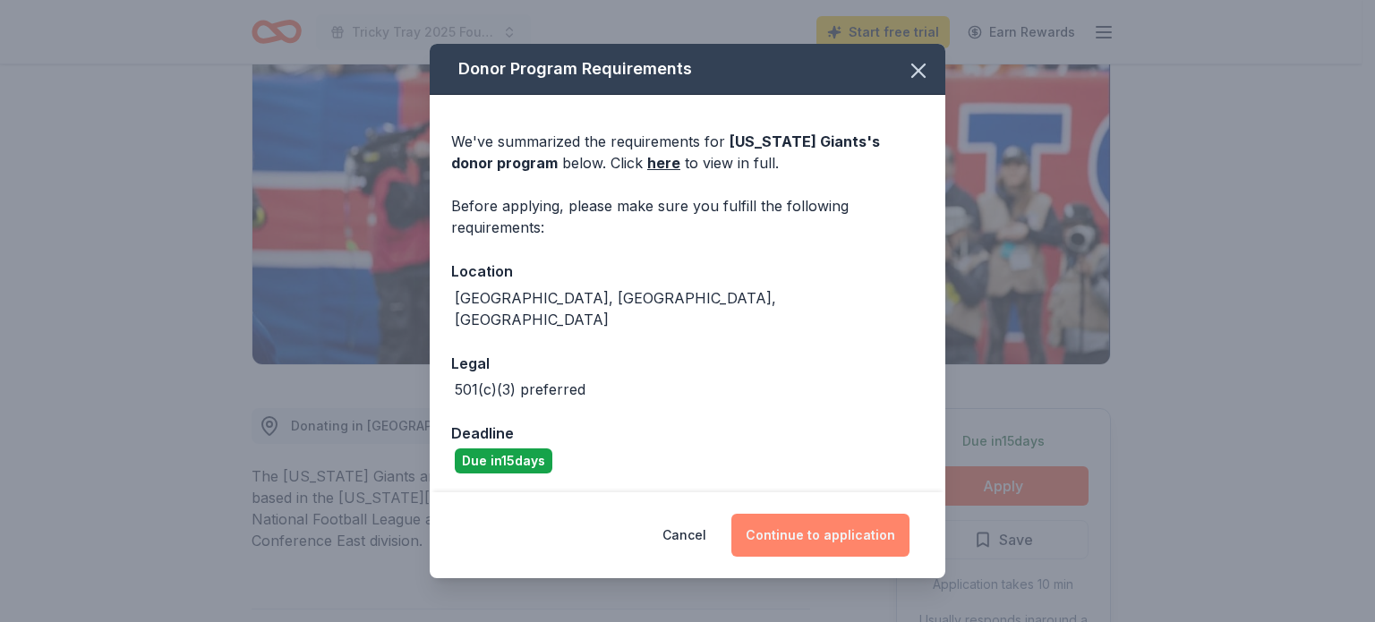
click at [814, 531] on button "Continue to application" at bounding box center [820, 535] width 178 height 43
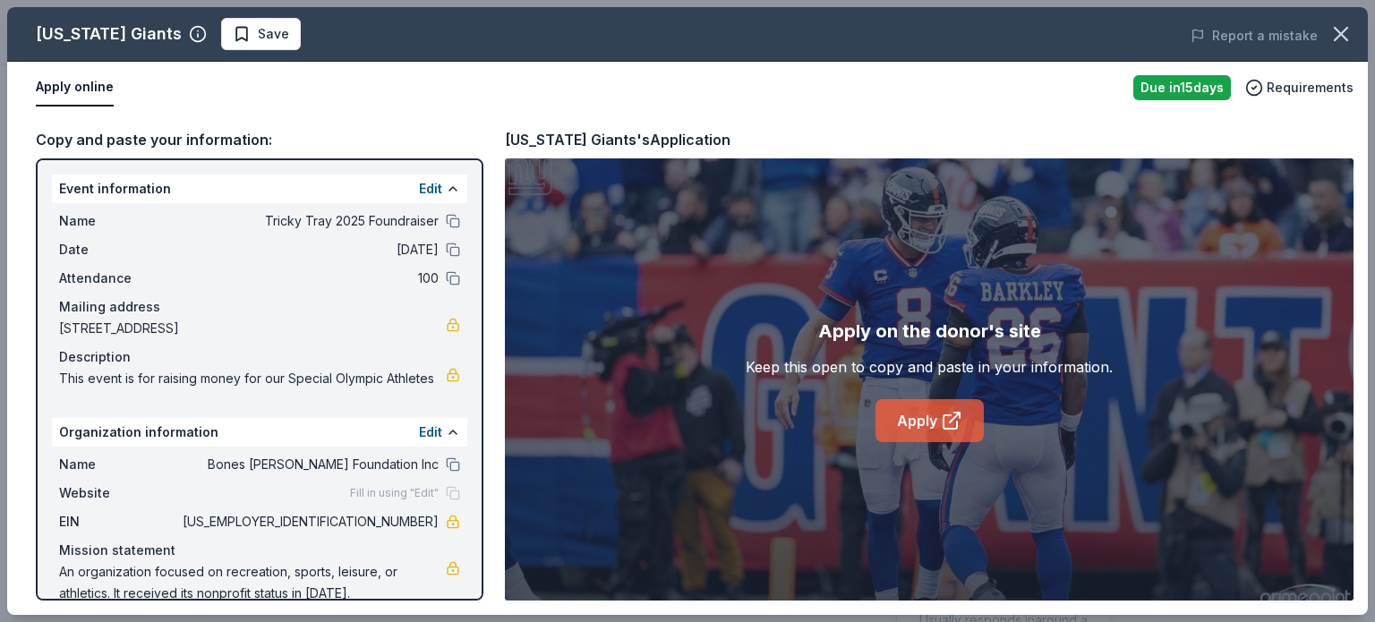
click at [916, 420] on link "Apply" at bounding box center [929, 420] width 108 height 43
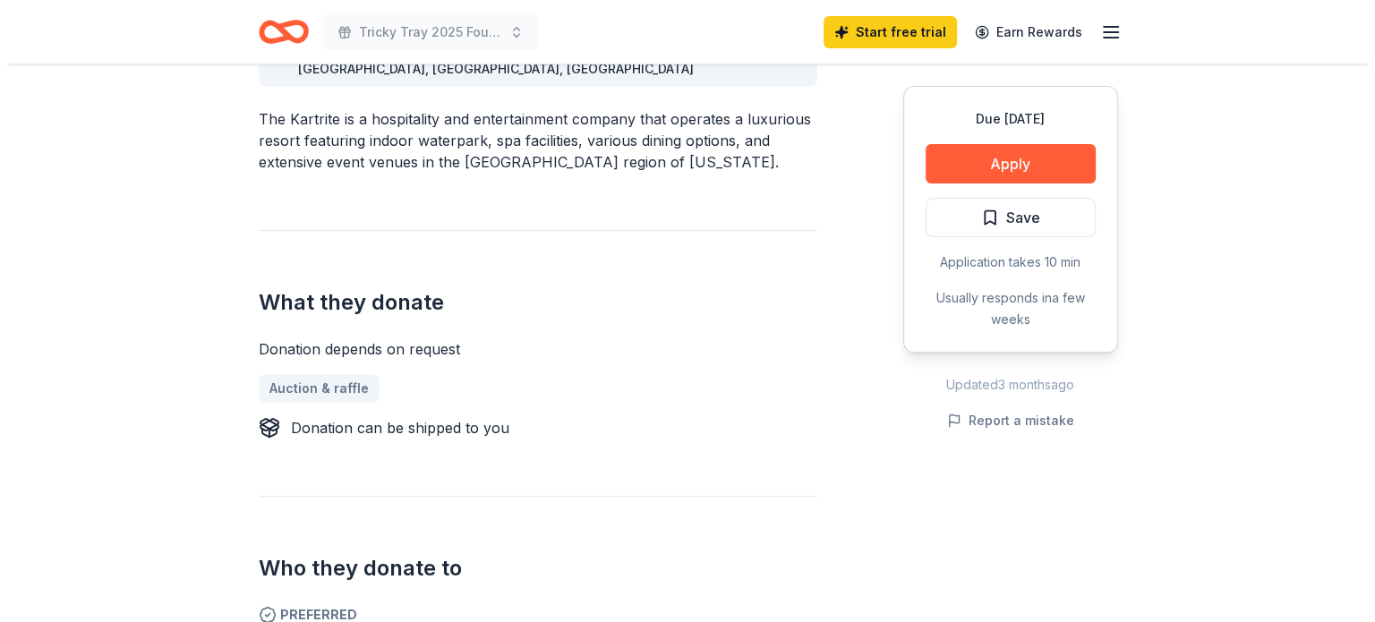
scroll to position [537, 0]
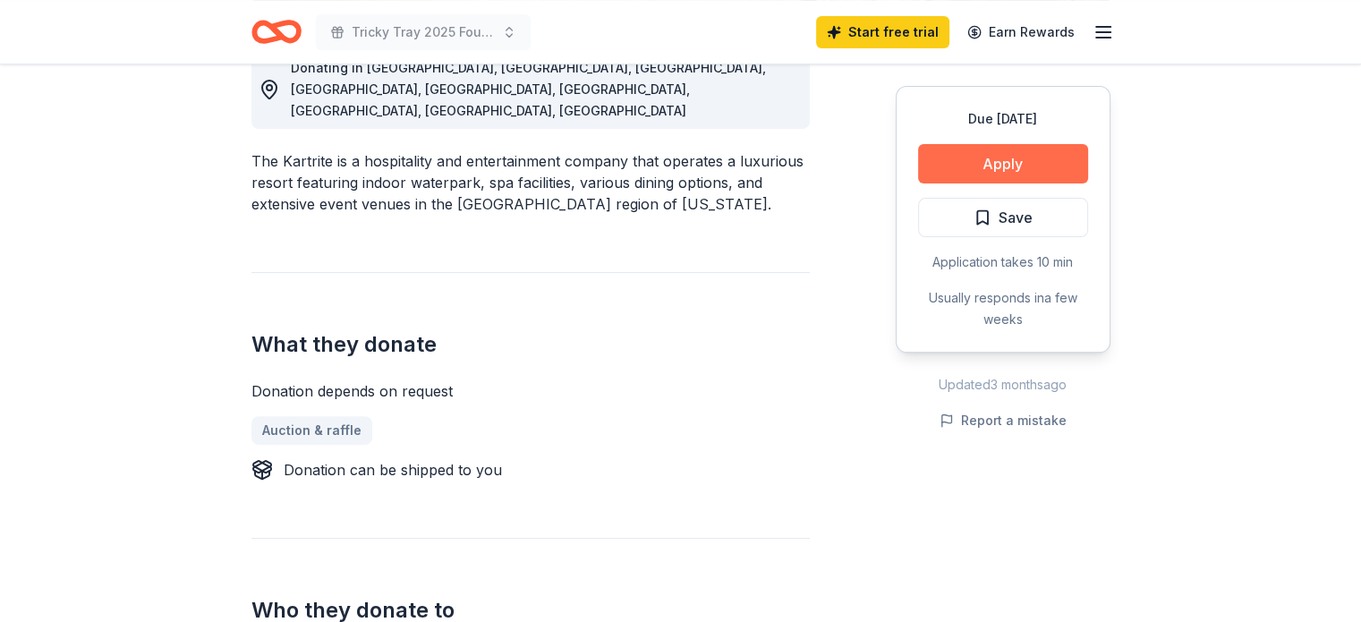
click at [971, 149] on button "Apply" at bounding box center [1003, 163] width 170 height 39
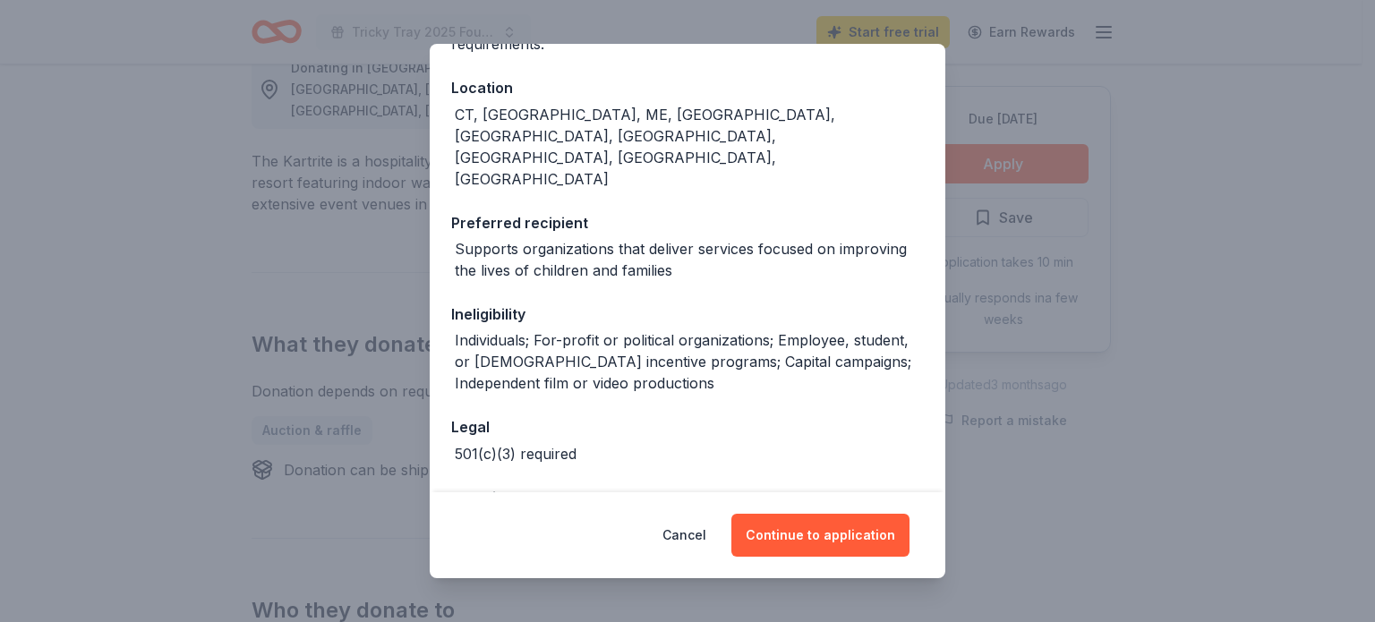
scroll to position [185, 0]
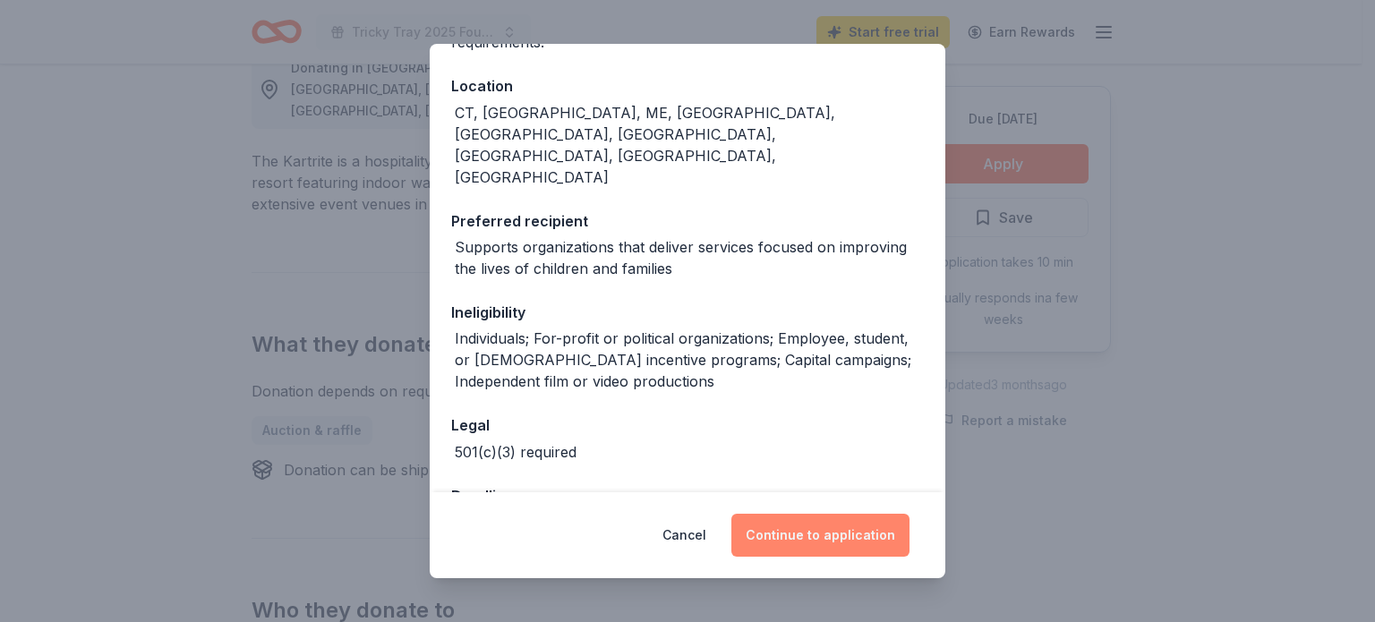
click at [782, 533] on button "Continue to application" at bounding box center [820, 535] width 178 height 43
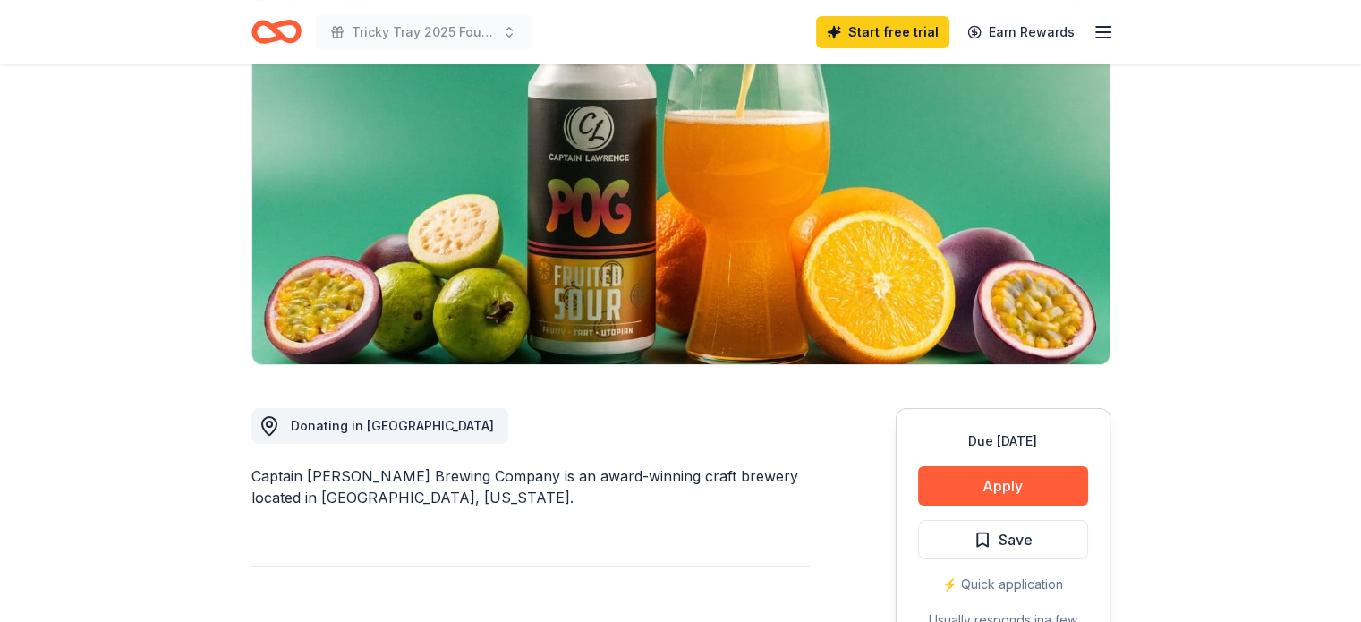
scroll to position [269, 0]
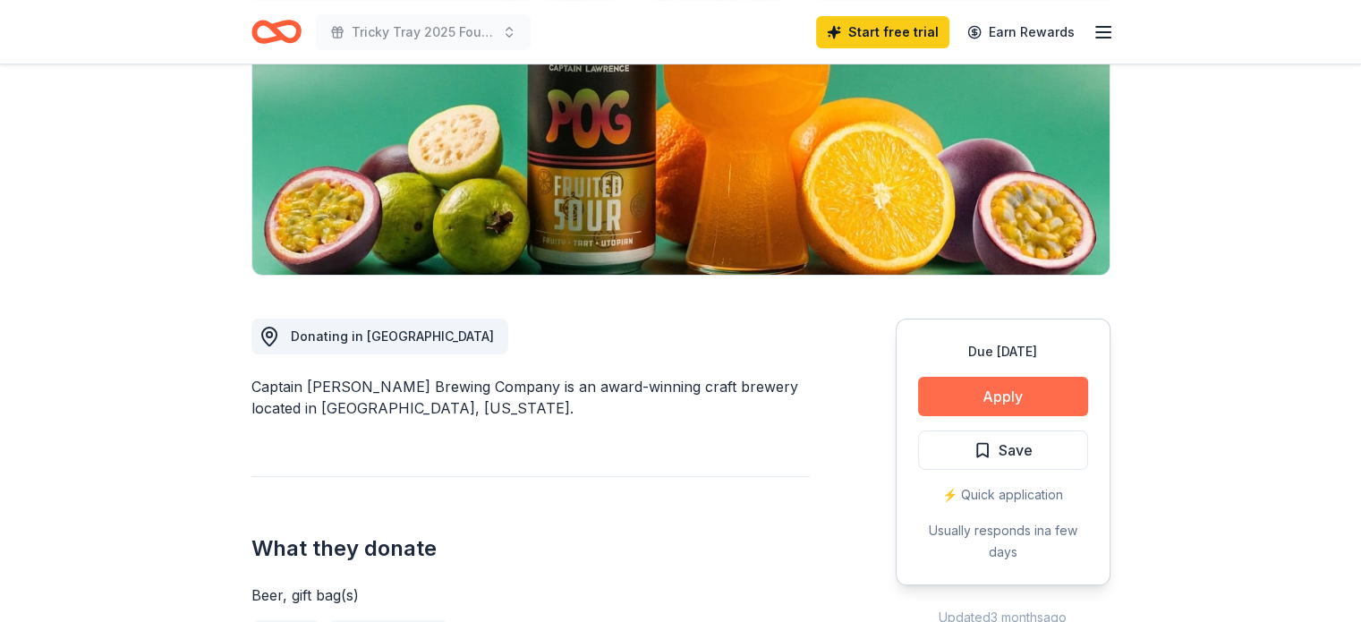
click at [1021, 391] on button "Apply" at bounding box center [1003, 396] width 170 height 39
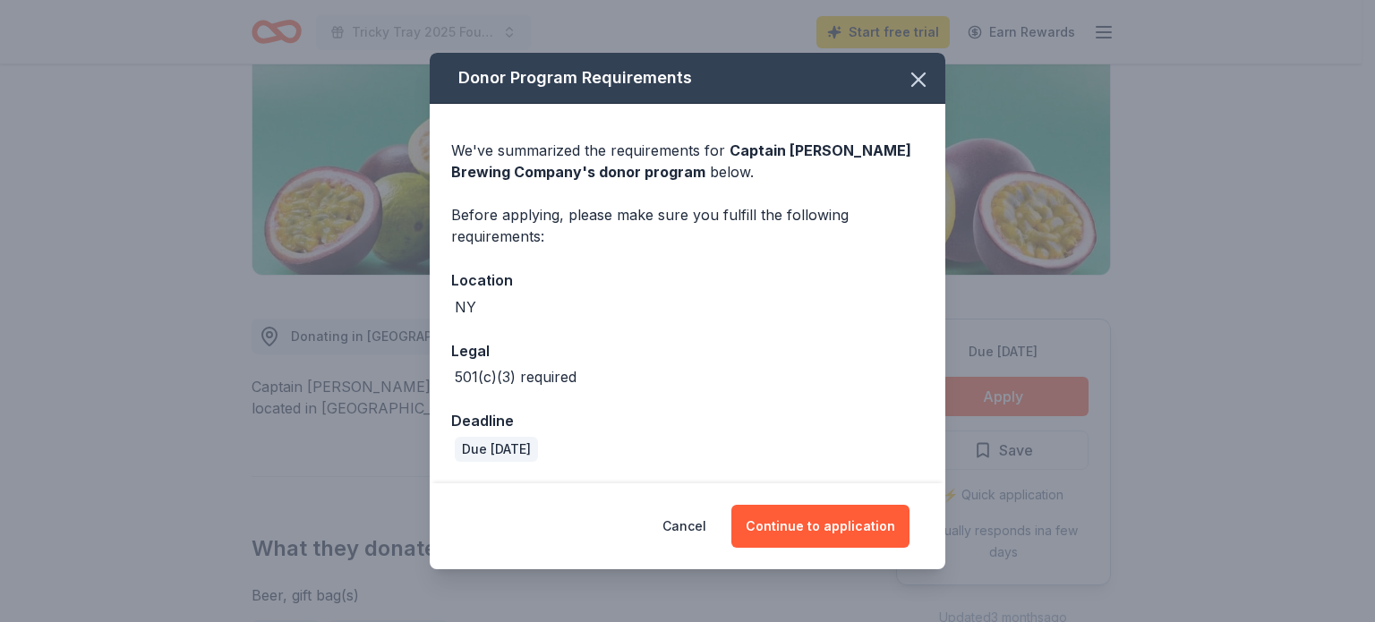
click at [912, 78] on icon "button" at bounding box center [918, 79] width 25 height 25
